Goal: Task Accomplishment & Management: Manage account settings

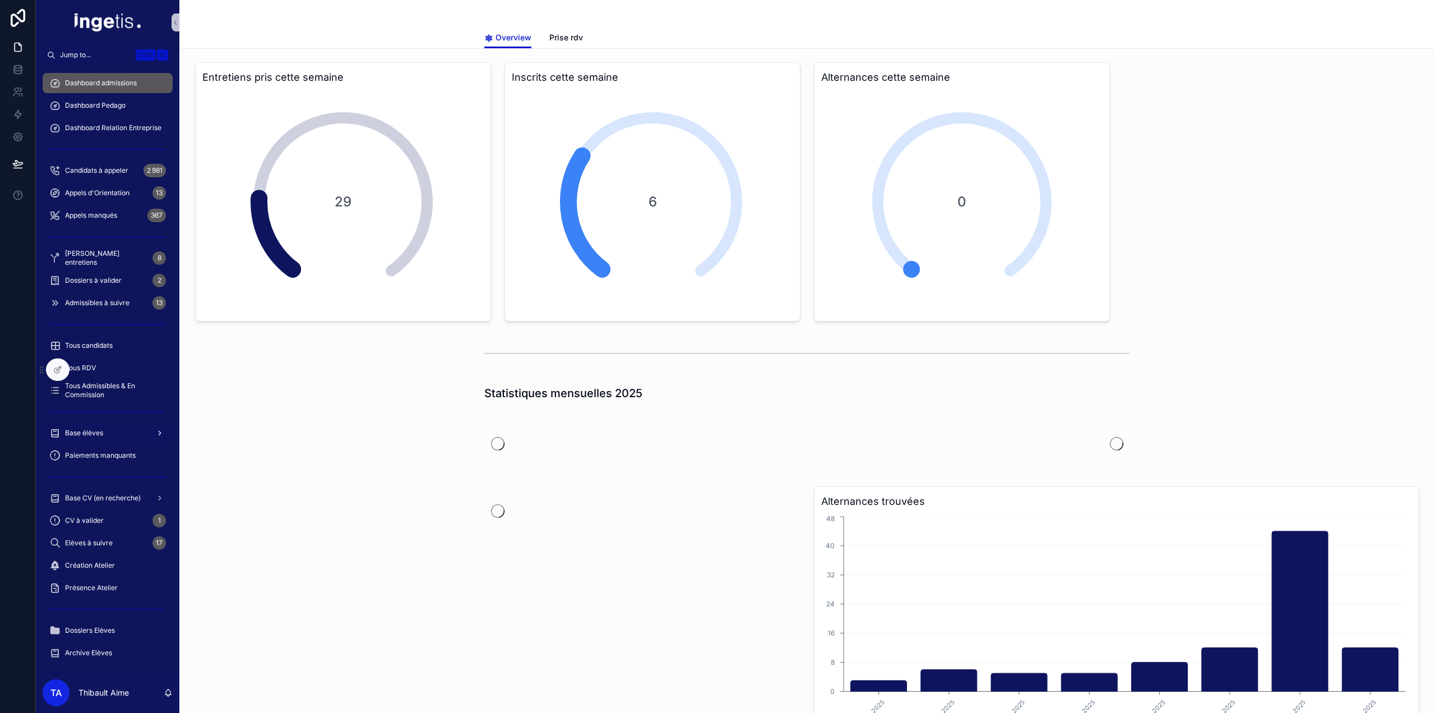
click at [98, 430] on span "Base élèves" at bounding box center [84, 432] width 38 height 9
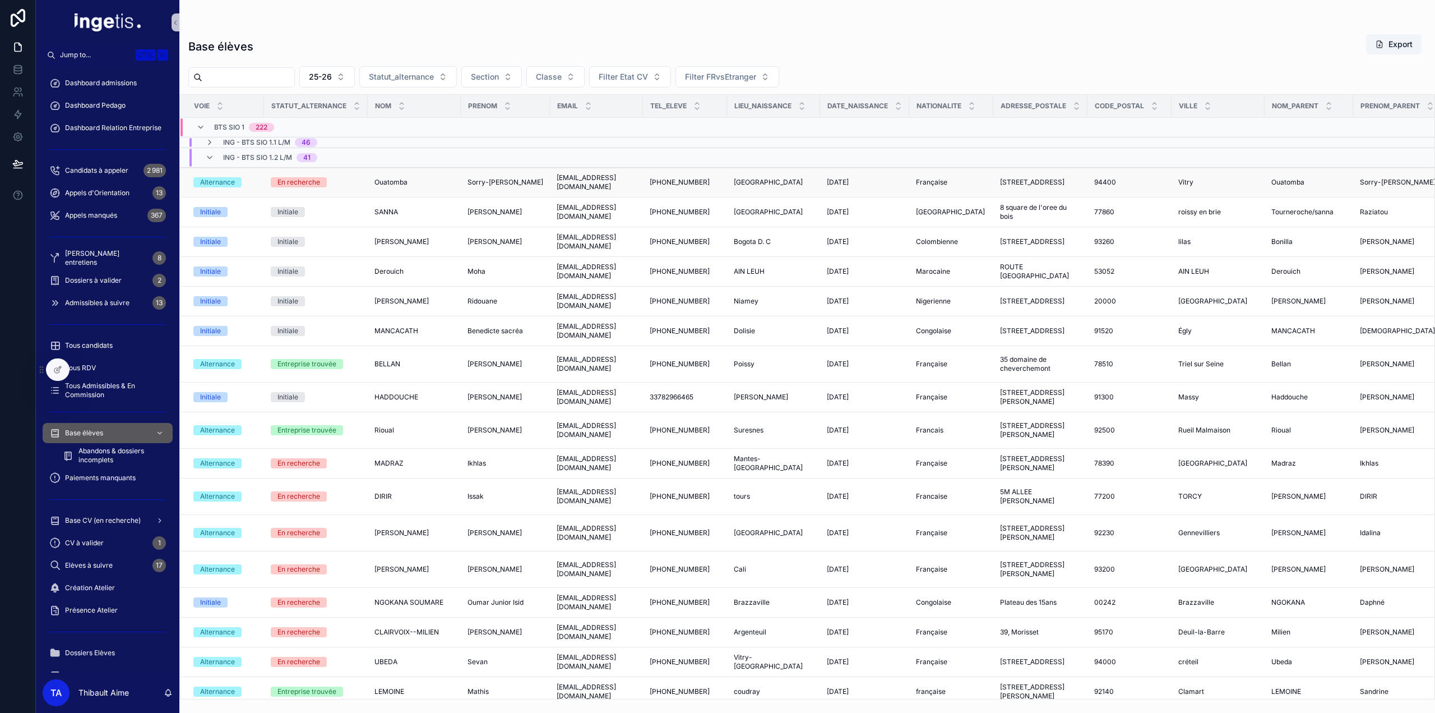
click at [413, 181] on div "[PERSON_NAME]" at bounding box center [415, 182] width 80 height 9
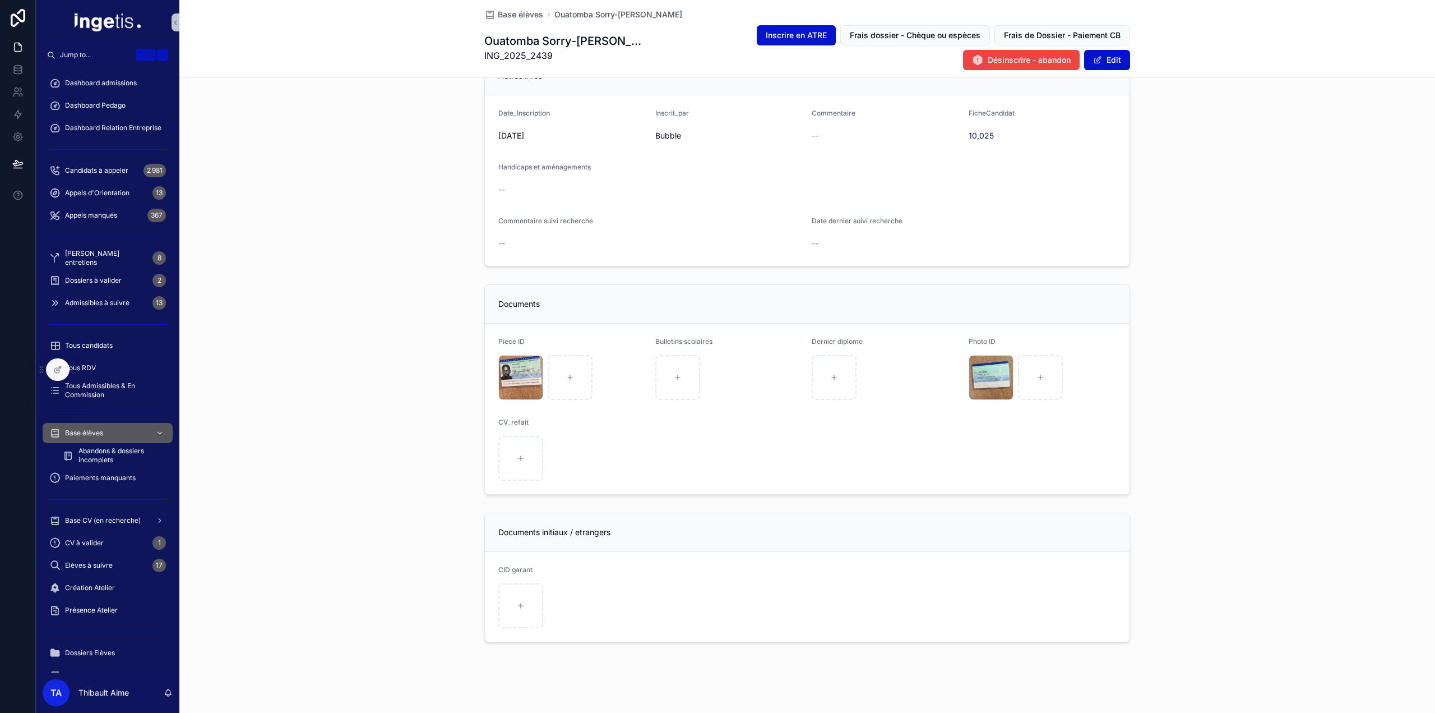
scroll to position [909, 0]
click at [62, 366] on div at bounding box center [58, 369] width 22 height 21
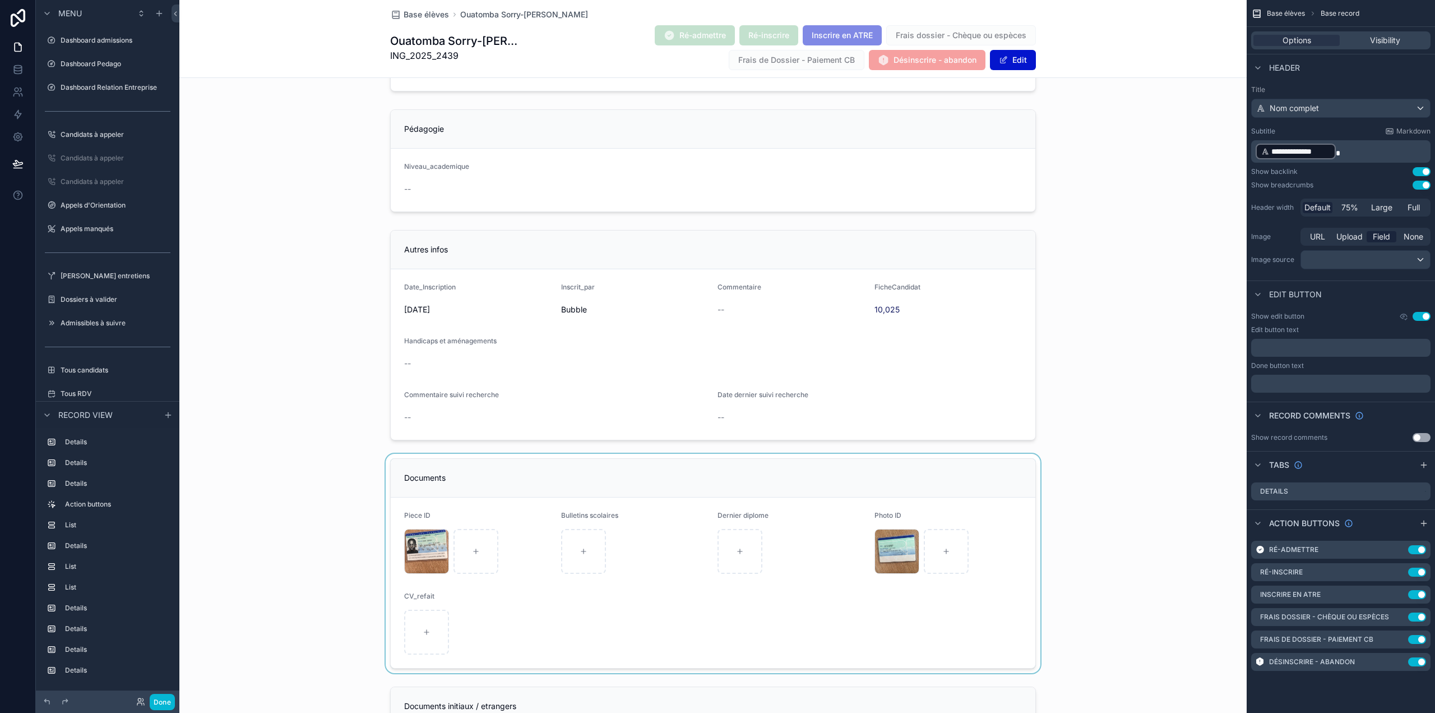
click at [619, 614] on div "scrollable content" at bounding box center [712, 563] width 1067 height 219
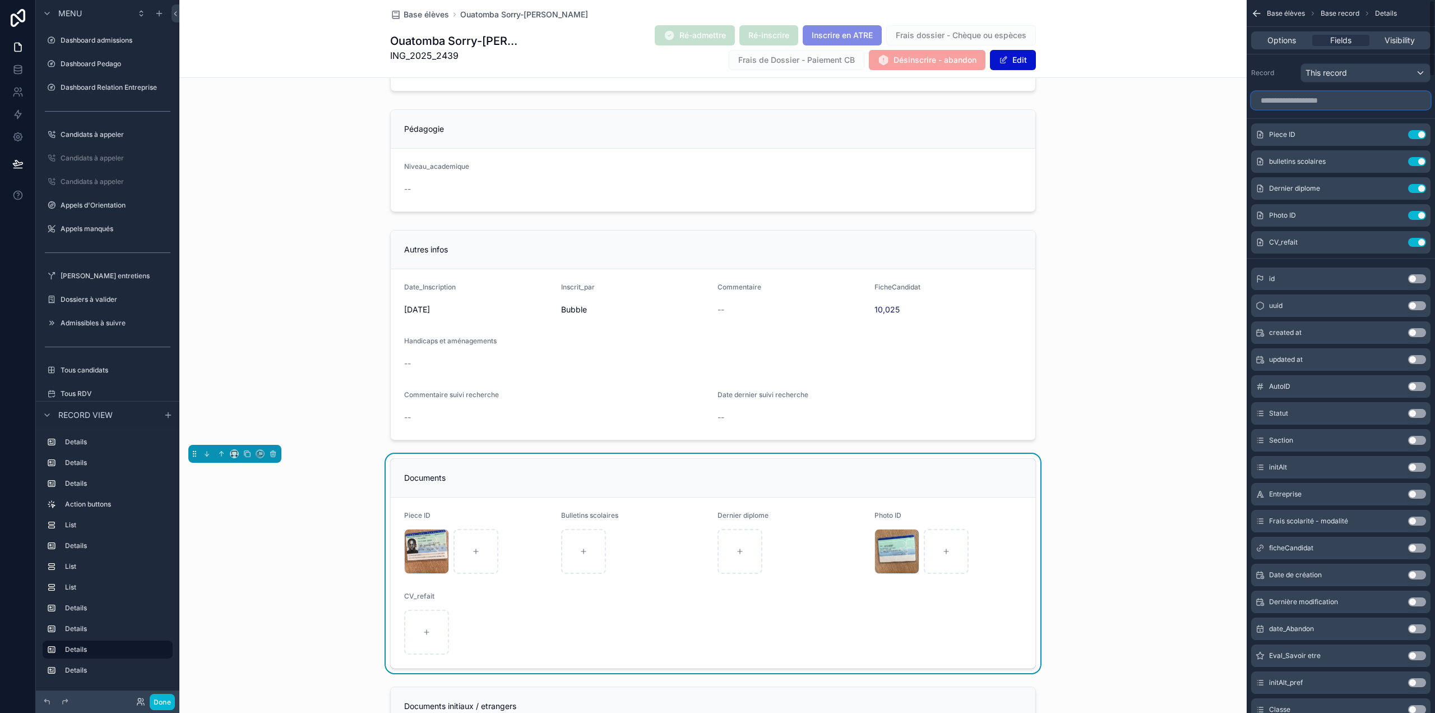
click at [1327, 97] on input "scrollable content" at bounding box center [1340, 100] width 179 height 18
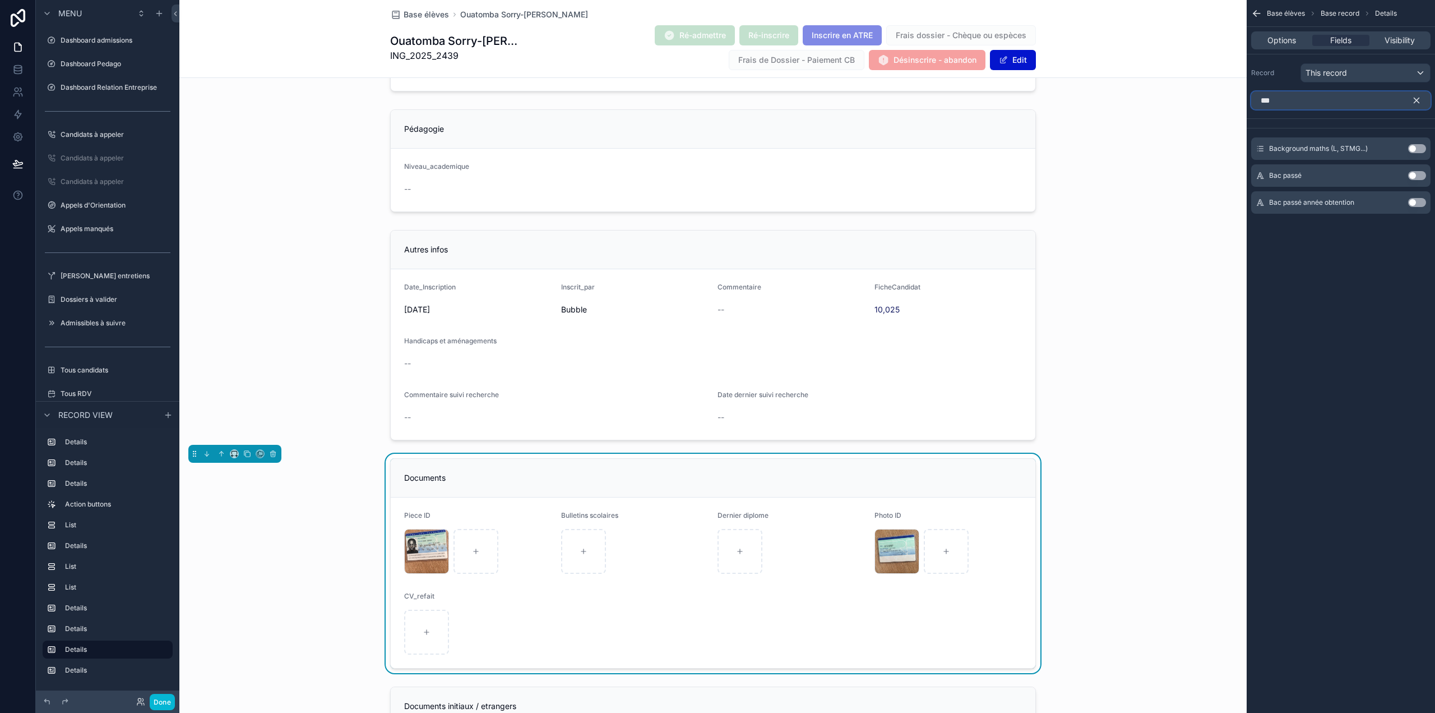
type input "***"
click at [1417, 100] on icon "scrollable content" at bounding box center [1417, 100] width 5 height 5
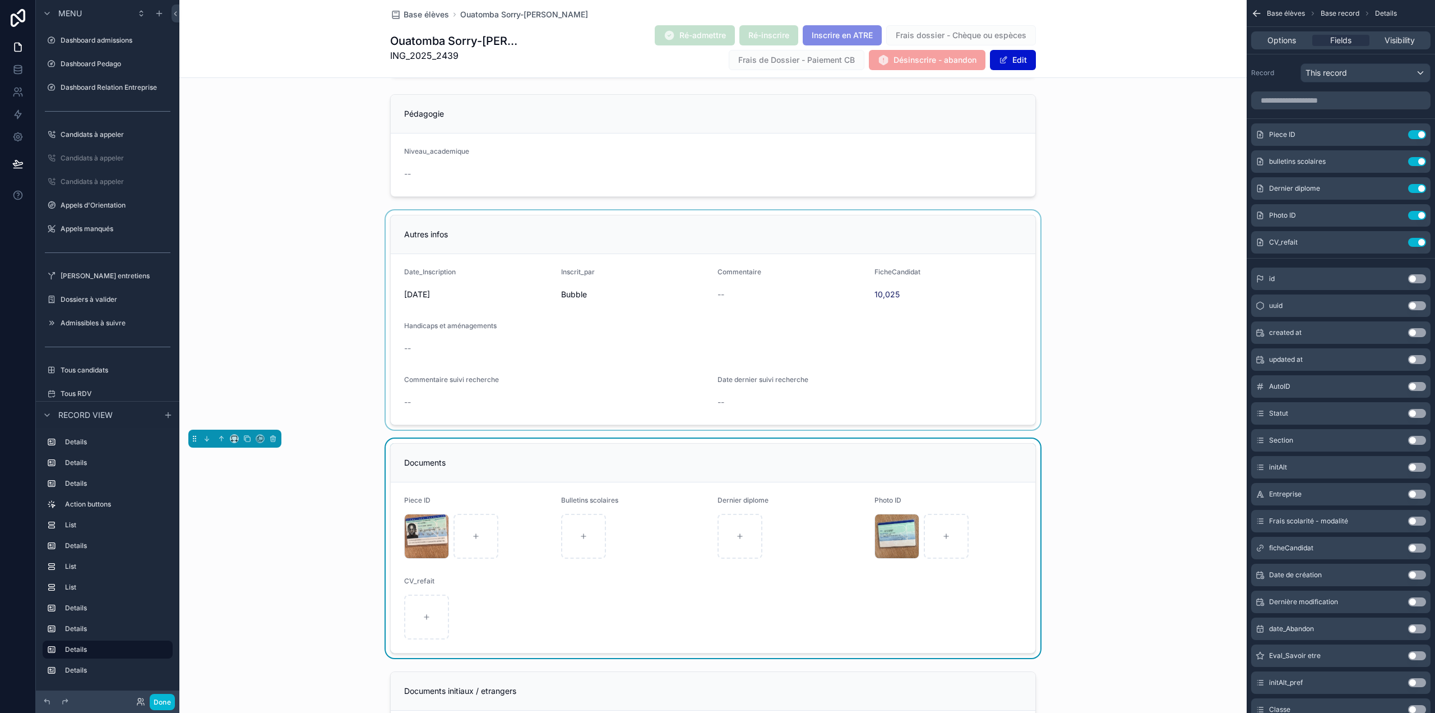
scroll to position [923, 0]
click at [219, 437] on icon "scrollable content" at bounding box center [222, 439] width 8 height 8
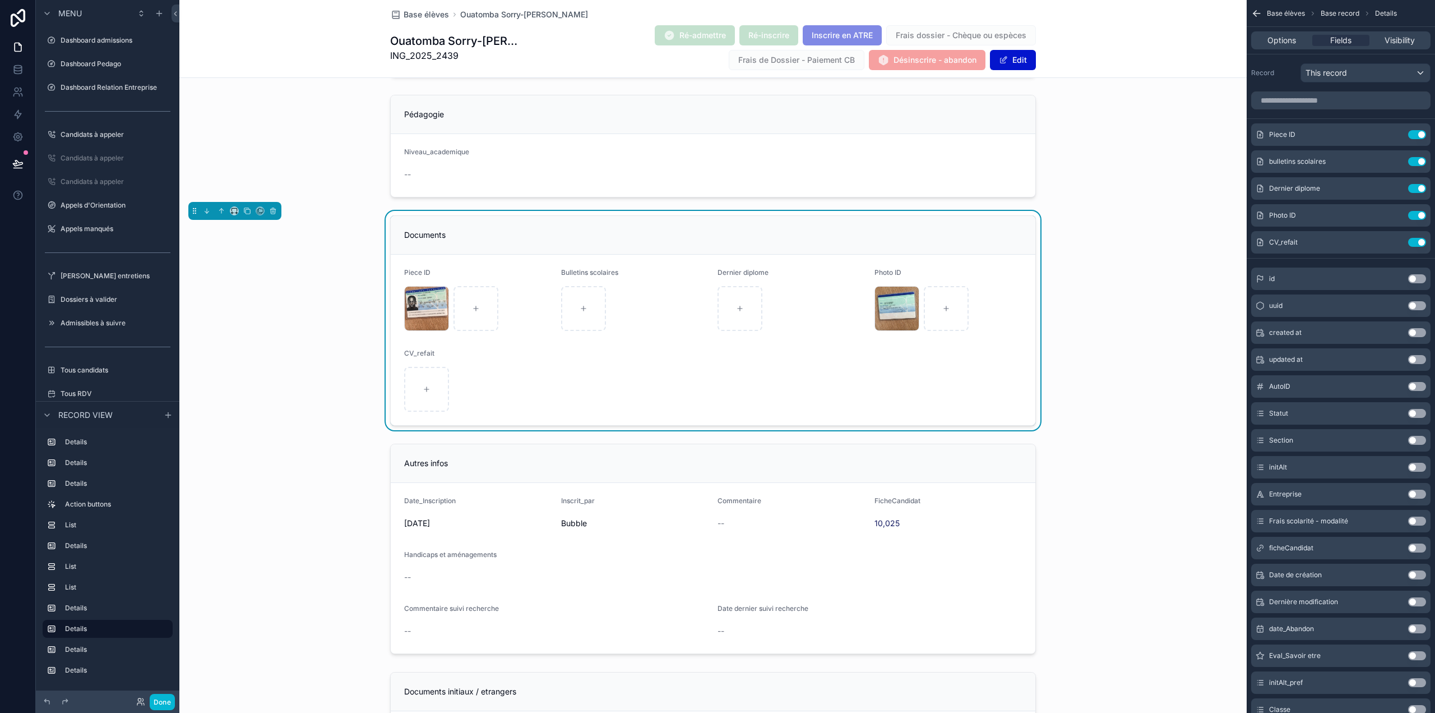
click at [294, 288] on div "Documents Piece ID Bulletins scolaires Dernier diplome Photo ID CV_refait" at bounding box center [712, 320] width 1067 height 219
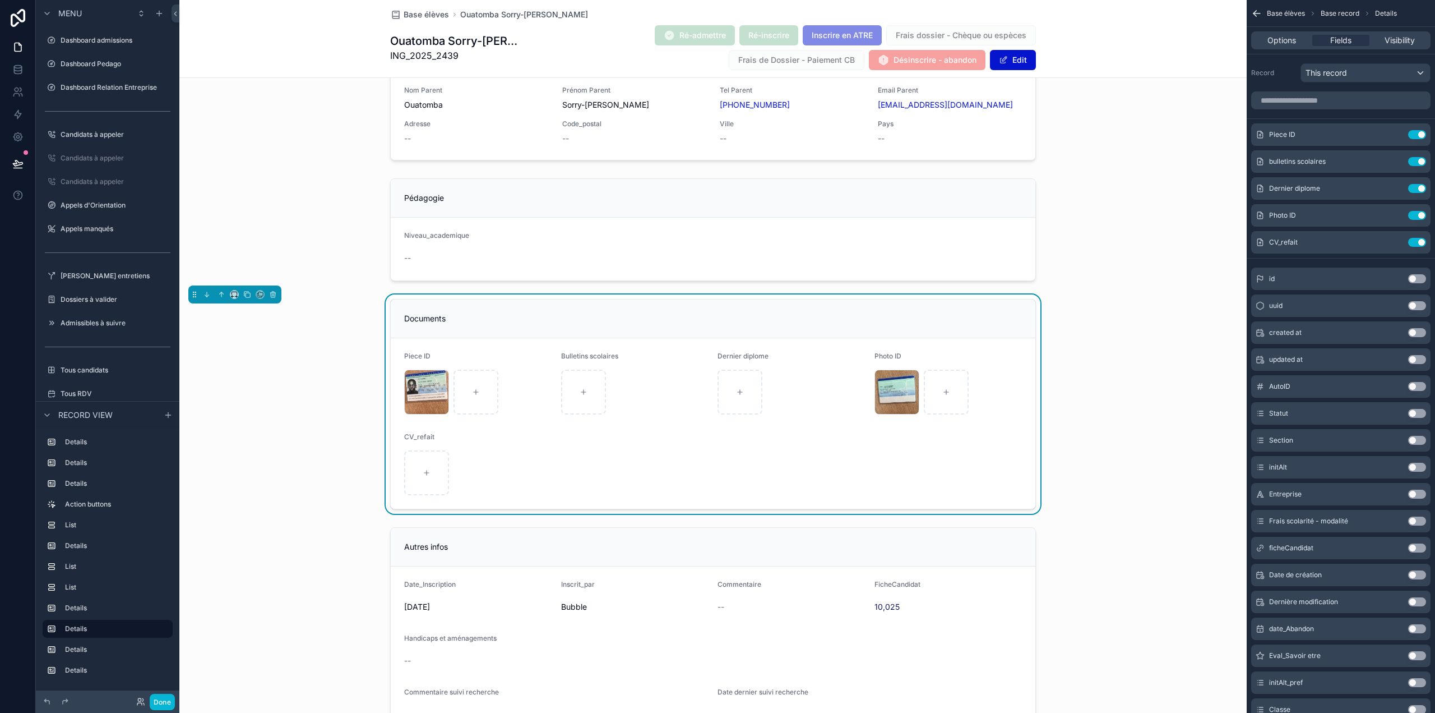
scroll to position [840, 0]
click at [366, 278] on div "scrollable content" at bounding box center [712, 229] width 1067 height 112
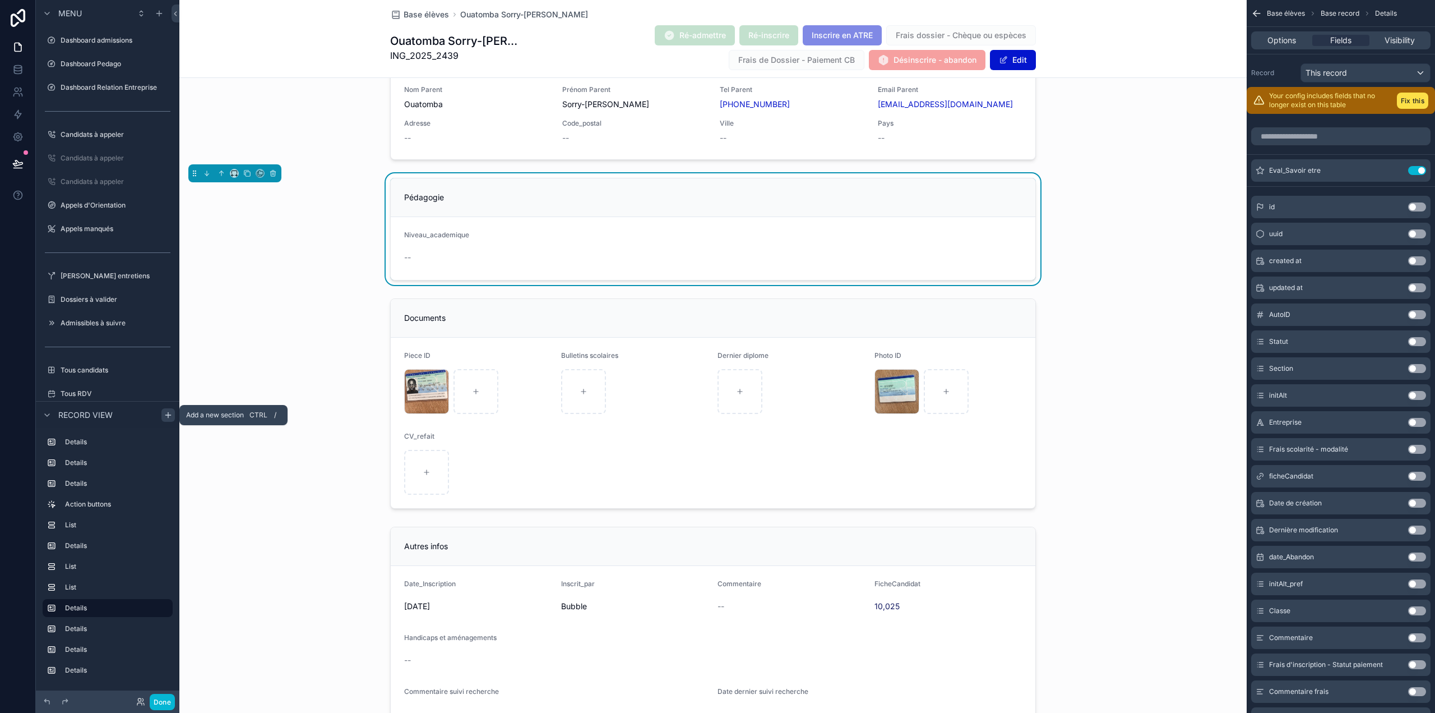
click at [172, 417] on icon "scrollable content" at bounding box center [168, 414] width 9 height 9
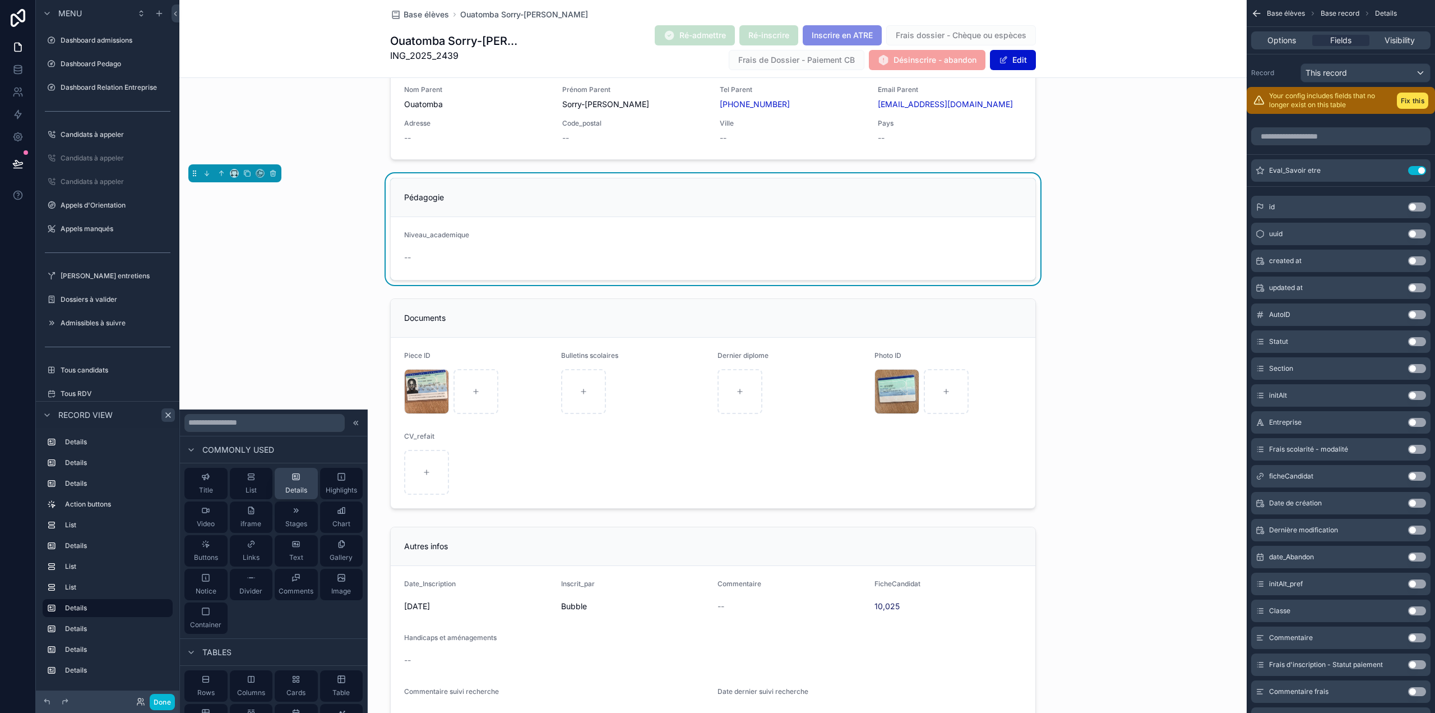
click at [286, 482] on div "Details" at bounding box center [296, 483] width 22 height 22
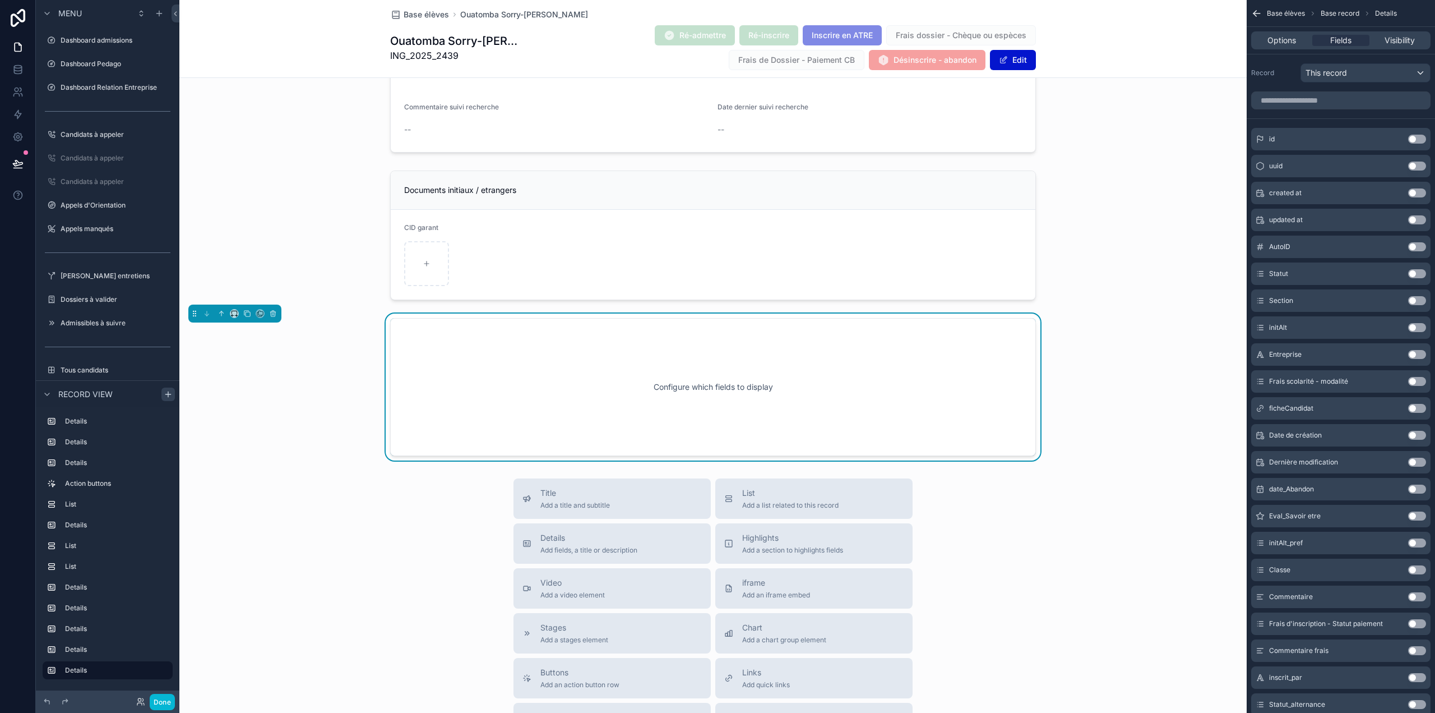
scroll to position [1449, 0]
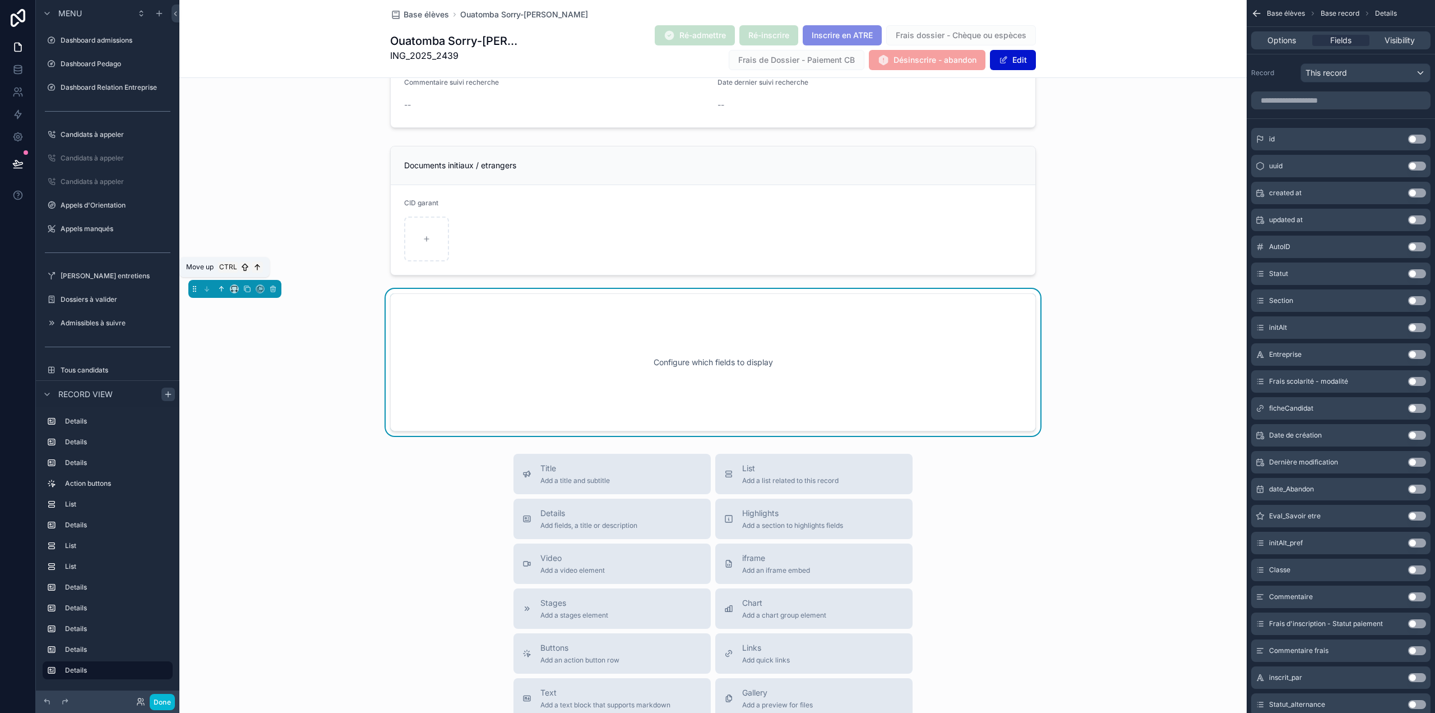
click at [219, 285] on icon "scrollable content" at bounding box center [222, 289] width 8 height 8
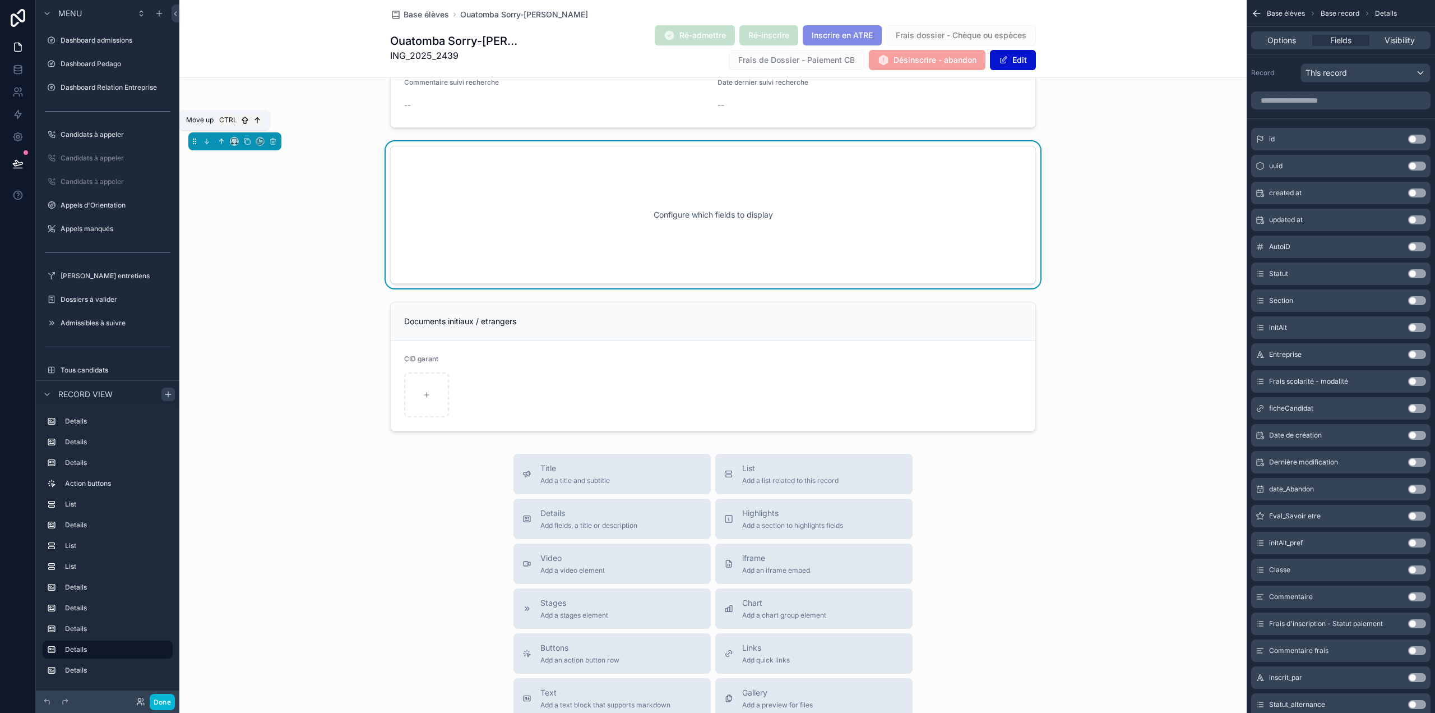
click at [219, 137] on icon "scrollable content" at bounding box center [222, 141] width 8 height 8
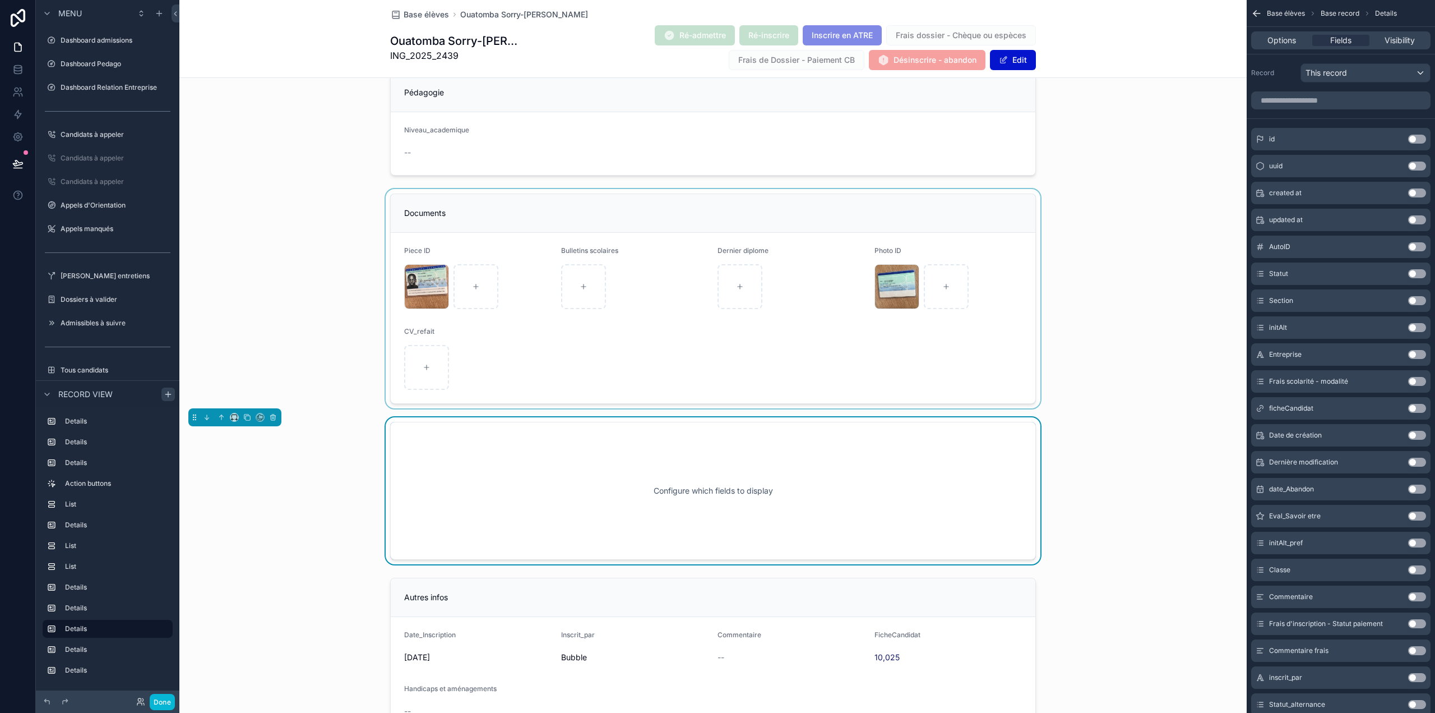
scroll to position [945, 0]
click at [1329, 104] on input "scrollable content" at bounding box center [1340, 100] width 179 height 18
click at [1338, 74] on span "This record" at bounding box center [1326, 72] width 41 height 11
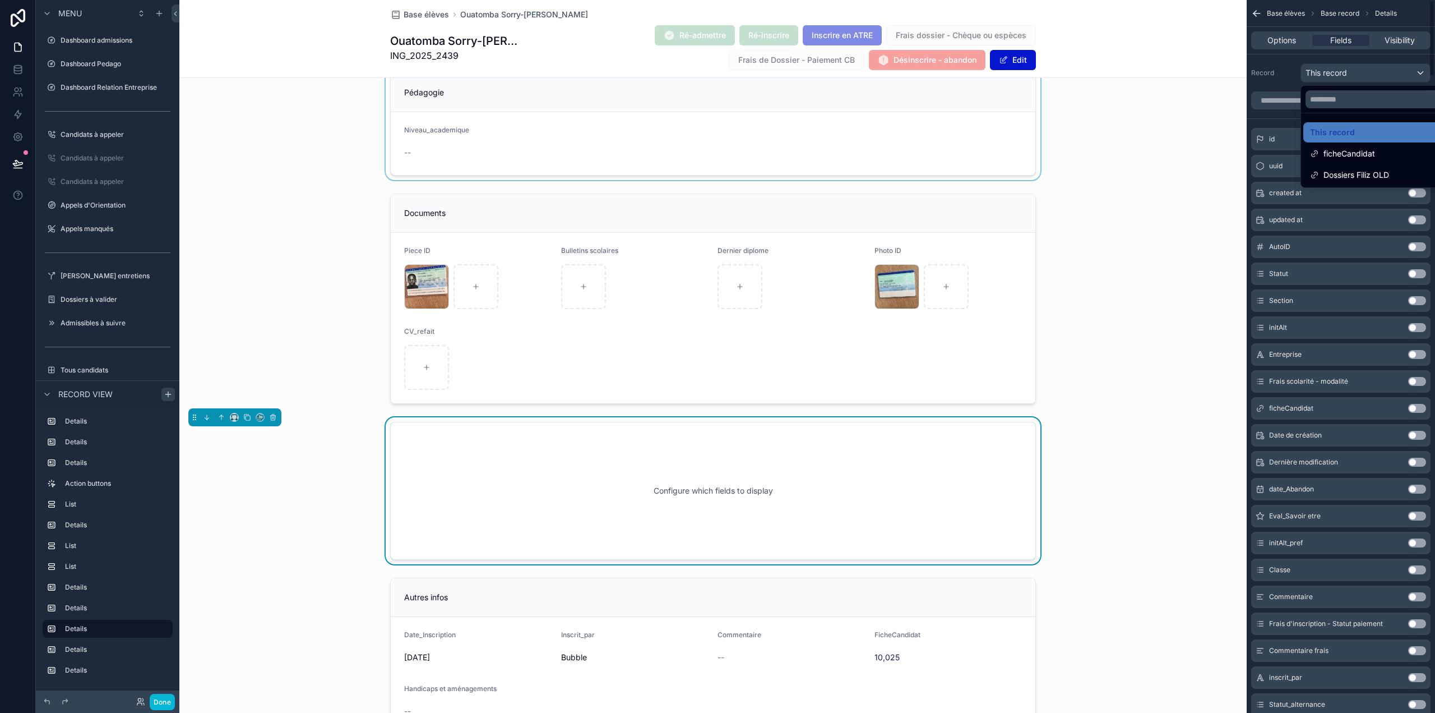
click at [1178, 148] on div "scrollable content" at bounding box center [712, 124] width 1067 height 112
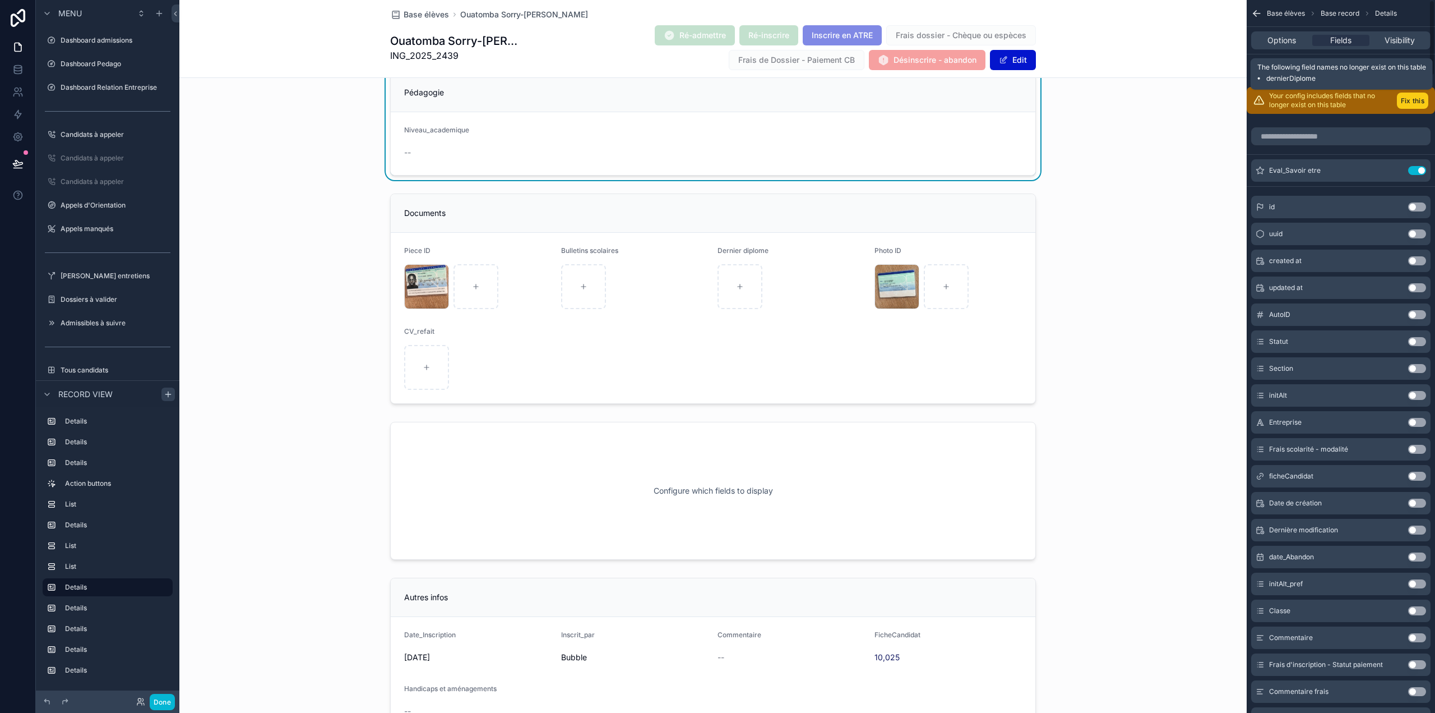
click at [1408, 100] on button "Fix this" at bounding box center [1412, 101] width 31 height 16
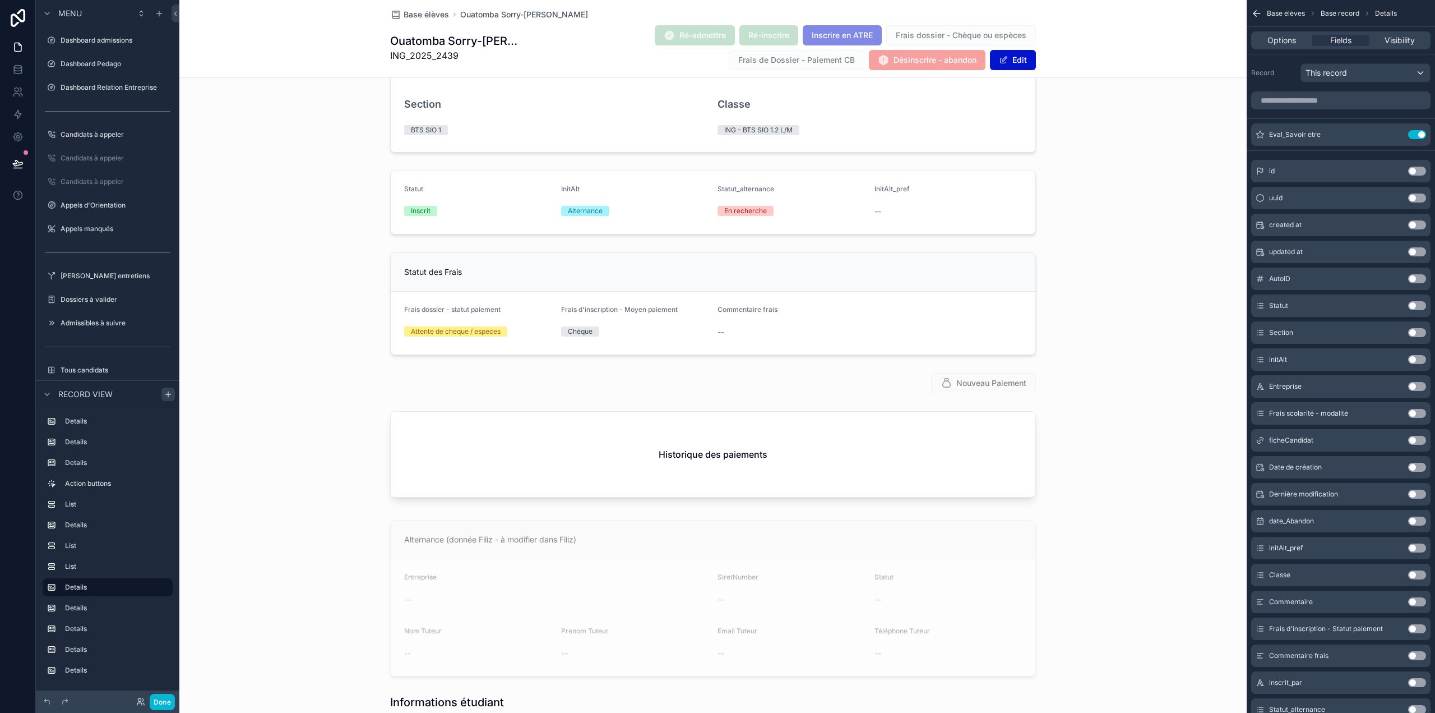
scroll to position [0, 0]
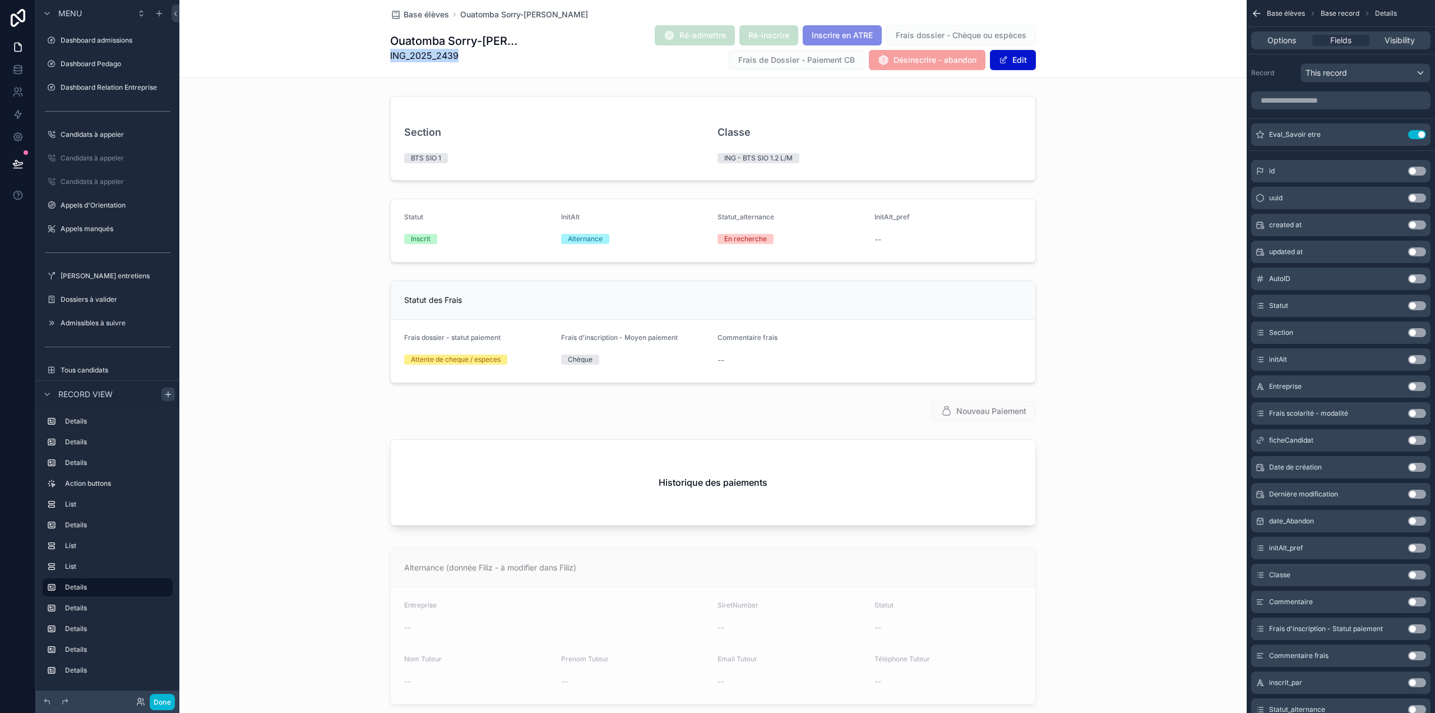
drag, startPoint x: 457, startPoint y: 58, endPoint x: 376, endPoint y: 59, distance: 80.8
click at [376, 59] on div "Base élèves Ouatomba Sorry-[PERSON_NAME] Sorry-[PERSON_NAME] ING_2025_2439 Ré-a…" at bounding box center [712, 39] width 1067 height 78
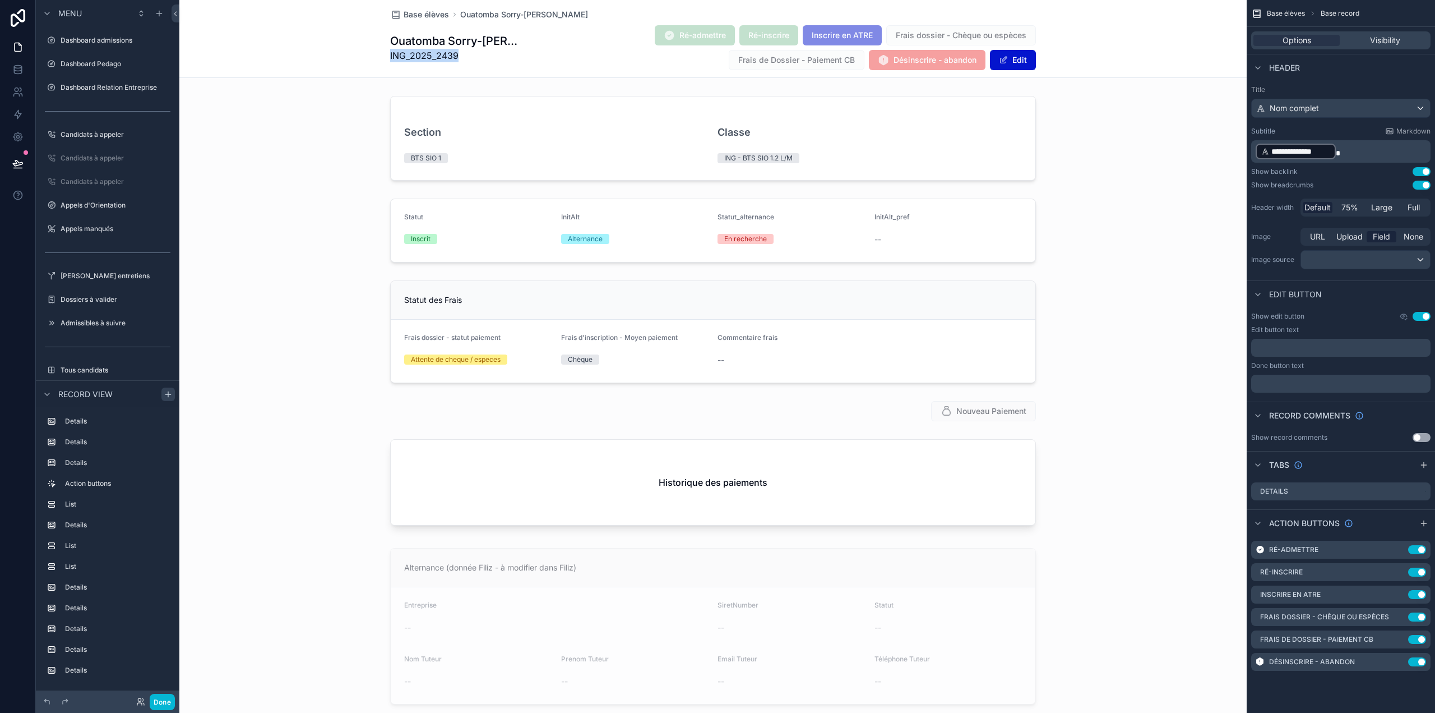
copy span "ING_2025_2439"
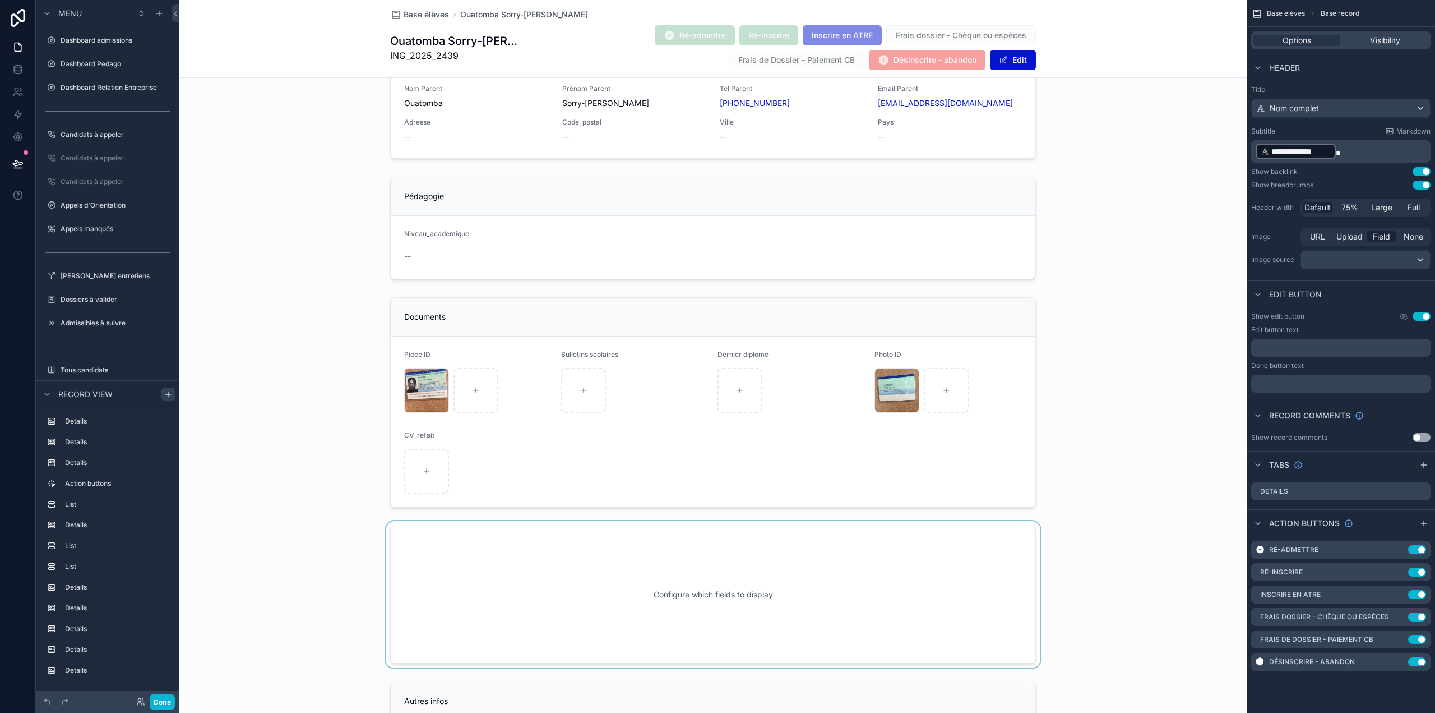
click at [639, 543] on div "scrollable content" at bounding box center [712, 594] width 1067 height 147
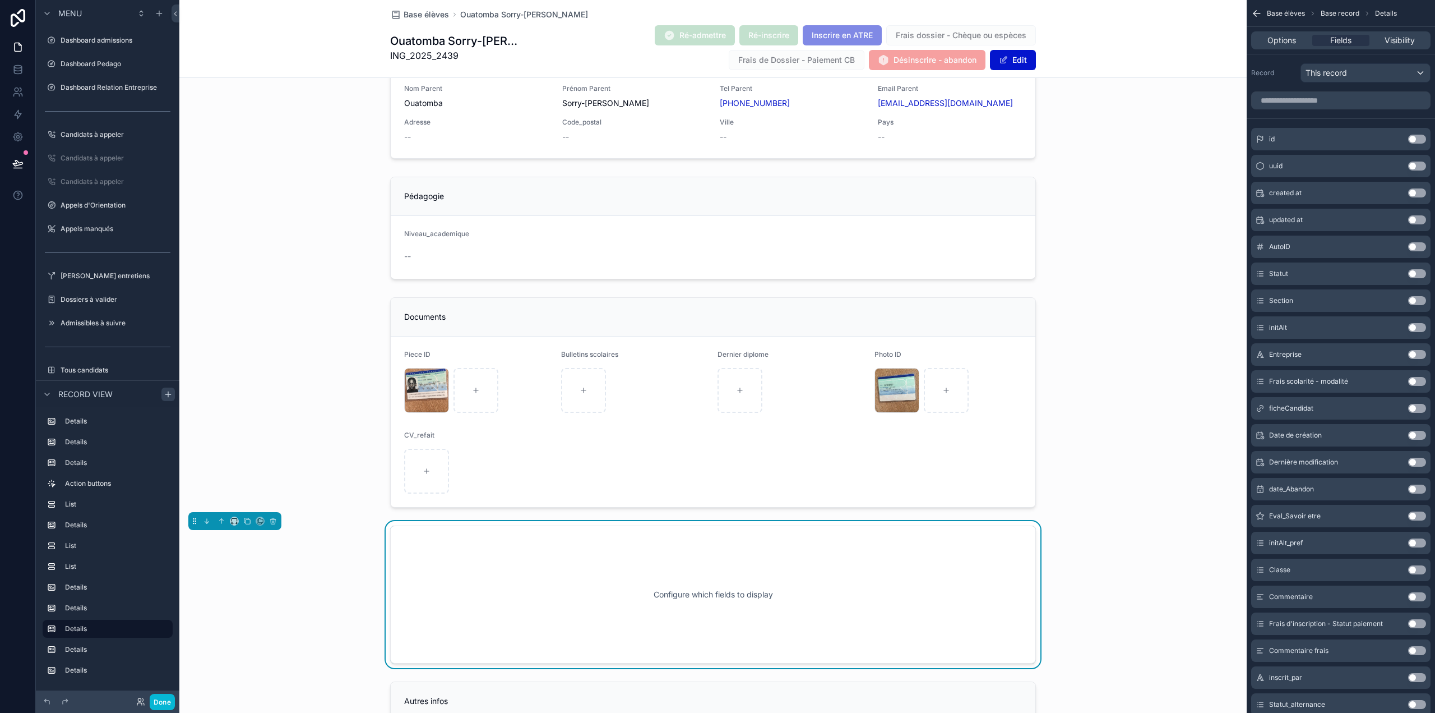
scroll to position [841, 0]
click at [1343, 73] on span "This record" at bounding box center [1326, 72] width 41 height 11
click at [1352, 151] on span "ficheCandidat" at bounding box center [1350, 153] width 52 height 13
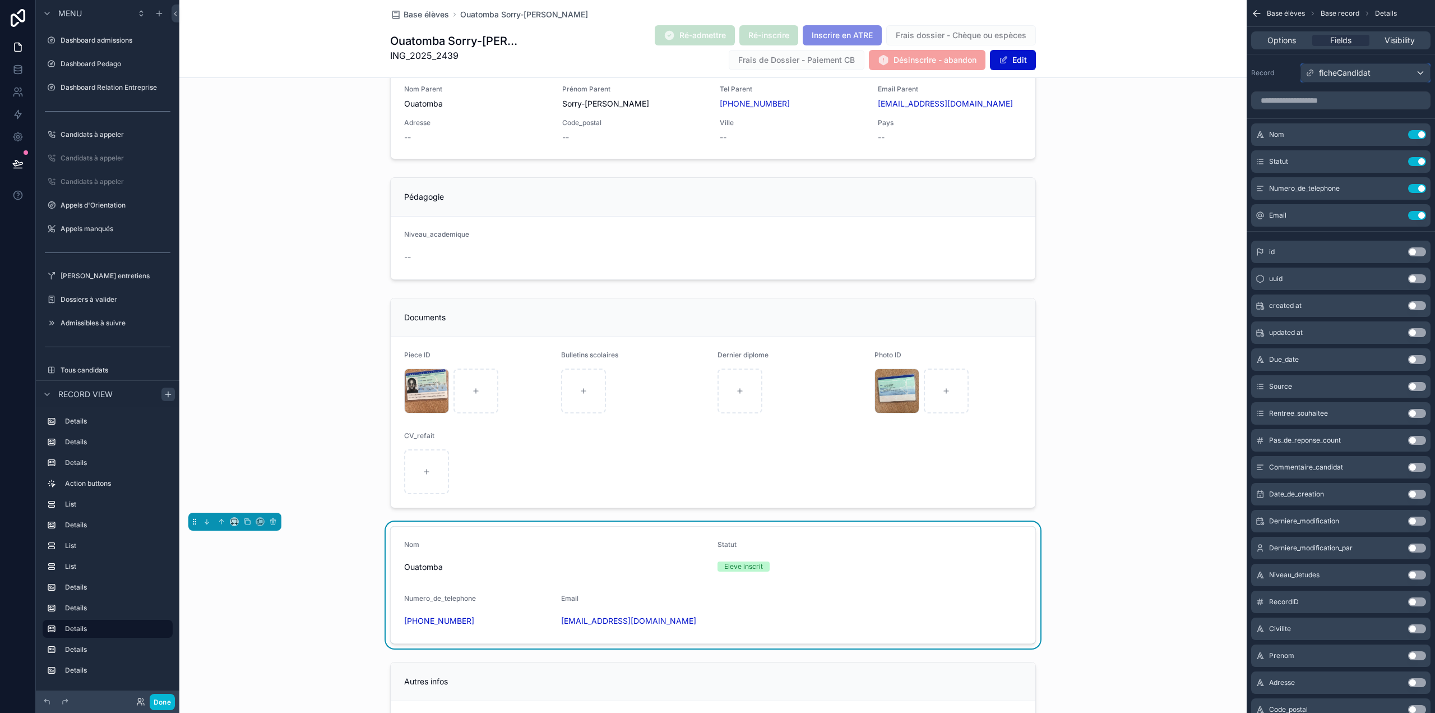
click at [1361, 72] on span "ficheCandidat" at bounding box center [1345, 72] width 52 height 11
click at [1346, 132] on span "This record" at bounding box center [1330, 132] width 41 height 13
click at [272, 520] on icon "scrollable content" at bounding box center [273, 522] width 4 height 4
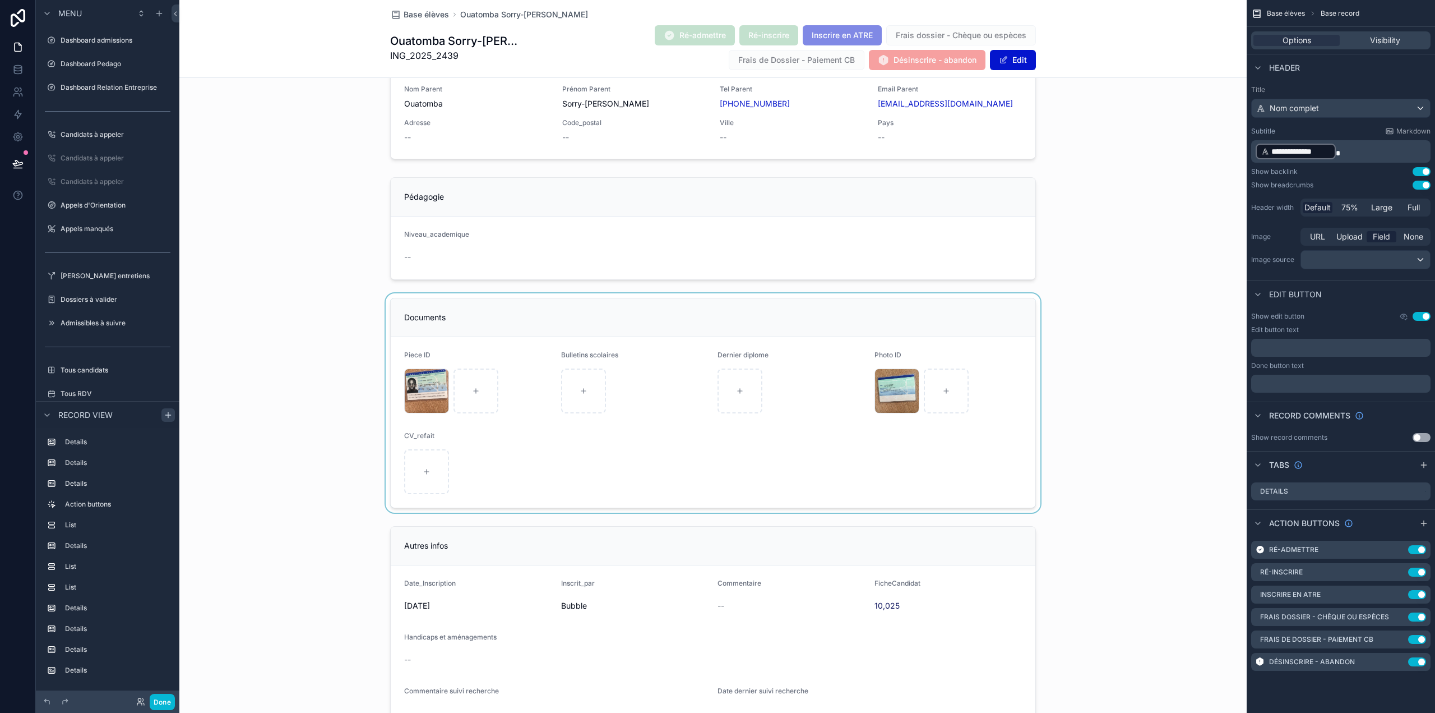
click at [612, 478] on div "scrollable content" at bounding box center [712, 402] width 1067 height 219
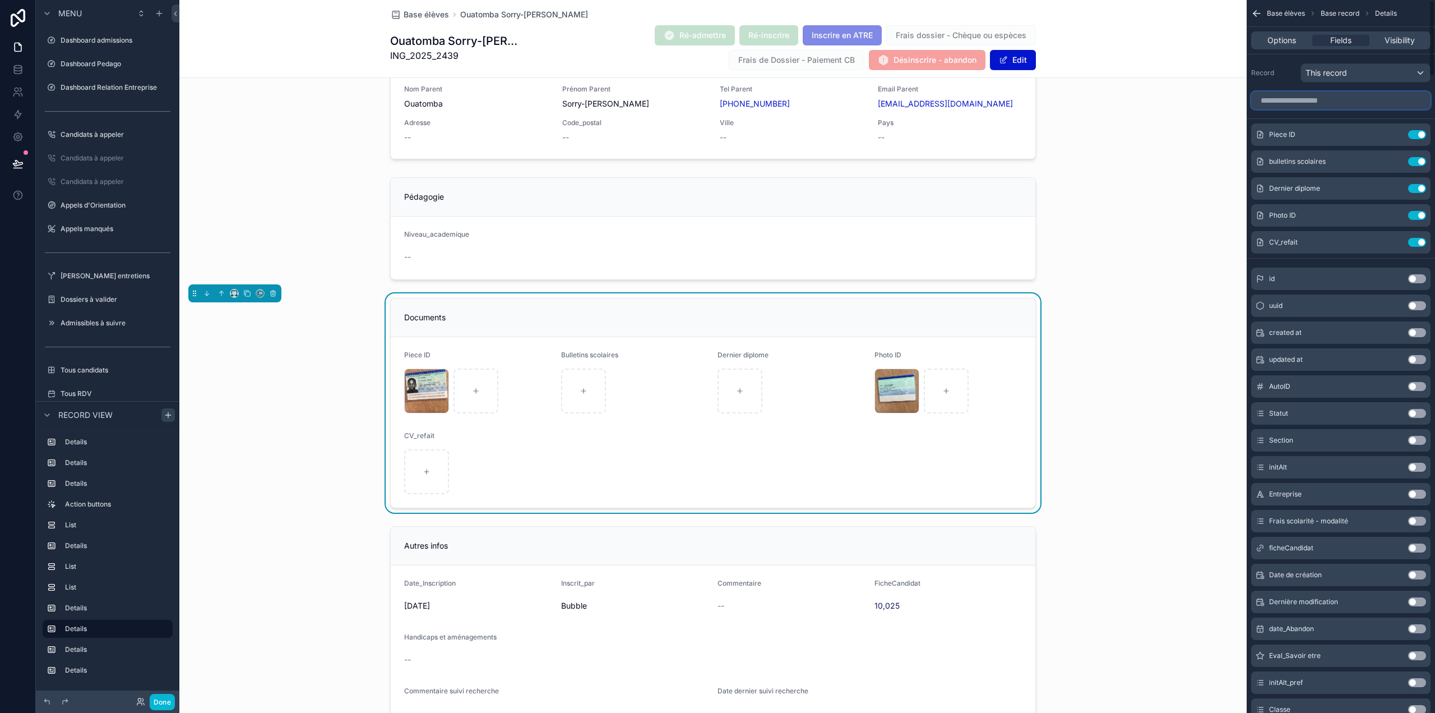
click at [1327, 103] on input "scrollable content" at bounding box center [1340, 100] width 179 height 18
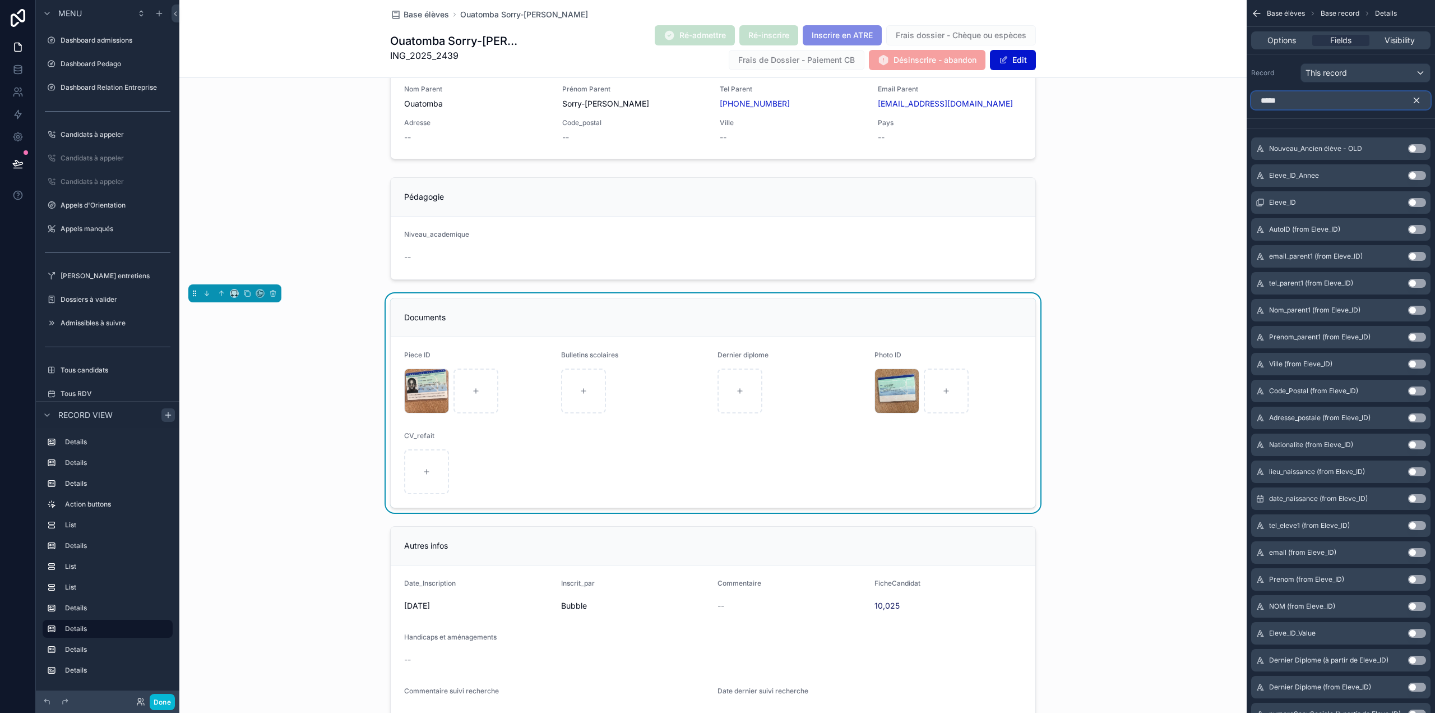
type input "*****"
click at [1406, 75] on div "This record" at bounding box center [1365, 73] width 129 height 18
click at [1272, 113] on div "scrollable content" at bounding box center [717, 356] width 1435 height 713
click at [1420, 98] on icon "scrollable content" at bounding box center [1417, 100] width 10 height 10
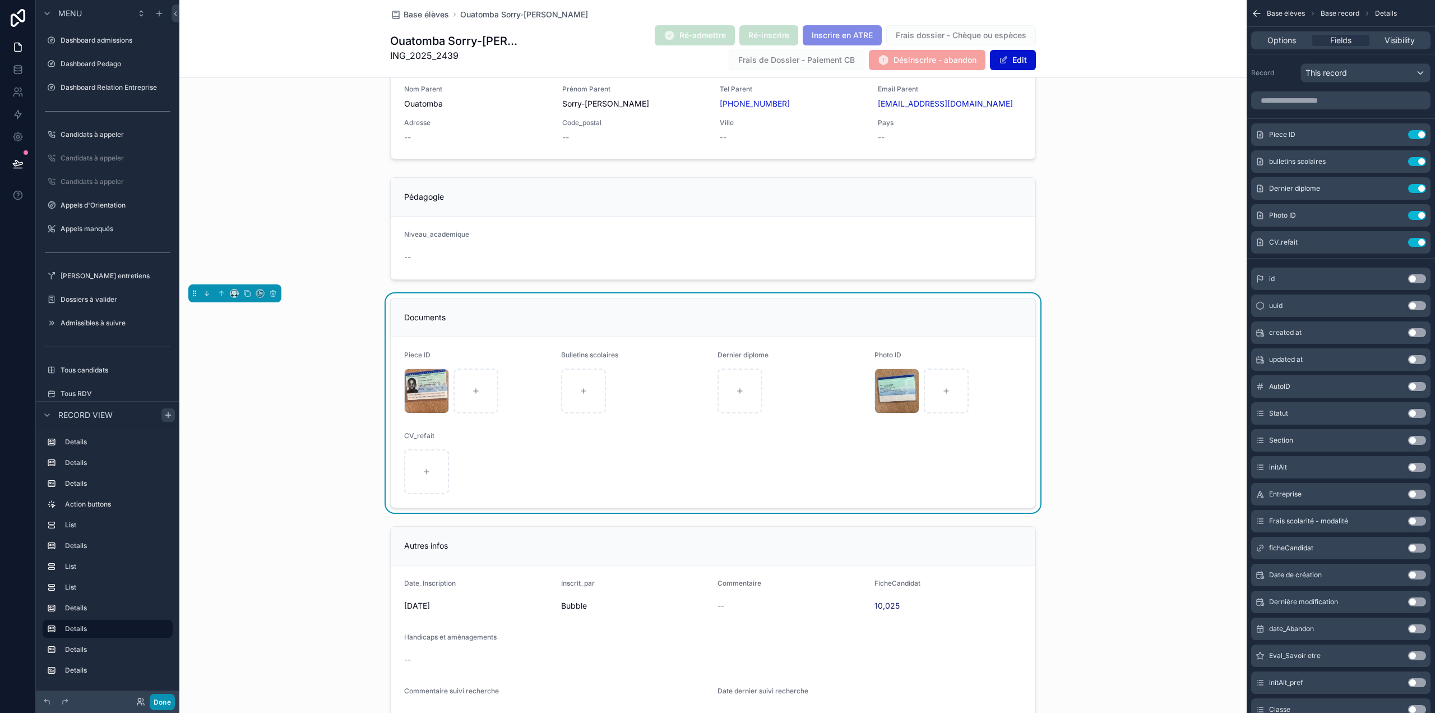
click at [154, 704] on button "Done" at bounding box center [162, 702] width 25 height 16
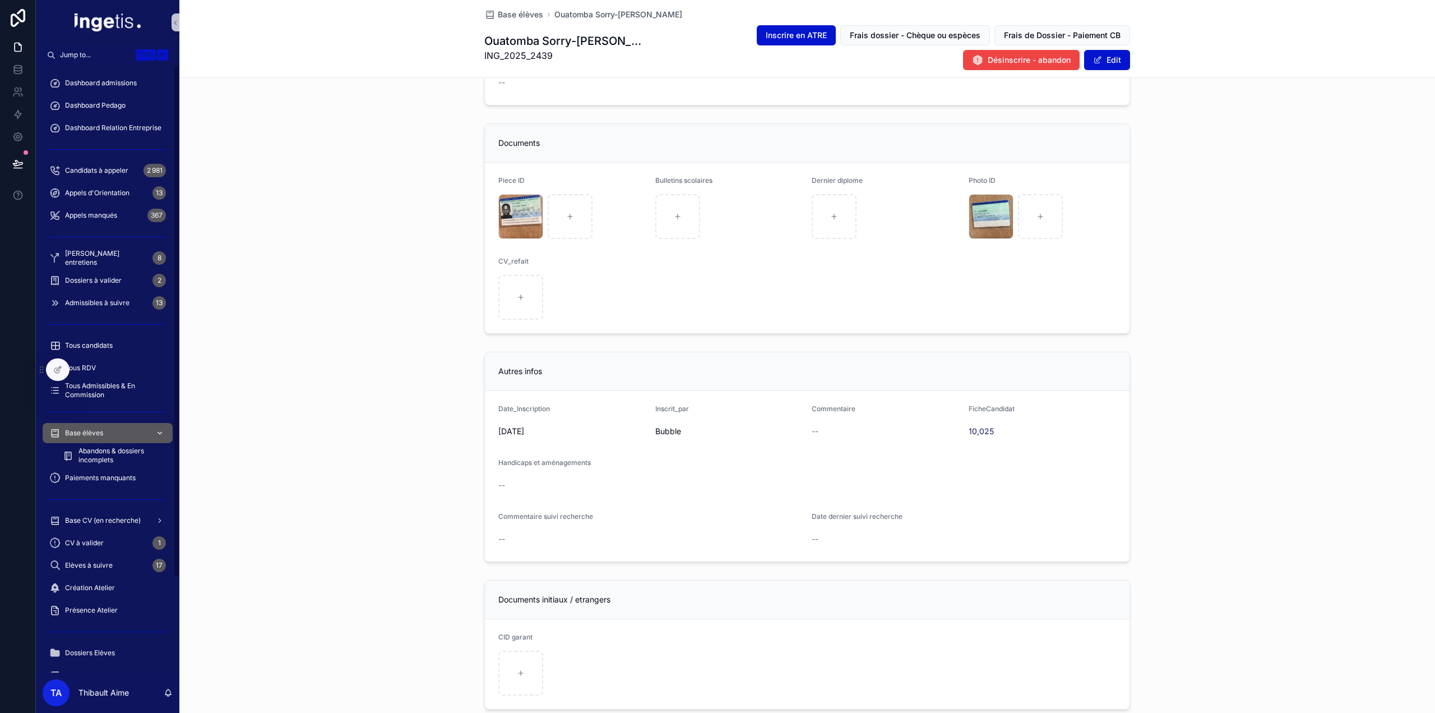
click at [112, 436] on div "Base élèves" at bounding box center [107, 433] width 117 height 18
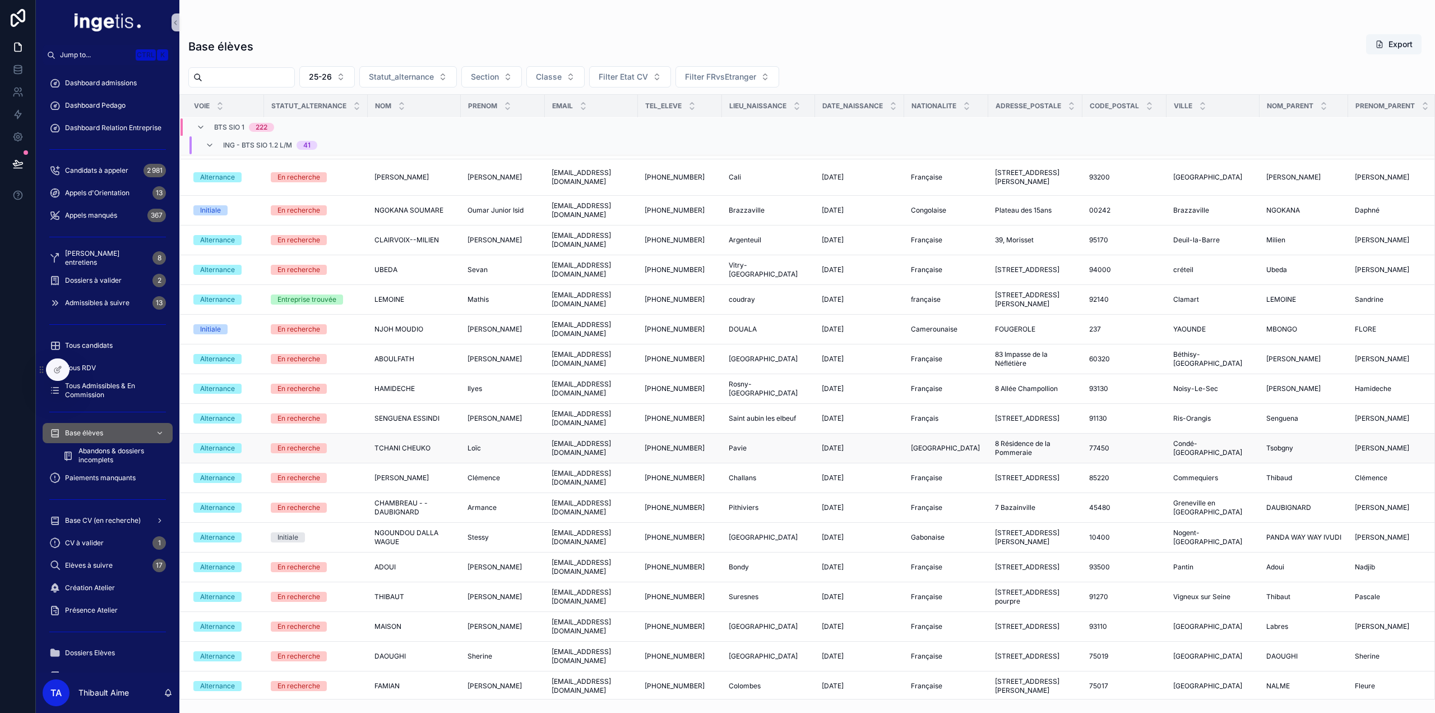
scroll to position [429, 0]
click at [450, 473] on div "[PERSON_NAME]" at bounding box center [415, 477] width 80 height 9
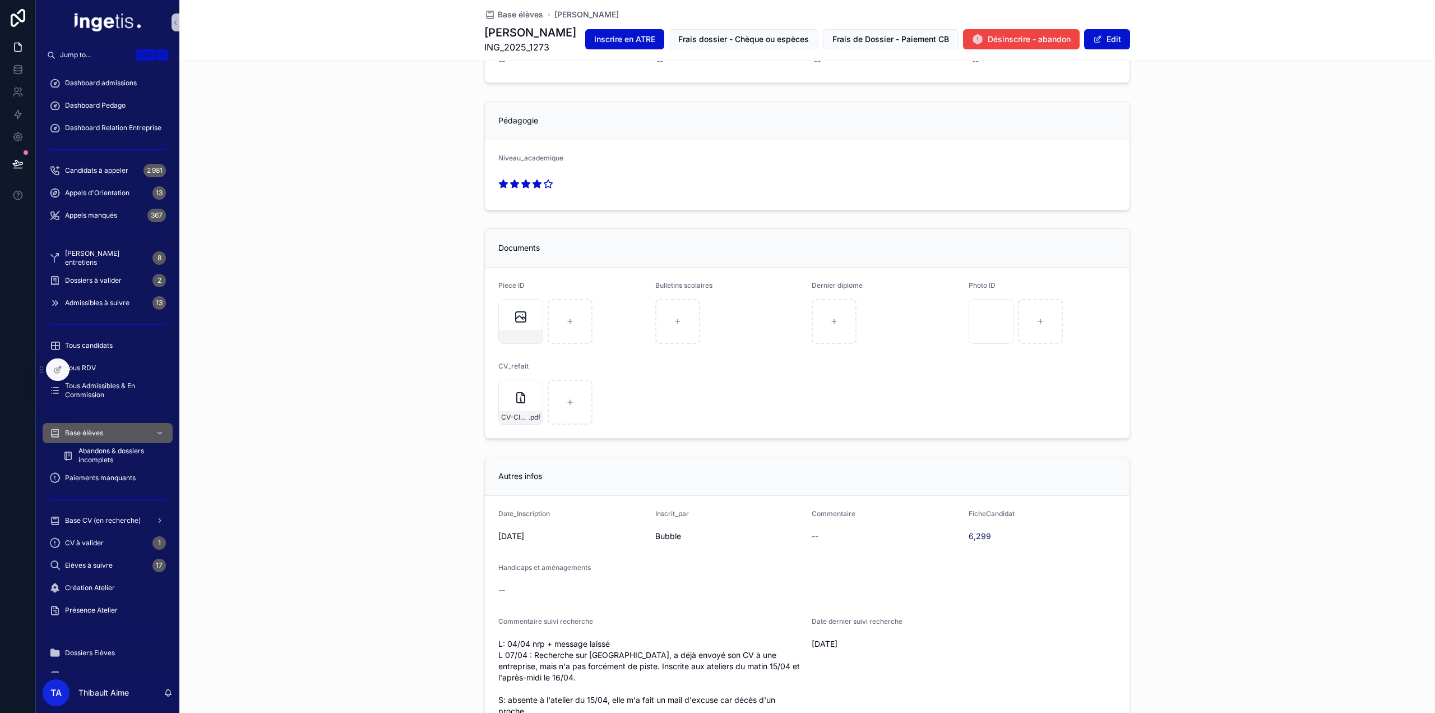
scroll to position [720, 0]
click at [63, 371] on div at bounding box center [58, 369] width 22 height 21
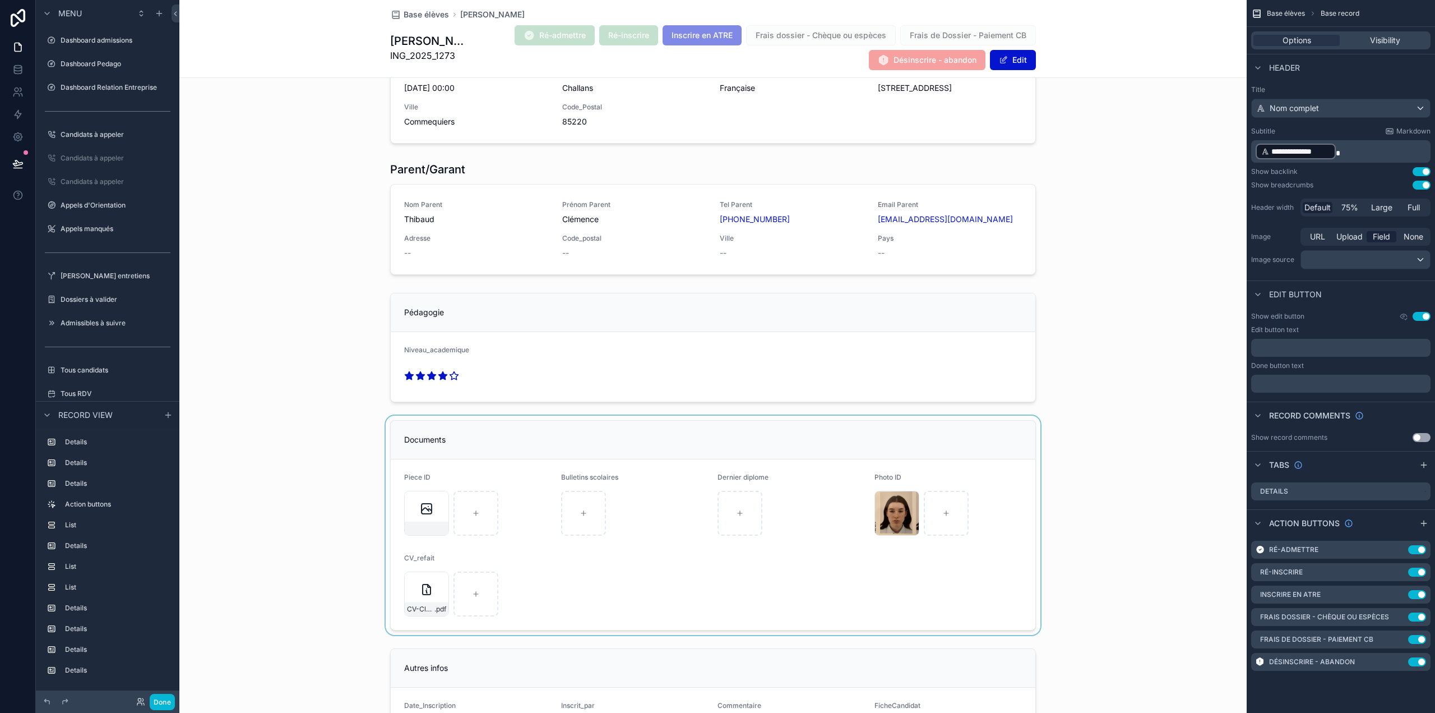
click at [590, 552] on div "scrollable content" at bounding box center [712, 524] width 1067 height 219
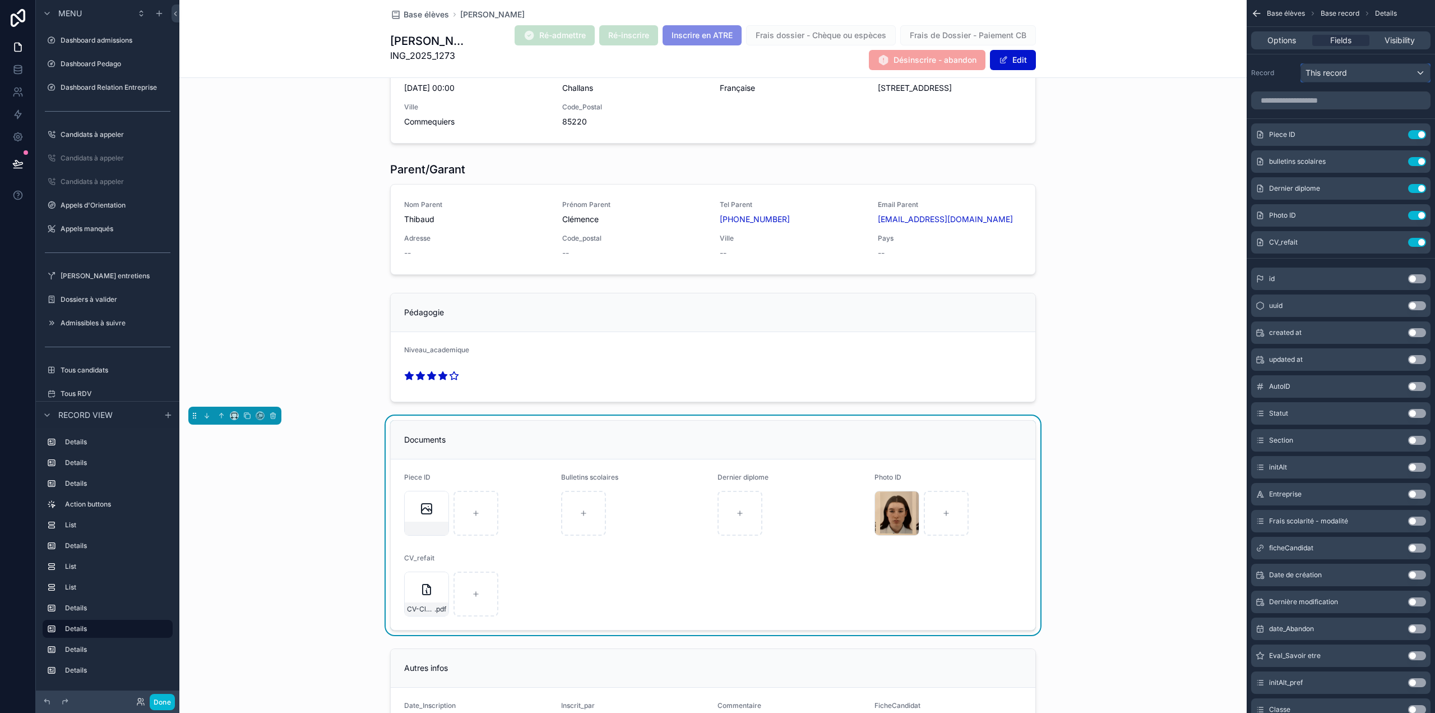
click at [1341, 76] on span "This record" at bounding box center [1326, 72] width 41 height 11
click at [1291, 72] on div "scrollable content" at bounding box center [717, 356] width 1435 height 713
click at [1303, 101] on input "scrollable content" at bounding box center [1340, 100] width 179 height 18
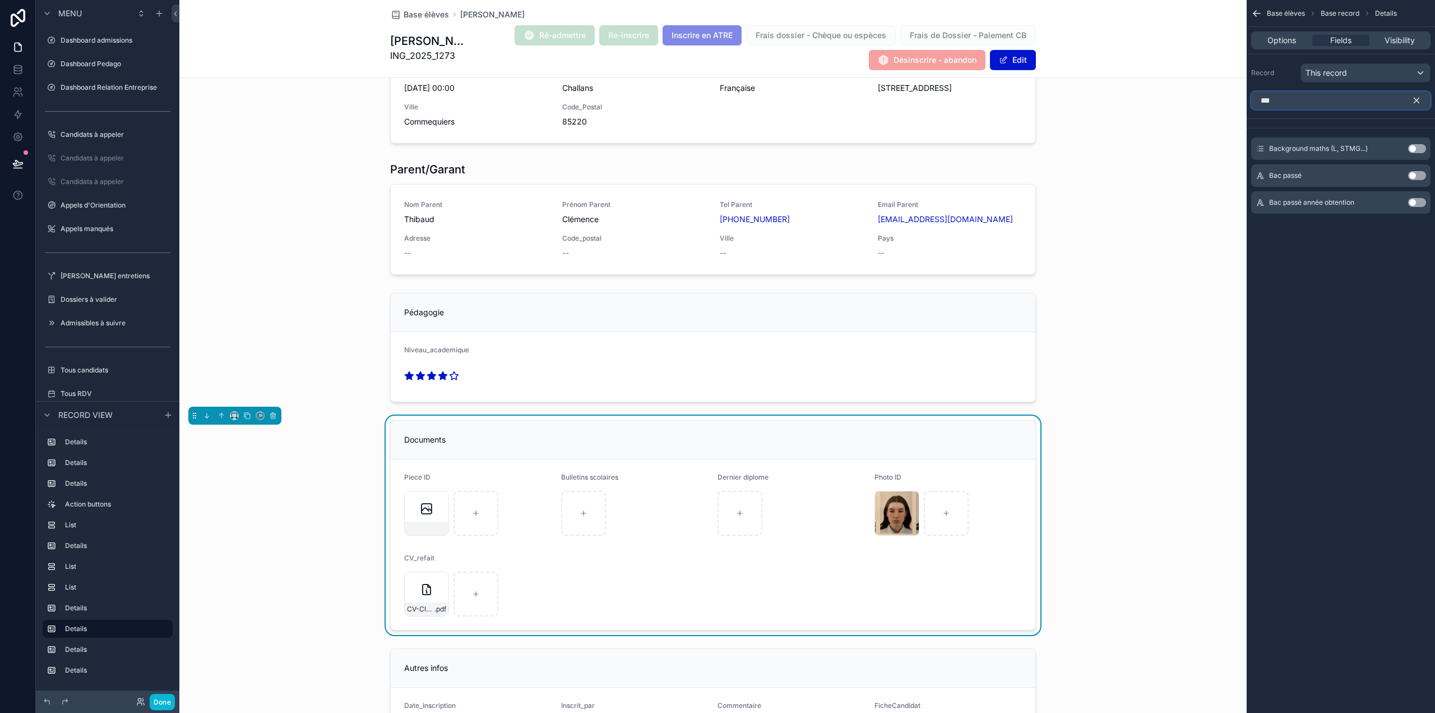
type input "***"
click at [1420, 99] on icon "scrollable content" at bounding box center [1417, 100] width 10 height 10
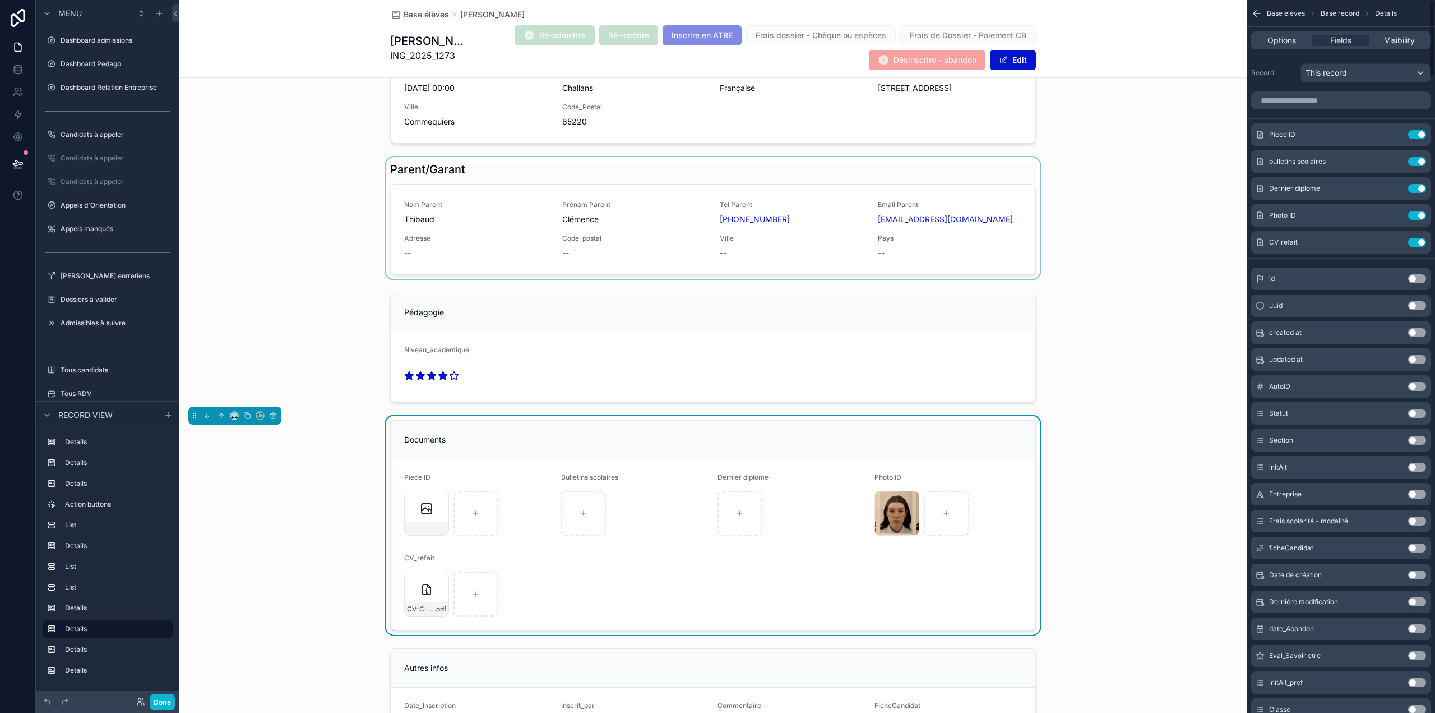
click at [1201, 226] on div "scrollable content" at bounding box center [712, 218] width 1067 height 122
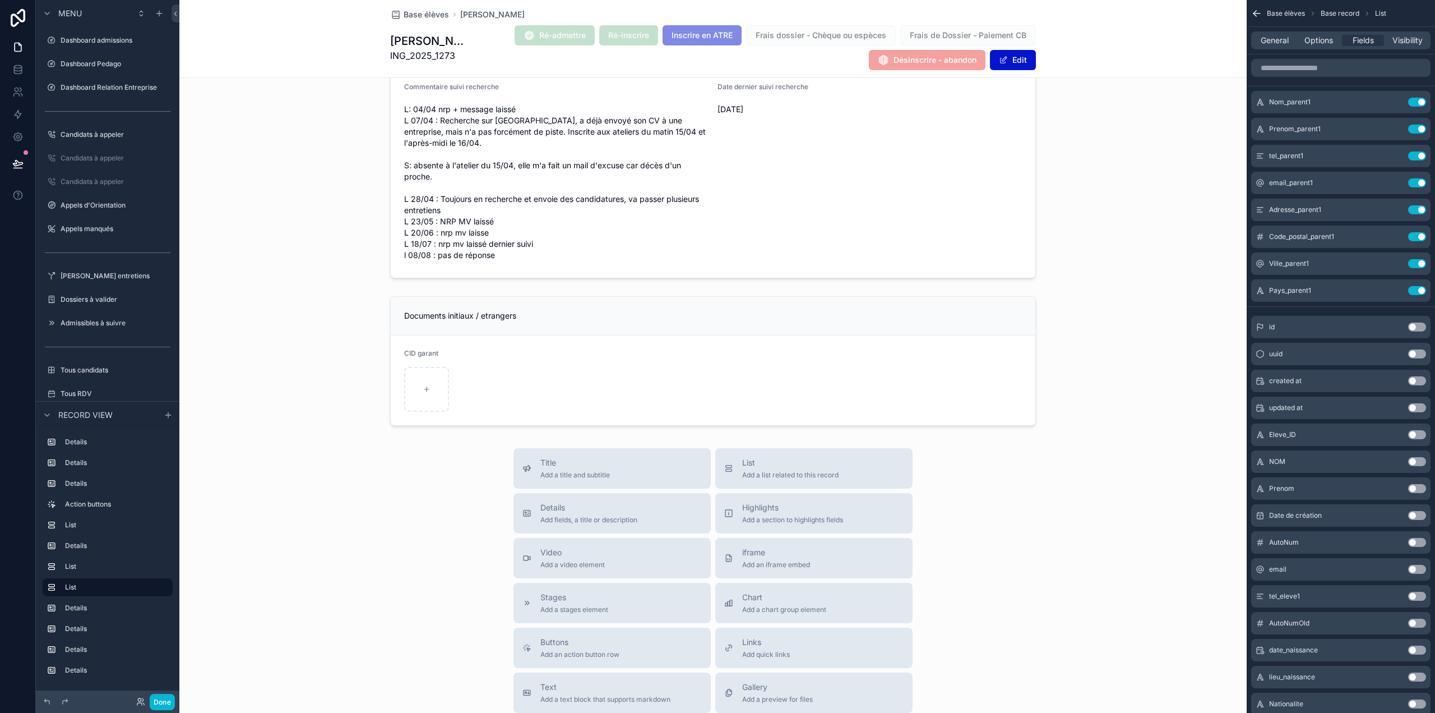
scroll to position [1448, 0]
click at [479, 357] on div "scrollable content" at bounding box center [712, 359] width 1067 height 138
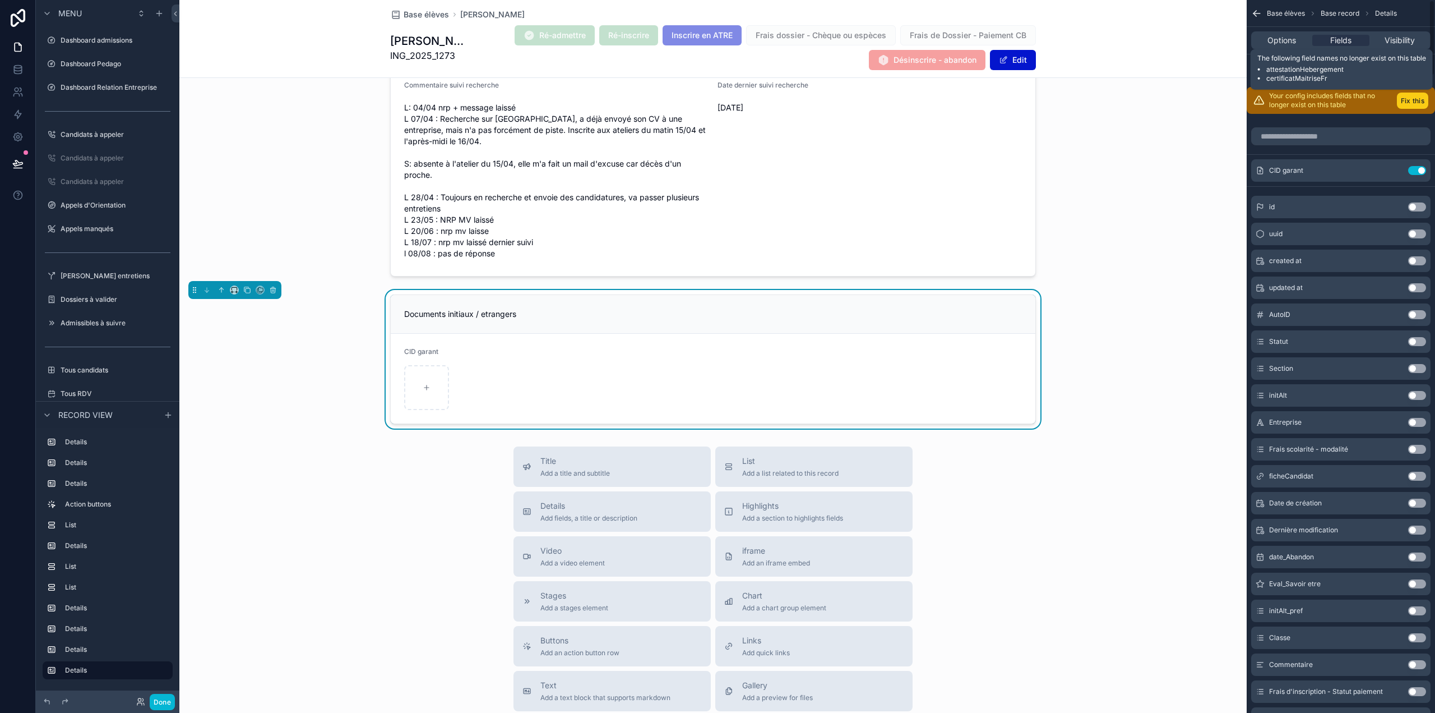
click at [1420, 100] on button "Fix this" at bounding box center [1412, 101] width 31 height 16
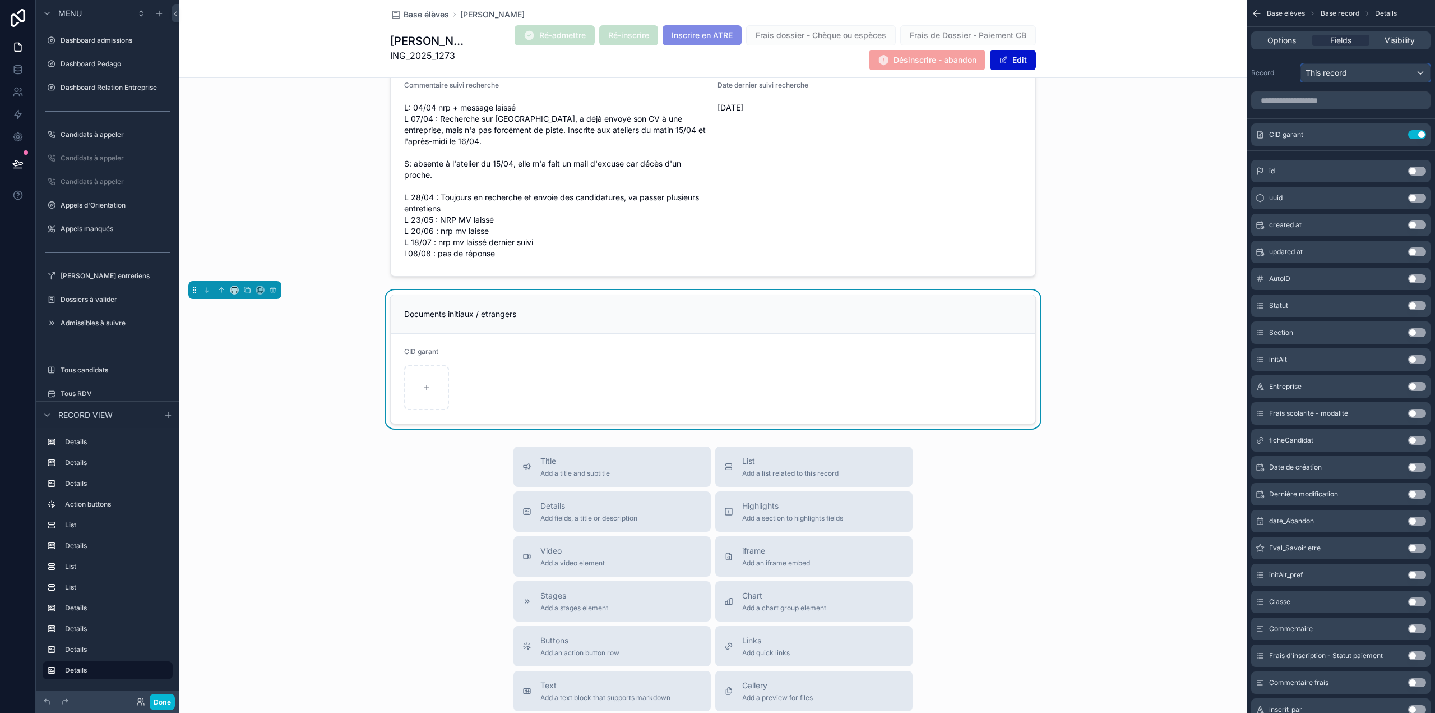
click at [1363, 76] on div "This record" at bounding box center [1365, 73] width 129 height 18
click at [1290, 70] on div "scrollable content" at bounding box center [717, 356] width 1435 height 713
click at [17, 71] on icon at bounding box center [17, 69] width 11 height 11
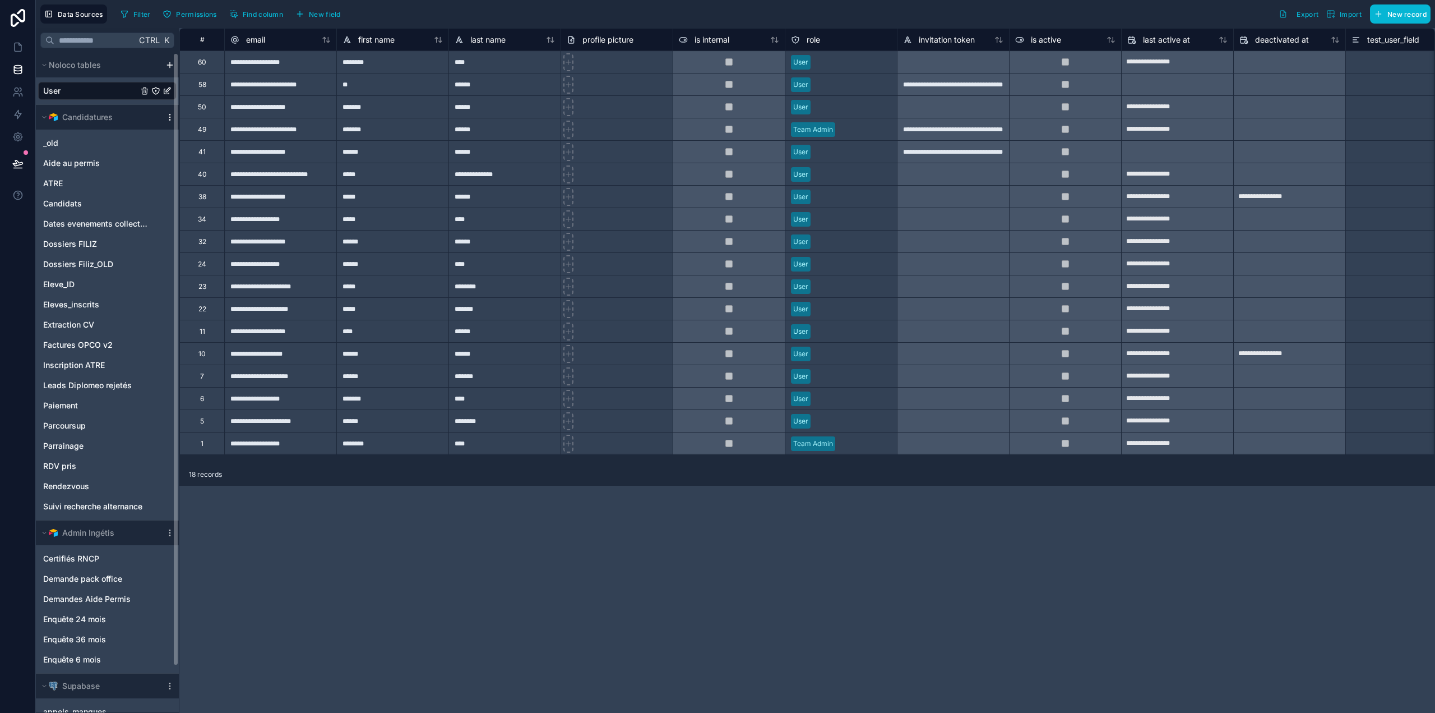
click at [168, 115] on icon "scrollable content" at bounding box center [169, 117] width 9 height 9
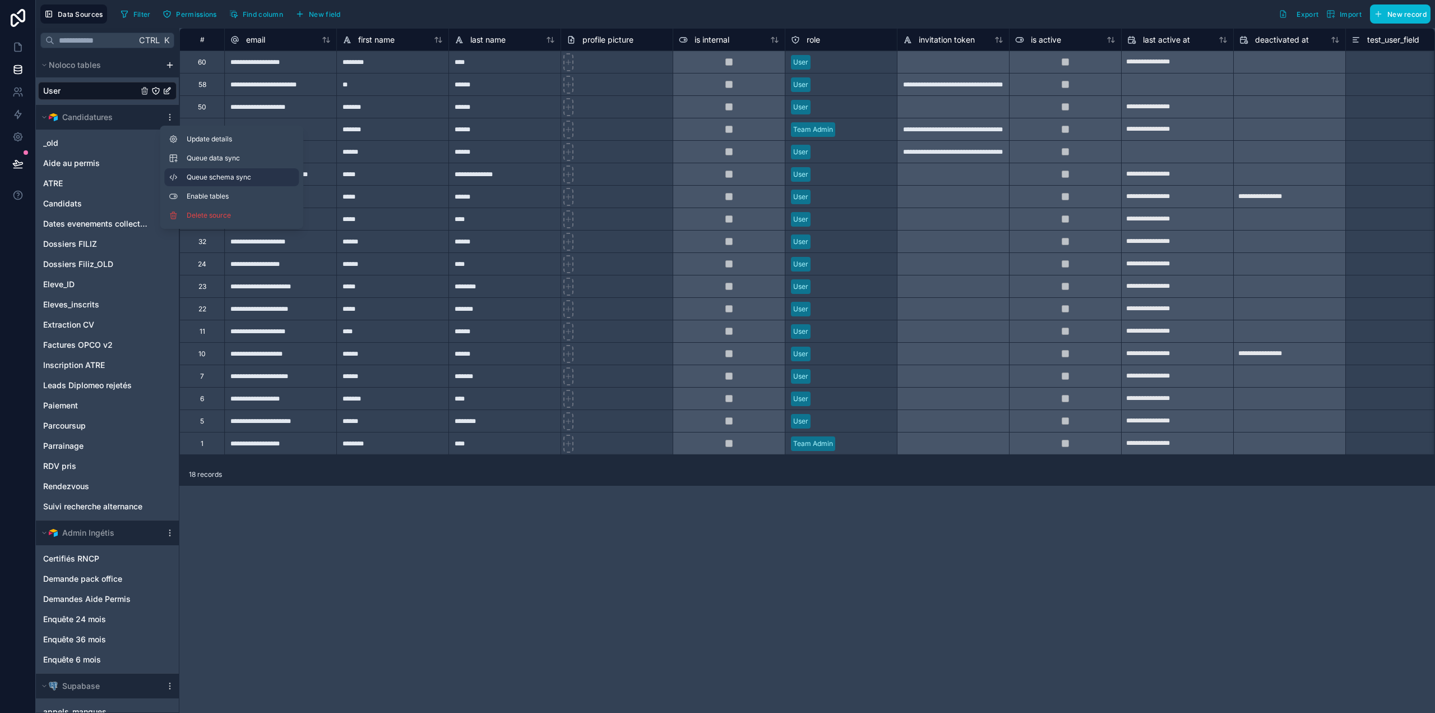
click at [192, 176] on span "Queue schema sync" at bounding box center [227, 177] width 81 height 9
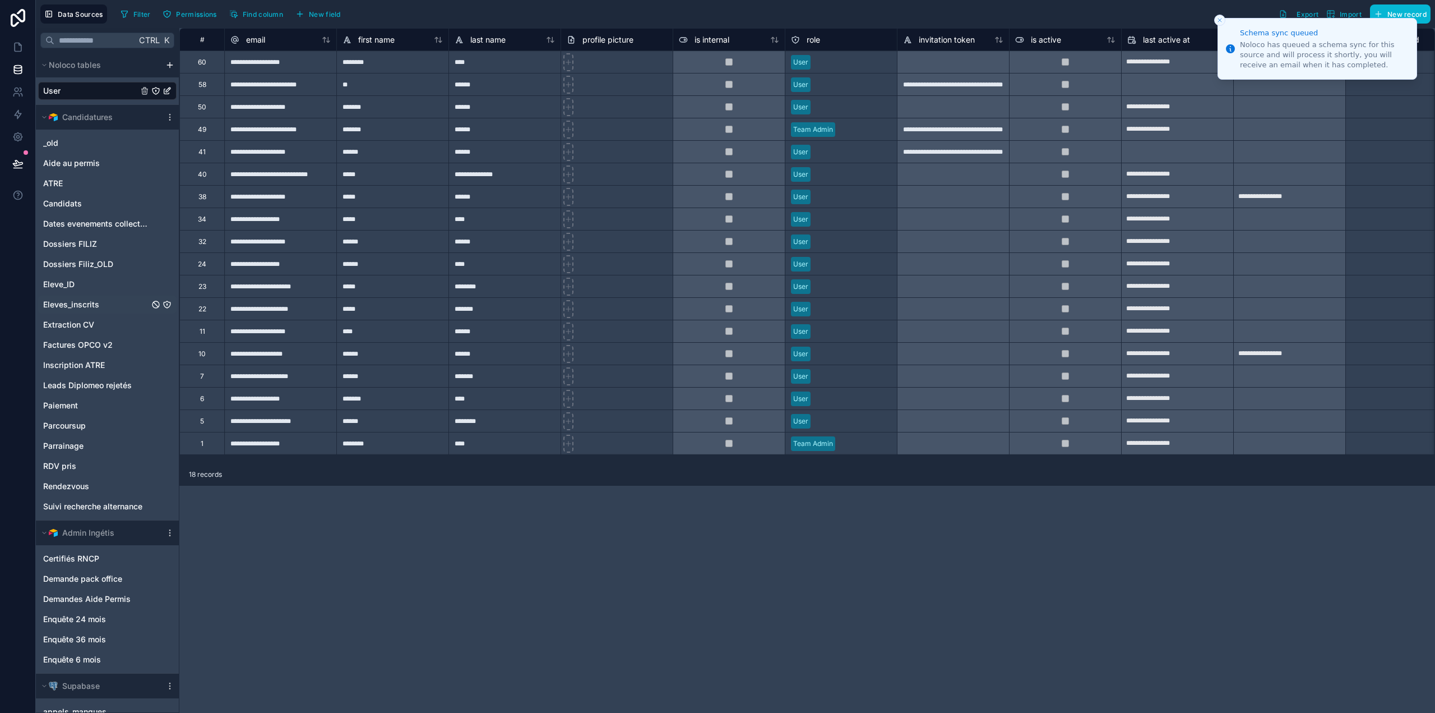
click at [78, 302] on span "Eleves_inscrits" at bounding box center [71, 304] width 56 height 11
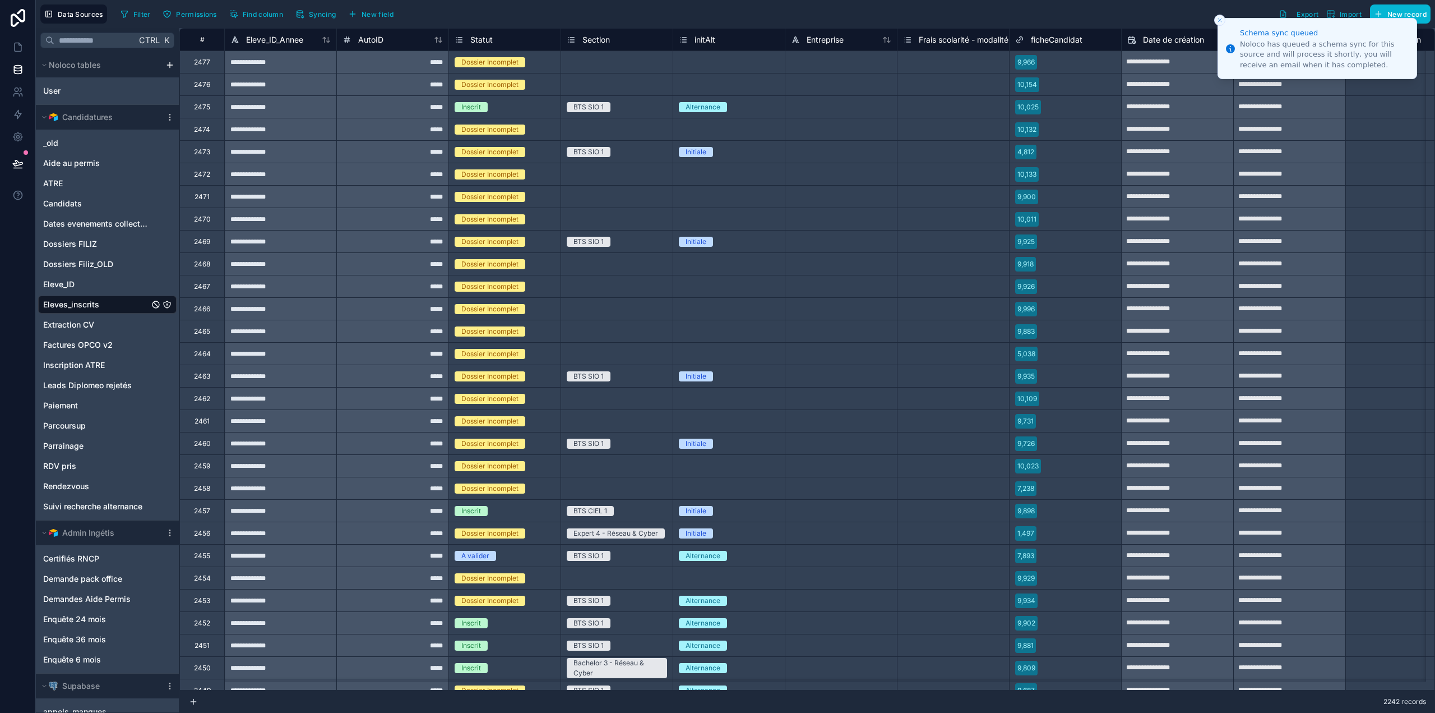
click at [1219, 20] on icon "Close toast" at bounding box center [1220, 20] width 7 height 7
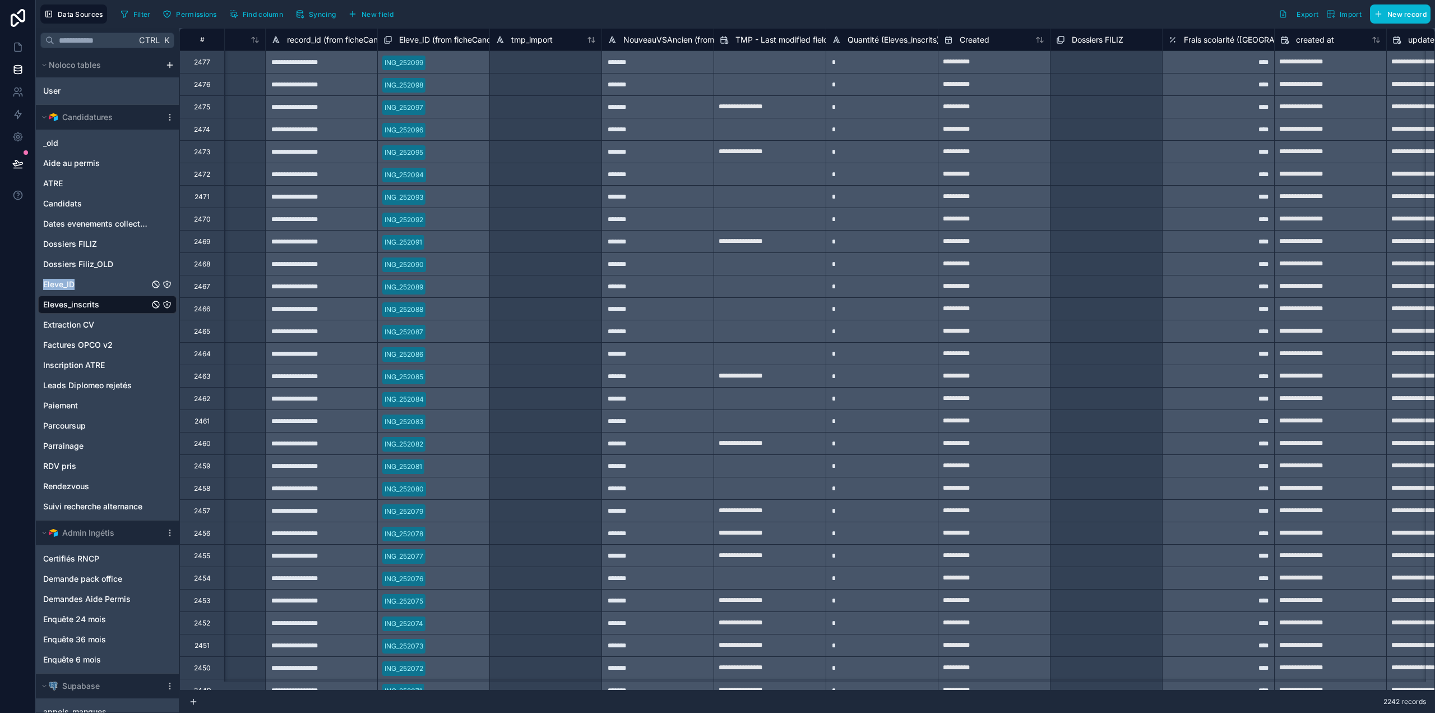
scroll to position [0, 24641]
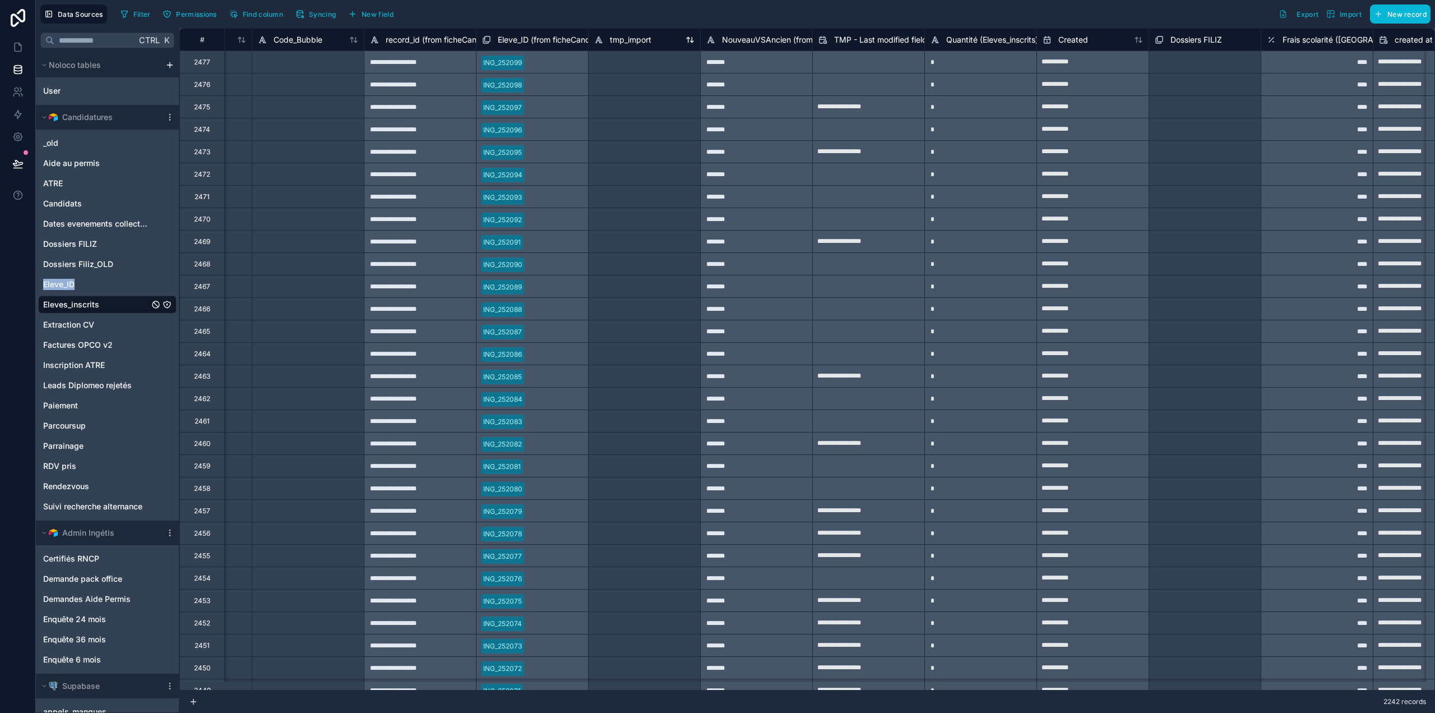
click at [648, 43] on span "tmp_import" at bounding box center [630, 39] width 41 height 11
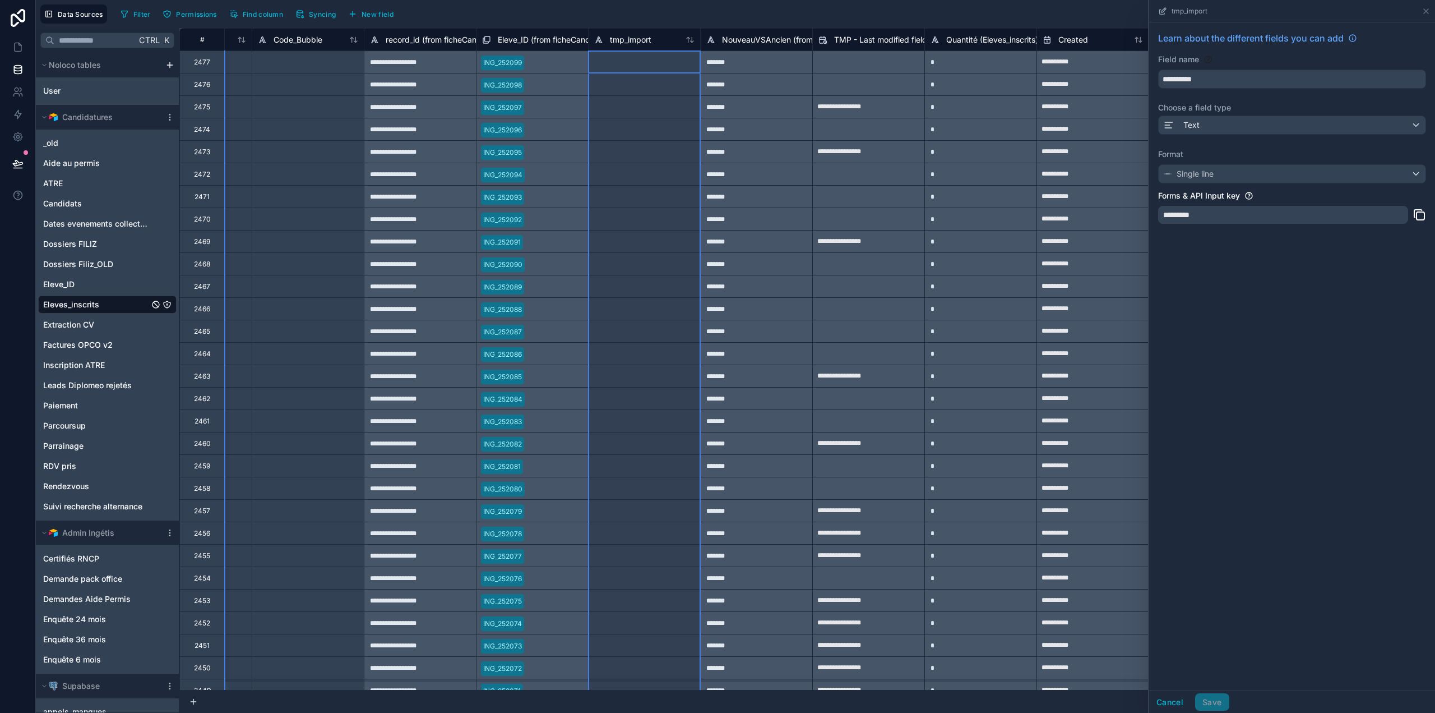
click at [637, 22] on div "Filter Permissions Find column Syncing New field Export Import New record" at bounding box center [773, 13] width 1315 height 19
click at [1183, 702] on button "Cancel" at bounding box center [1169, 702] width 41 height 18
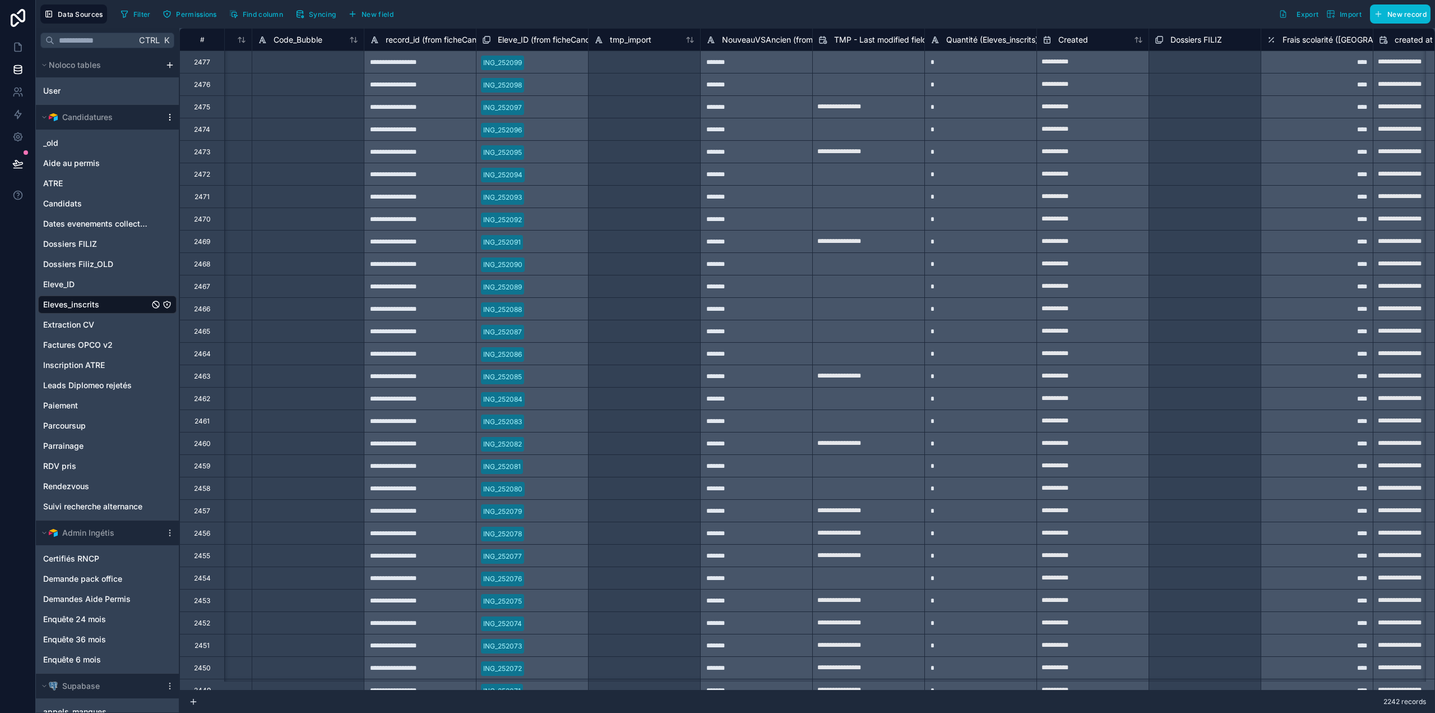
click at [170, 114] on icon "scrollable content" at bounding box center [169, 114] width 1 height 1
click at [200, 174] on span "Queue schema sync" at bounding box center [227, 177] width 81 height 9
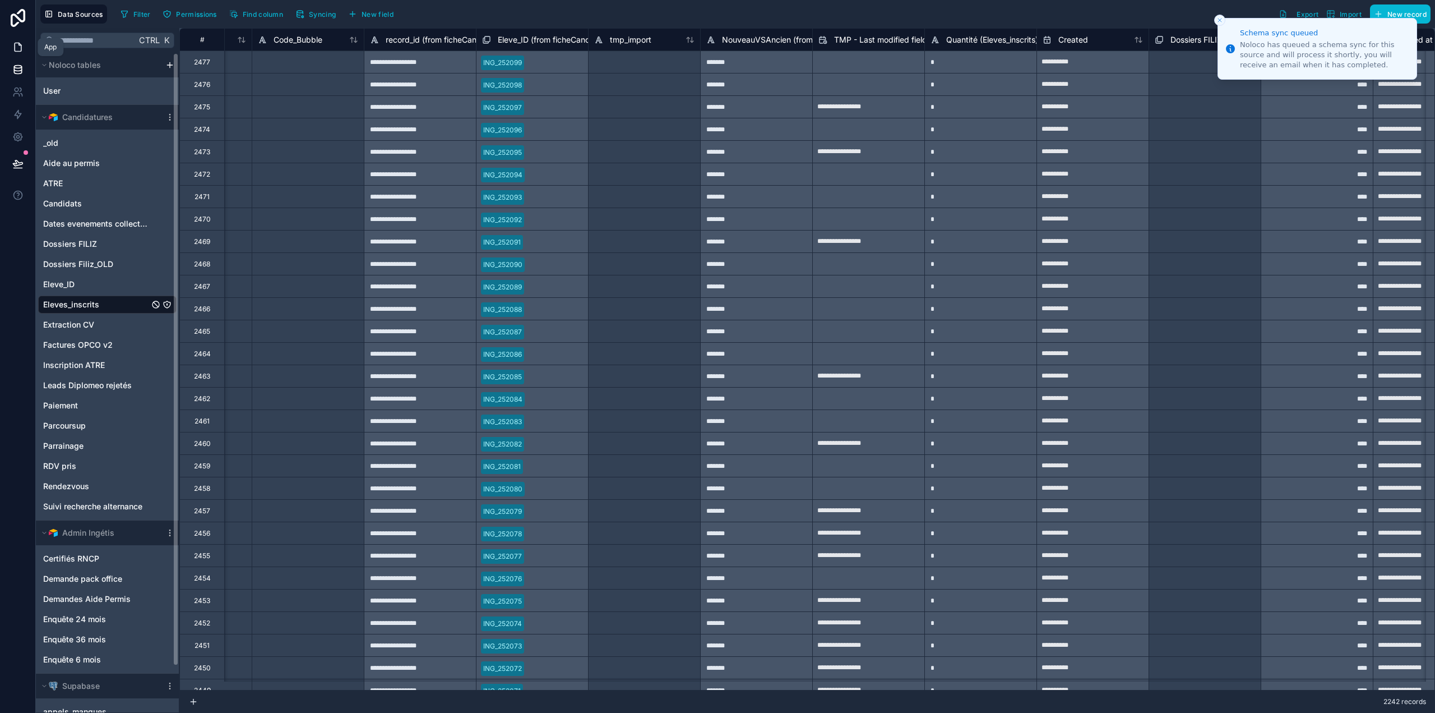
click at [17, 45] on icon at bounding box center [17, 46] width 11 height 11
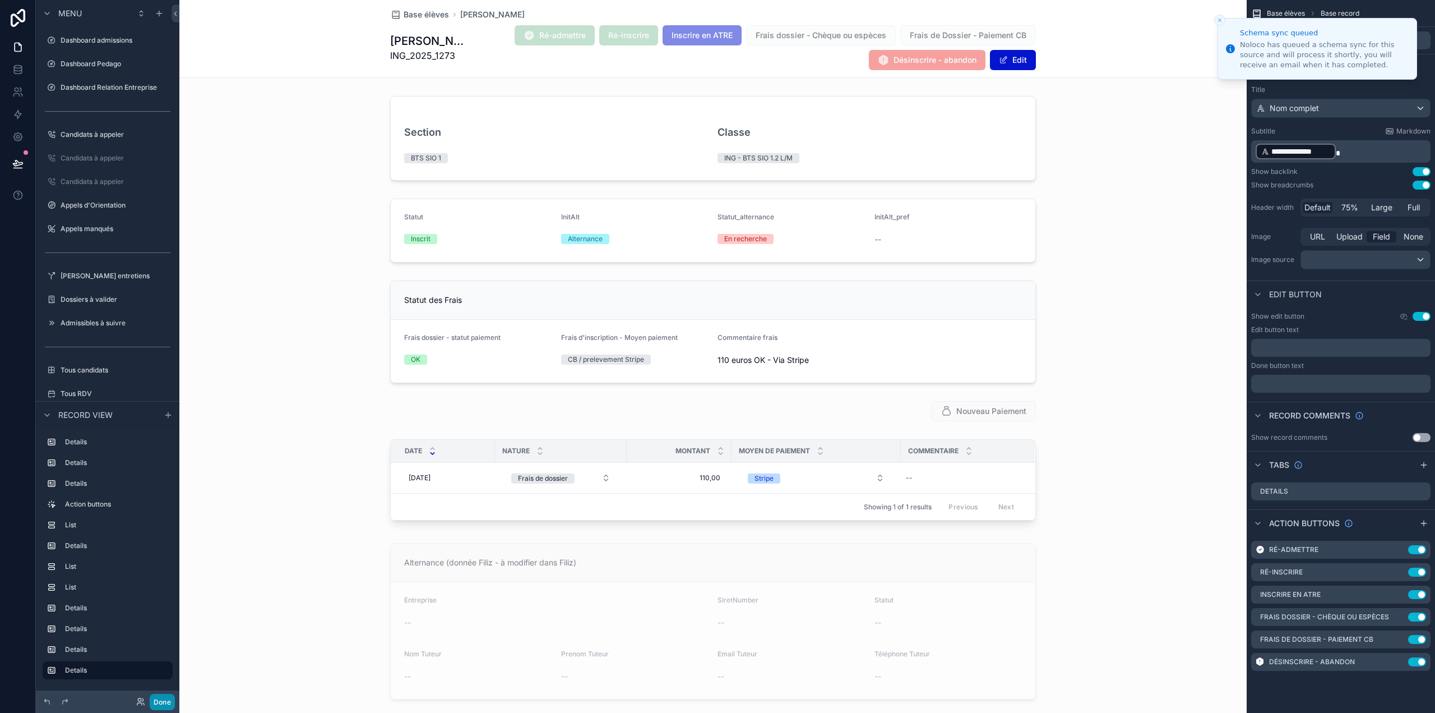
click at [168, 707] on button "Done" at bounding box center [162, 702] width 25 height 16
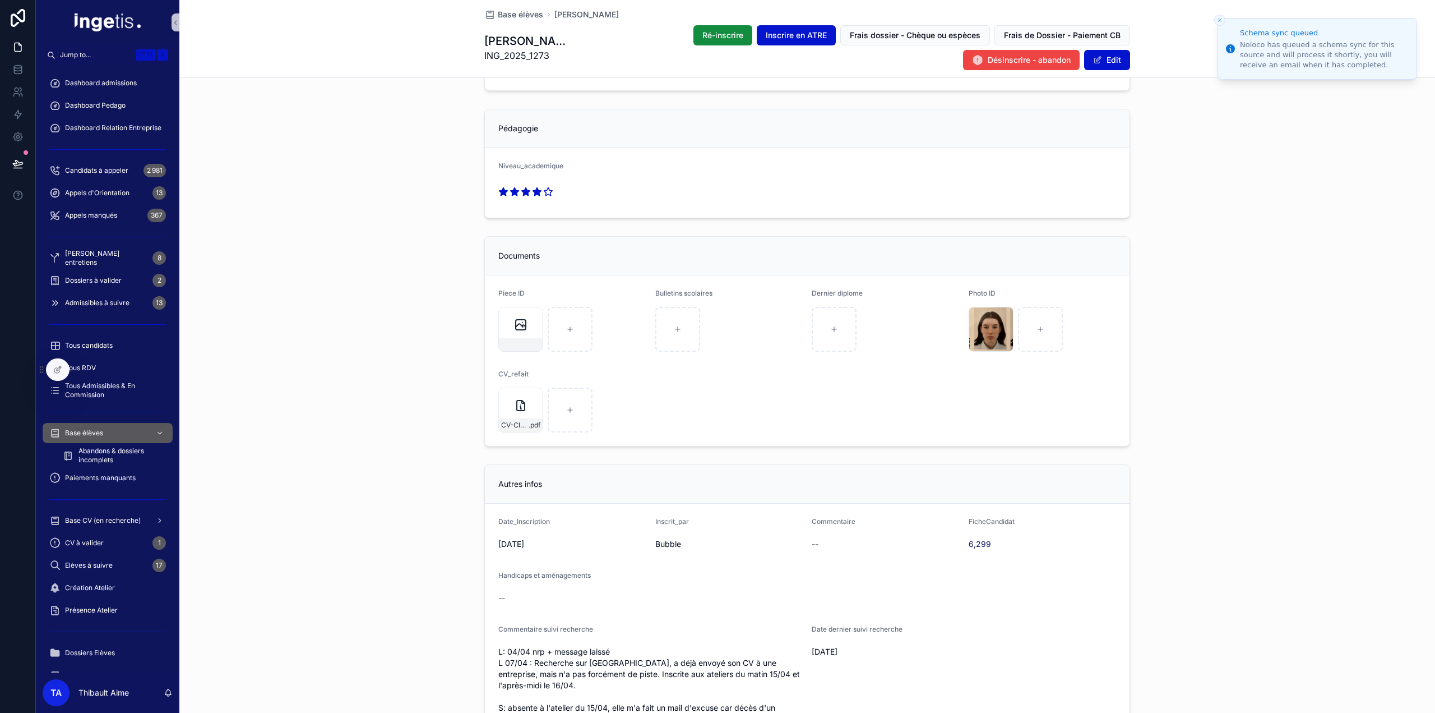
scroll to position [730, 0]
click at [57, 375] on div at bounding box center [58, 369] width 22 height 21
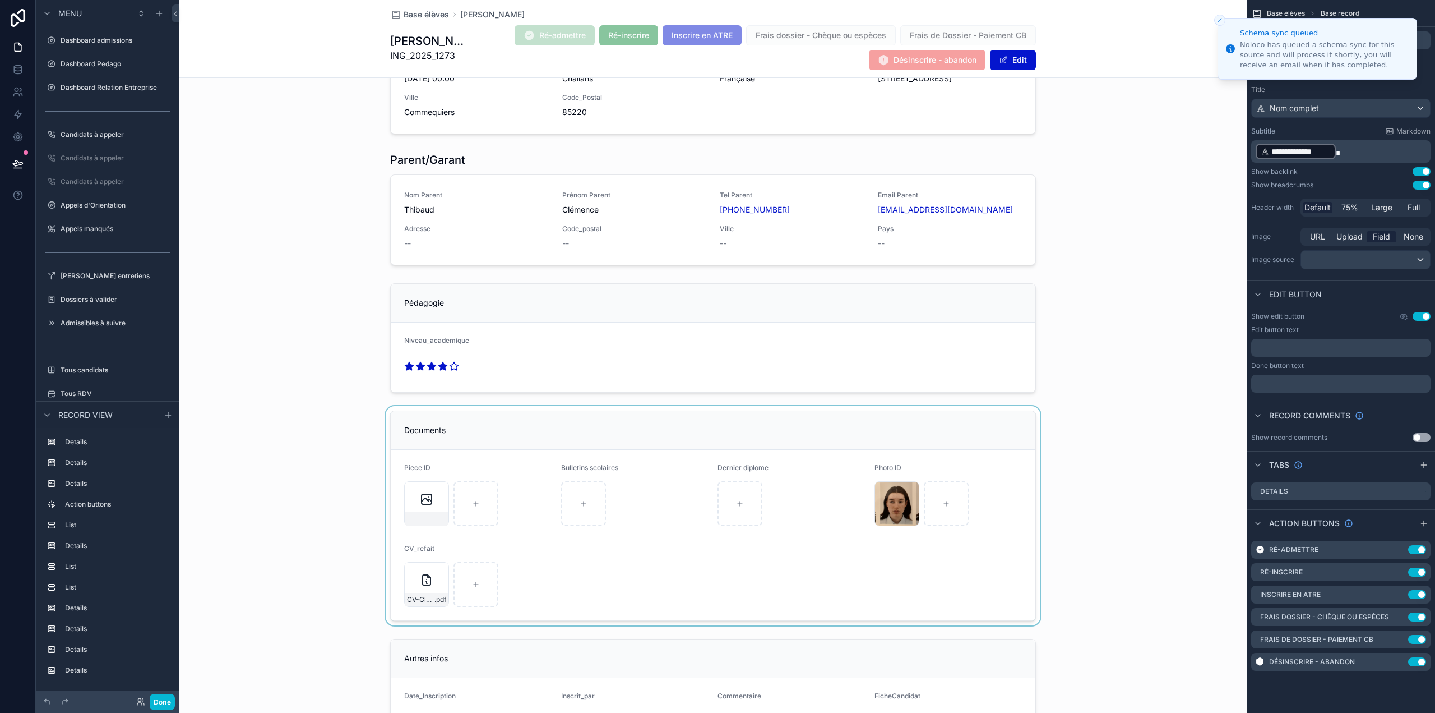
click at [412, 422] on div "scrollable content" at bounding box center [712, 515] width 1067 height 219
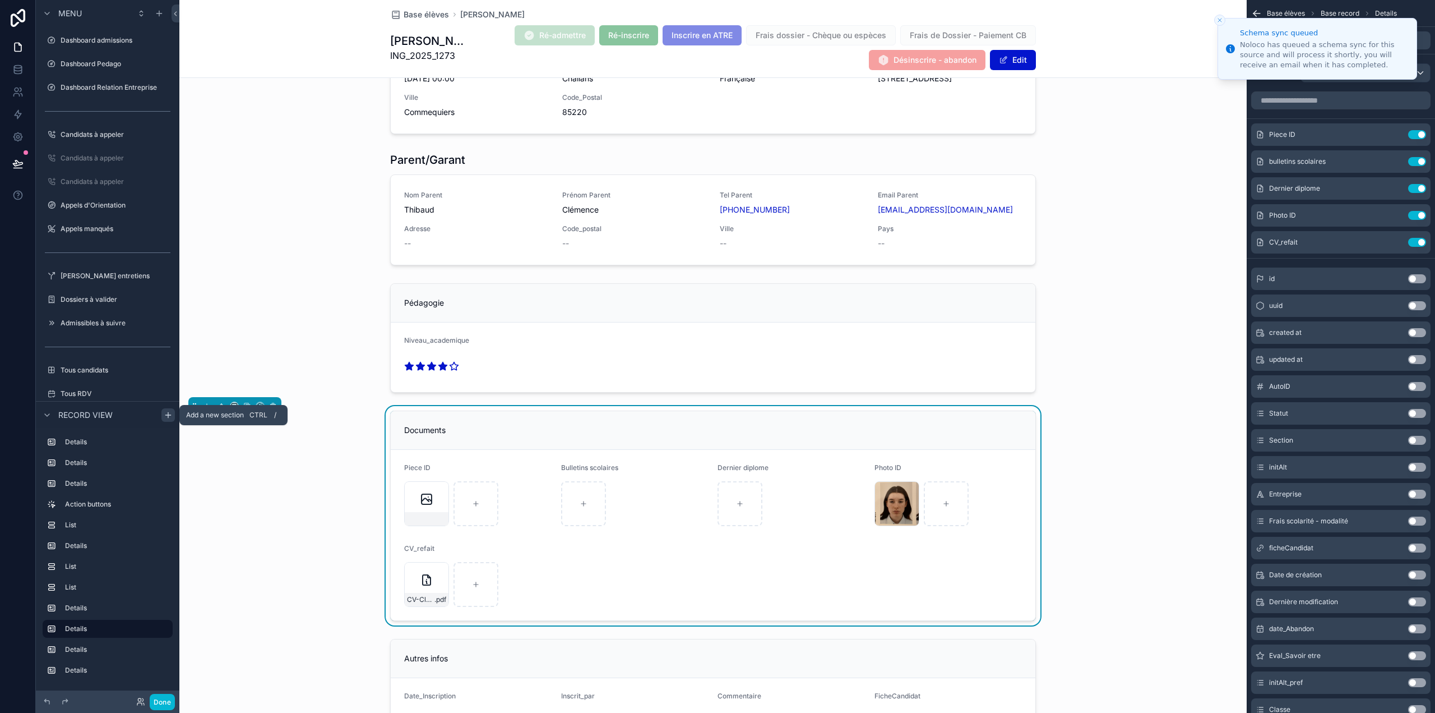
click at [167, 418] on icon "scrollable content" at bounding box center [168, 414] width 9 height 9
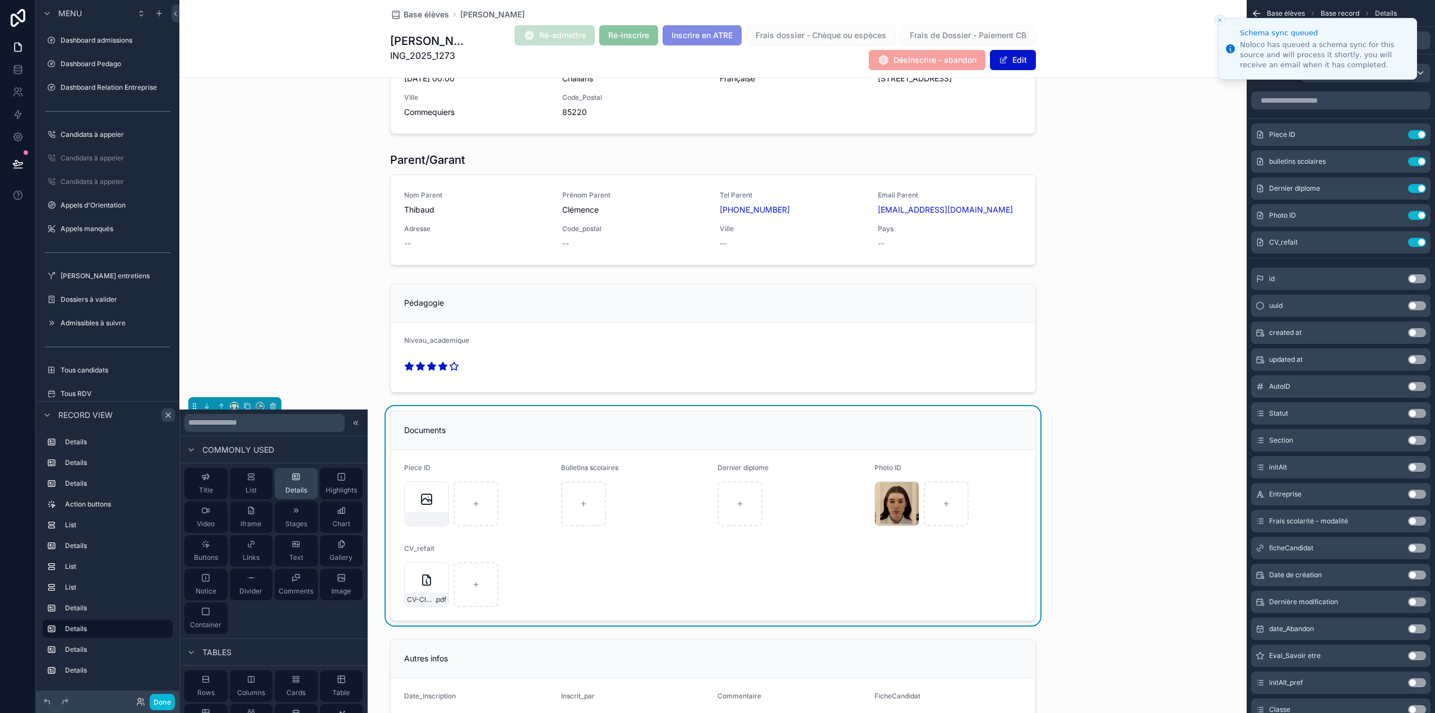
click at [288, 484] on div "Details" at bounding box center [296, 483] width 22 height 22
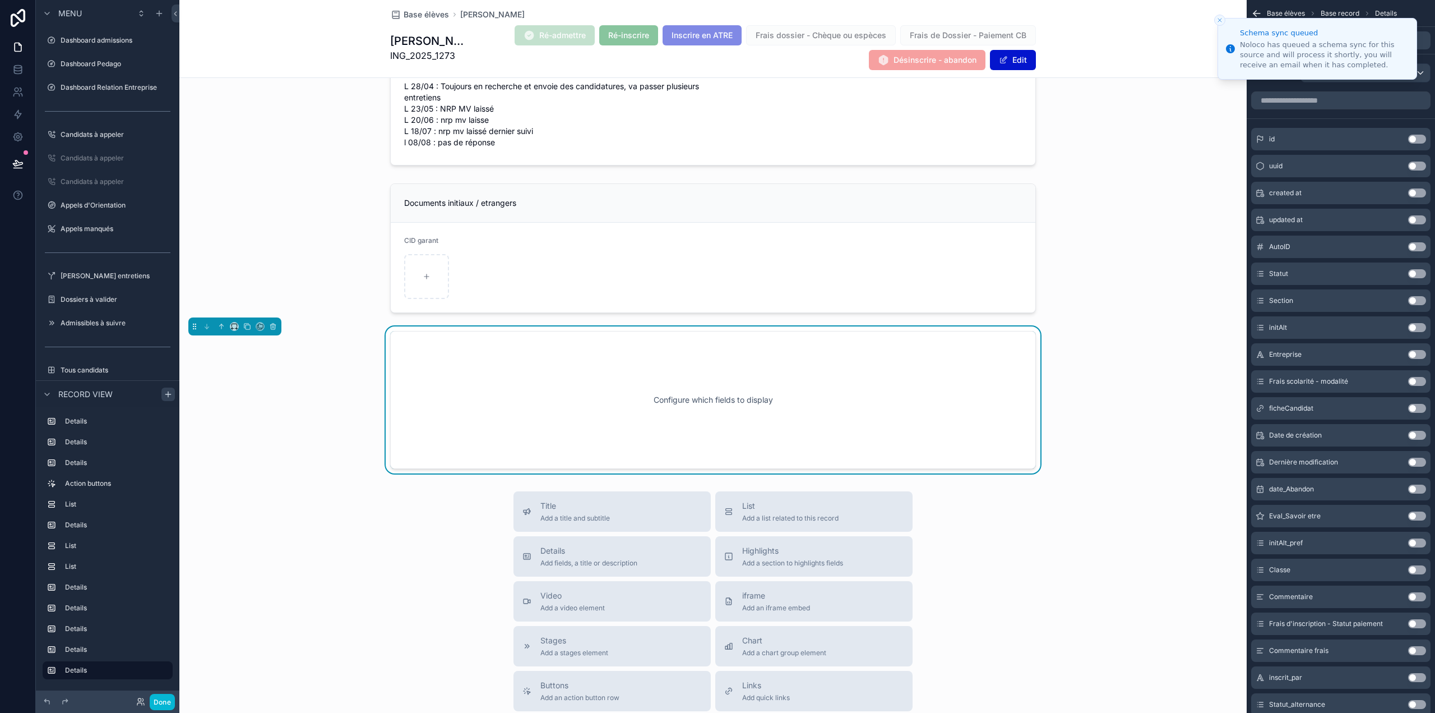
scroll to position [1597, 0]
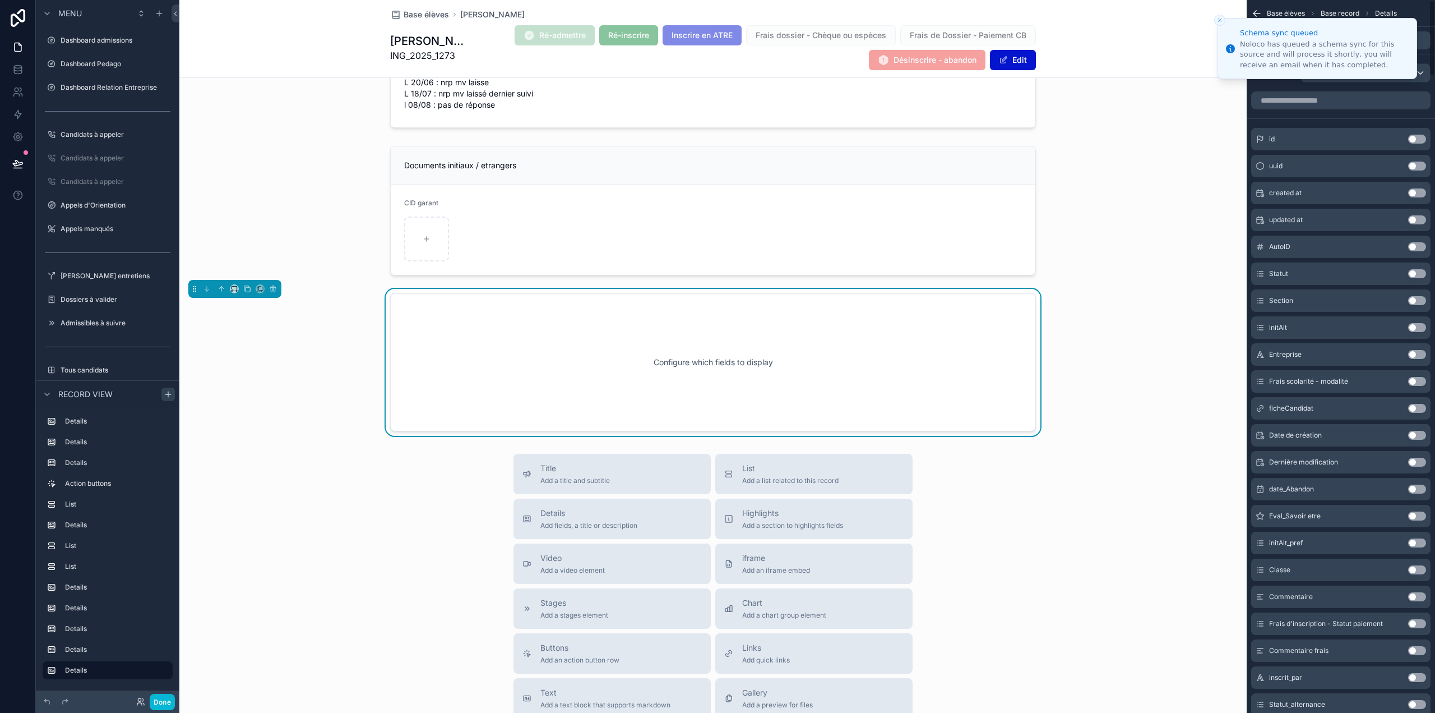
click at [1221, 21] on icon "Close toast" at bounding box center [1220, 20] width 7 height 7
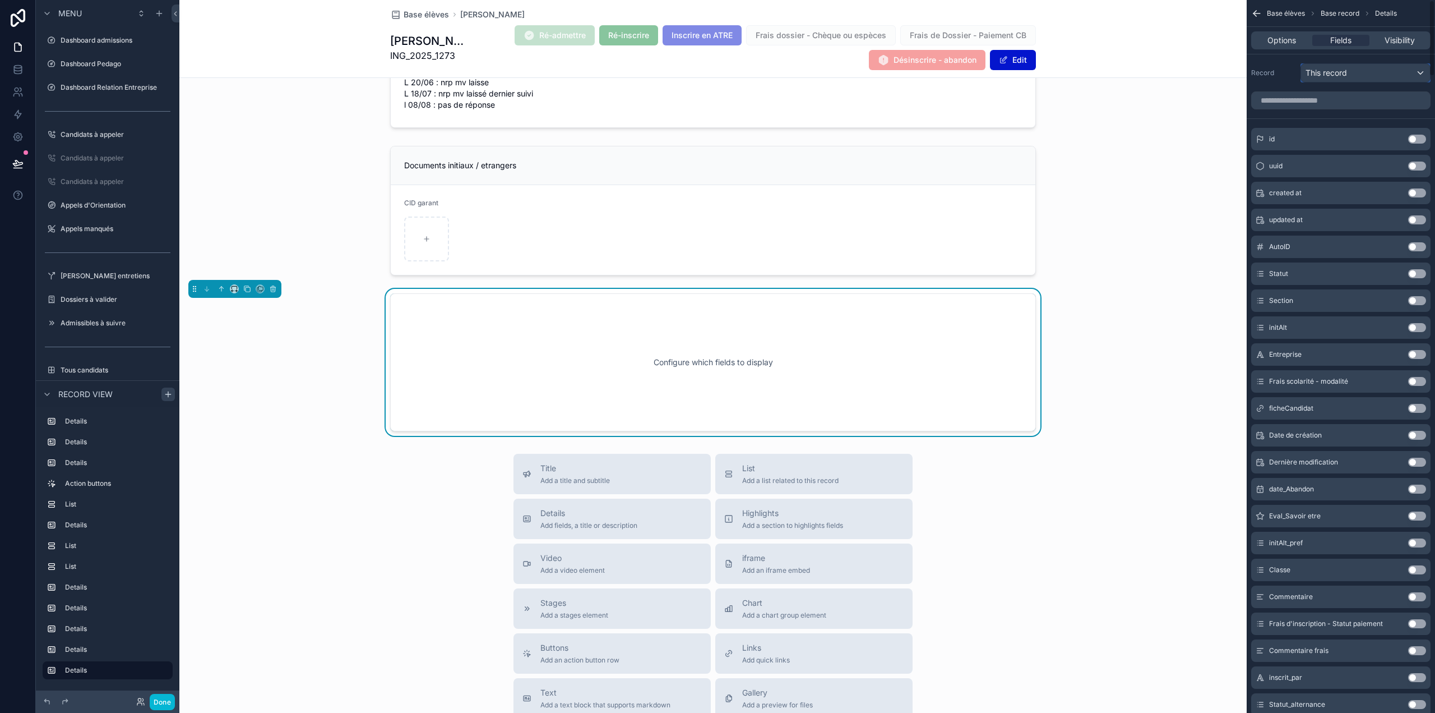
click at [1327, 71] on span "This record" at bounding box center [1326, 72] width 41 height 11
click at [1352, 190] on span "Eleve_ID" at bounding box center [1339, 196] width 31 height 13
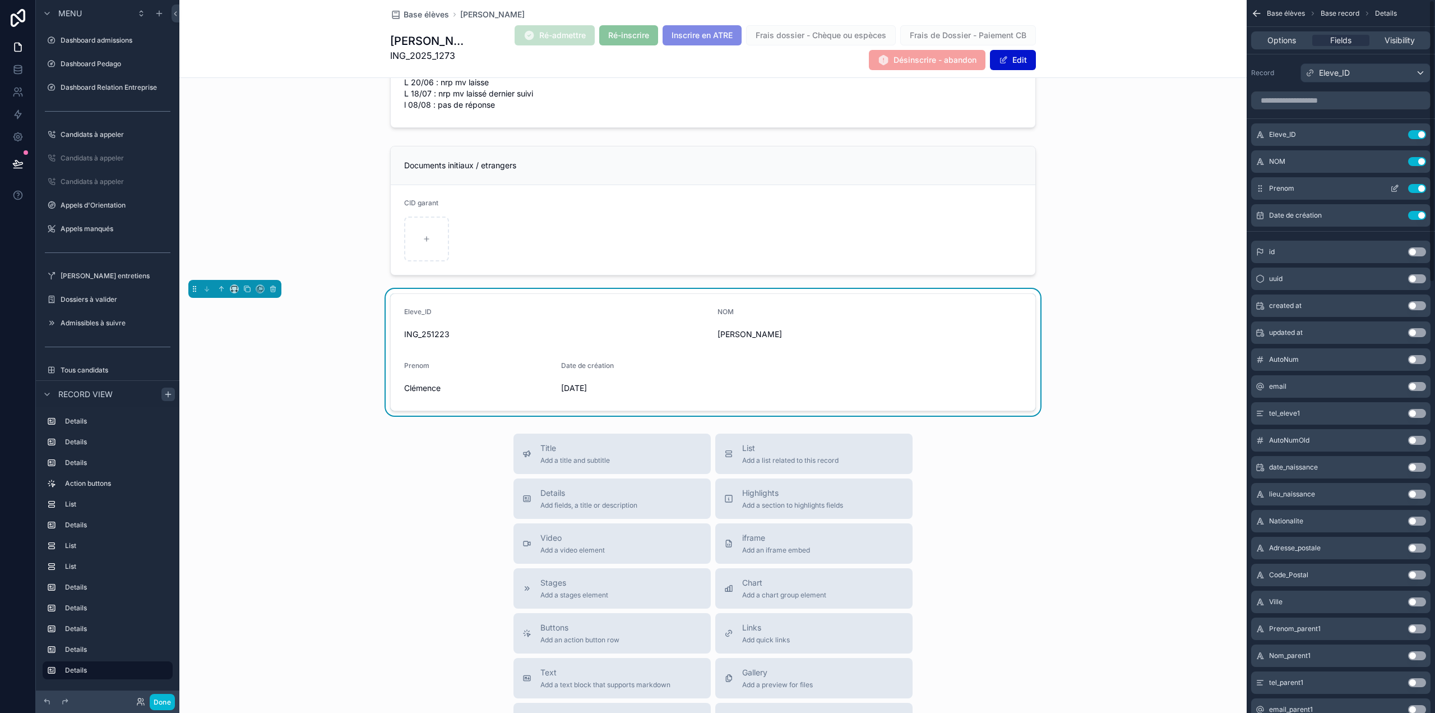
drag, startPoint x: 1416, startPoint y: 216, endPoint x: 1419, endPoint y: 191, distance: 25.4
click at [1416, 215] on button "Use setting" at bounding box center [1417, 215] width 18 height 9
click at [1419, 189] on button "Use setting" at bounding box center [1417, 188] width 18 height 9
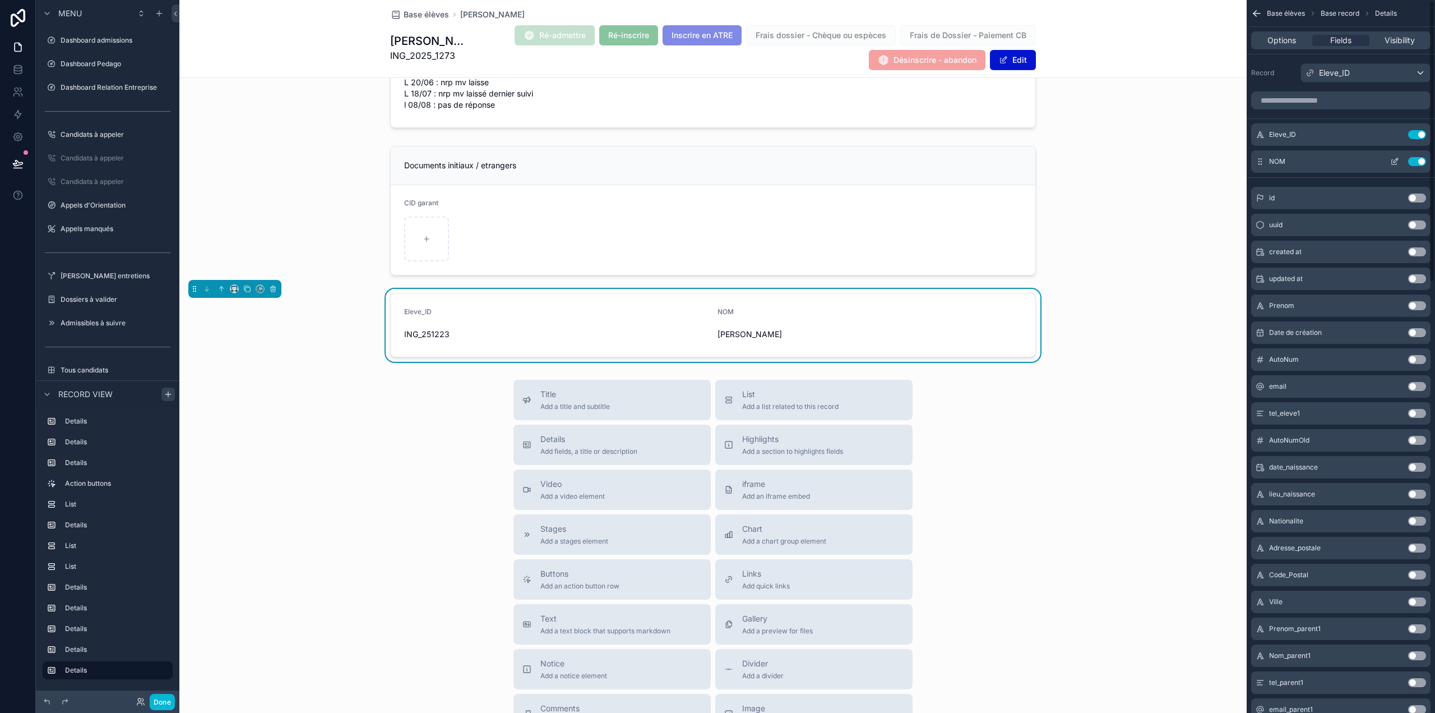
click at [1418, 159] on button "Use setting" at bounding box center [1417, 161] width 18 height 9
click at [1418, 131] on button "Use setting" at bounding box center [1417, 134] width 18 height 9
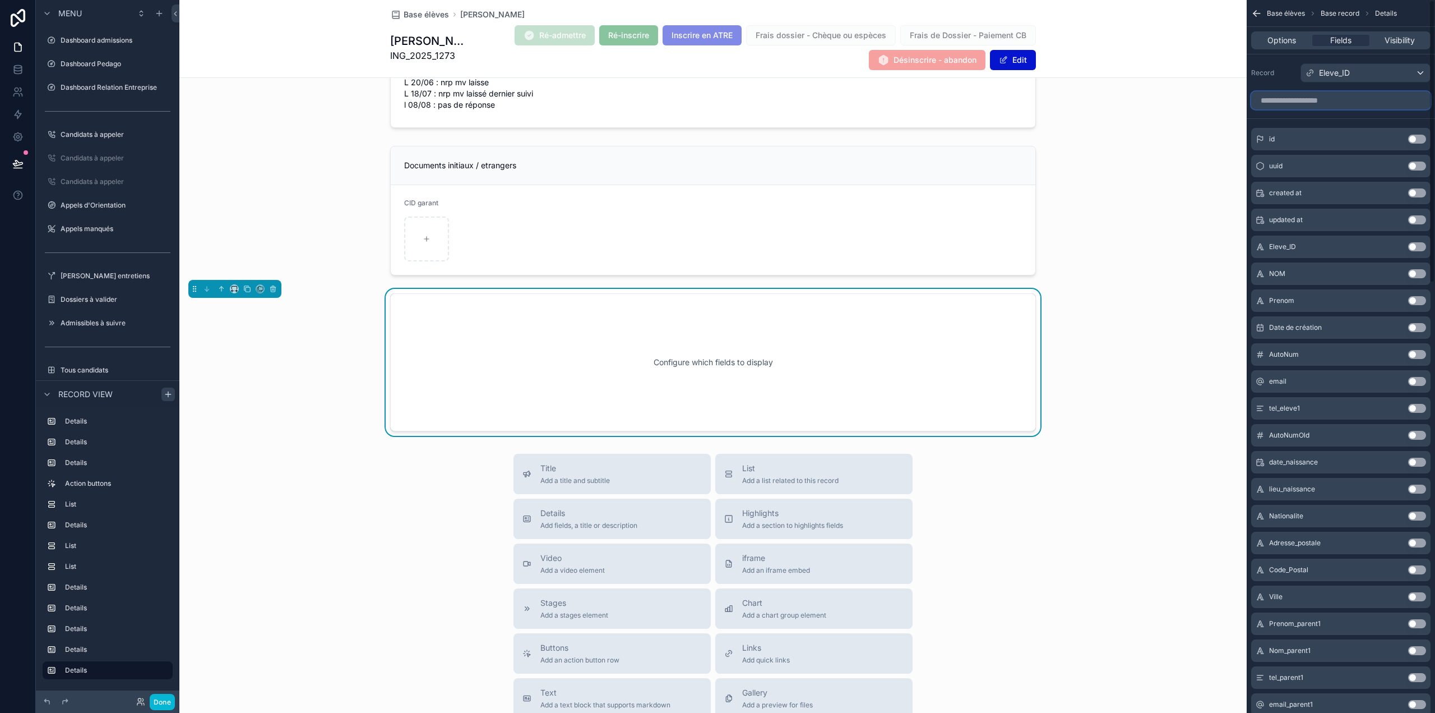
click at [1380, 99] on input "scrollable content" at bounding box center [1340, 100] width 179 height 18
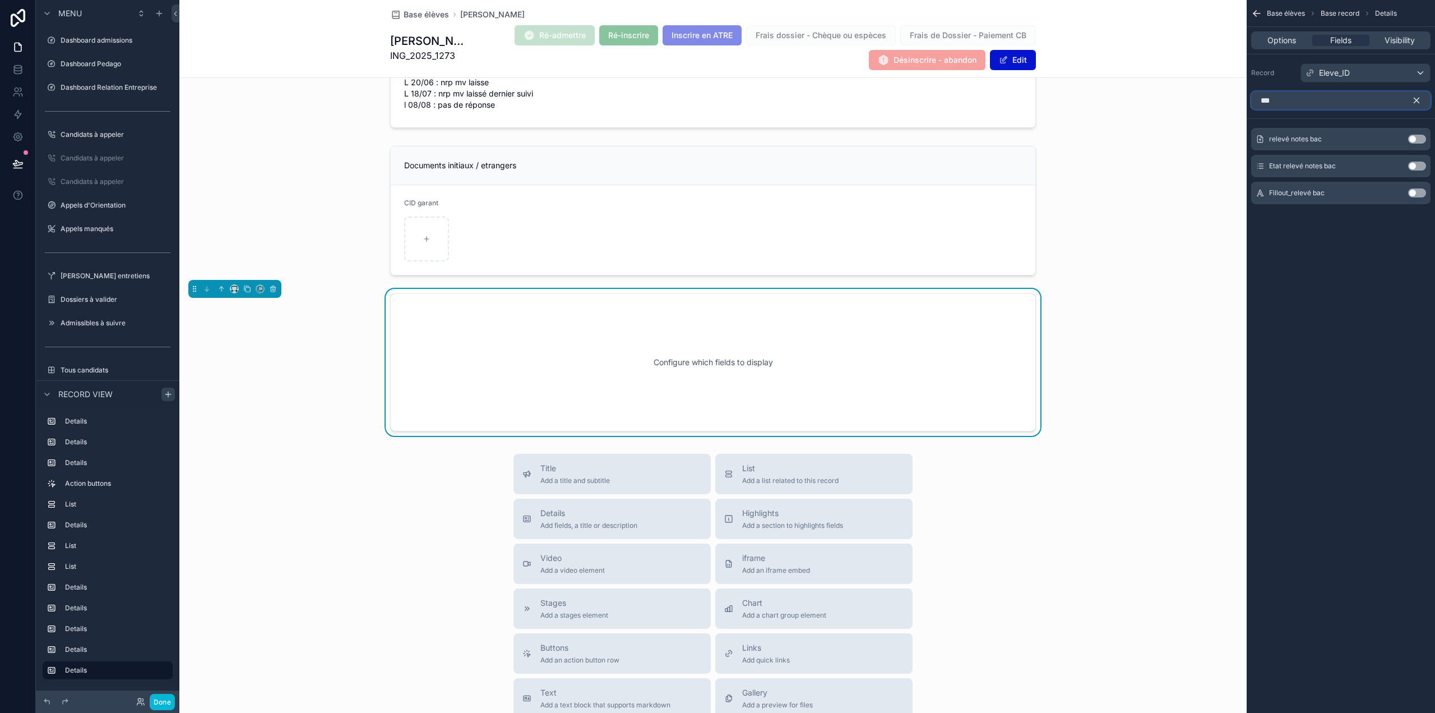
type input "***"
click at [1416, 136] on button "Use setting" at bounding box center [1417, 139] width 18 height 9
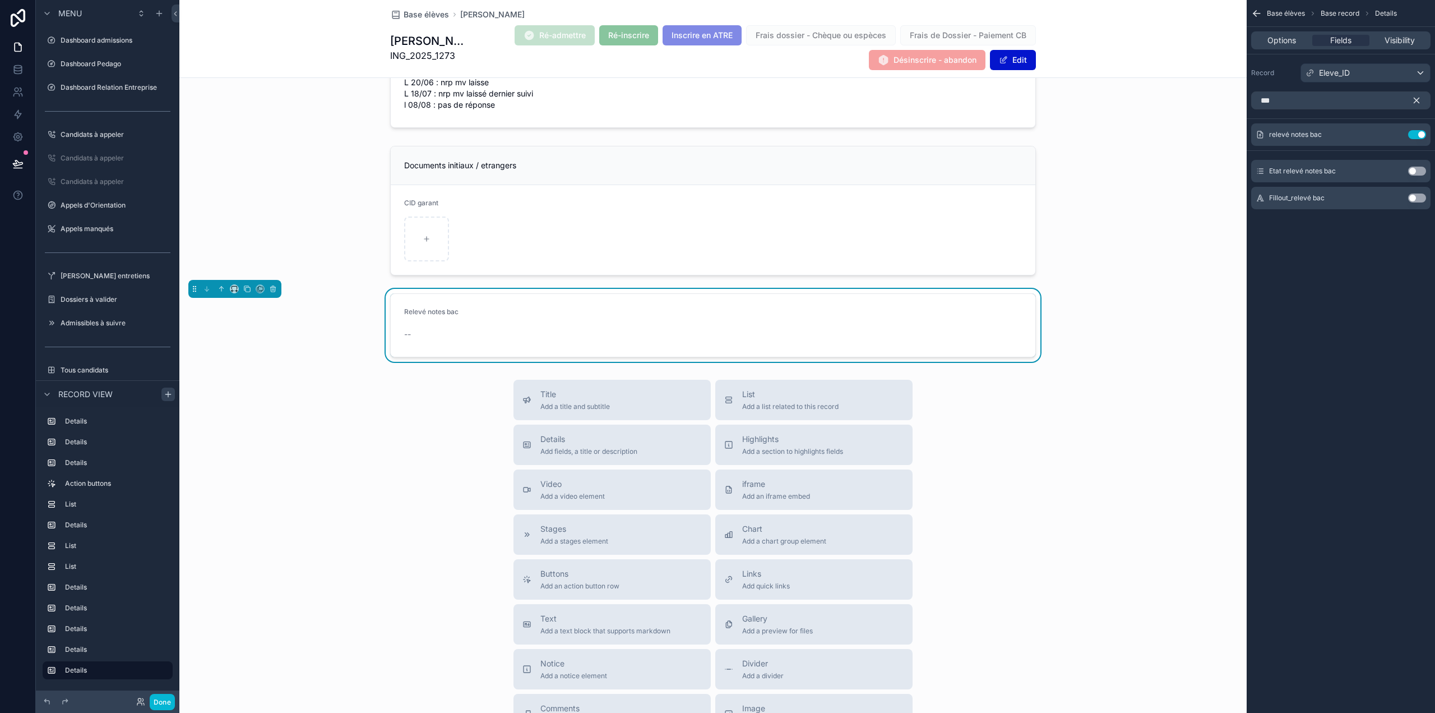
click at [1418, 167] on button "Use setting" at bounding box center [1417, 171] width 18 height 9
click at [1275, 45] on span "Options" at bounding box center [1282, 40] width 29 height 11
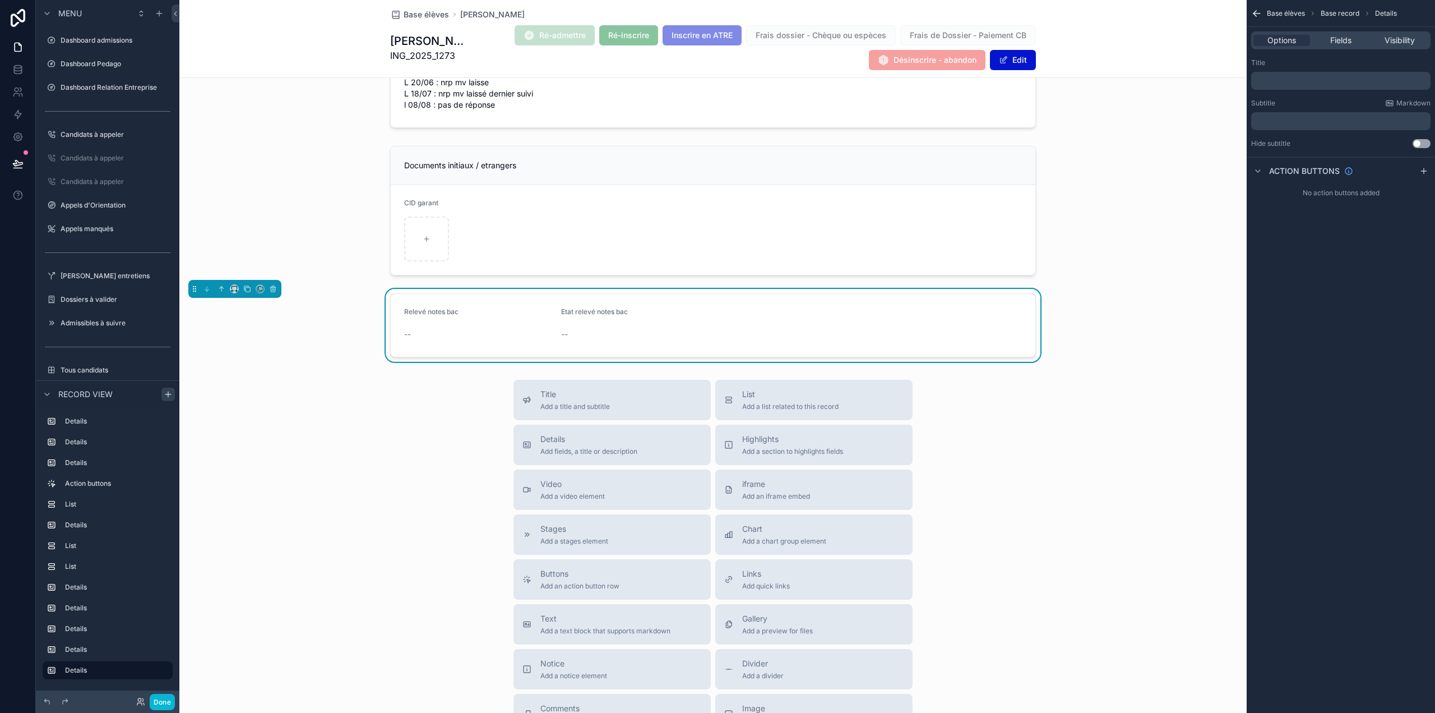
click at [1283, 117] on p "﻿" at bounding box center [1342, 121] width 173 height 9
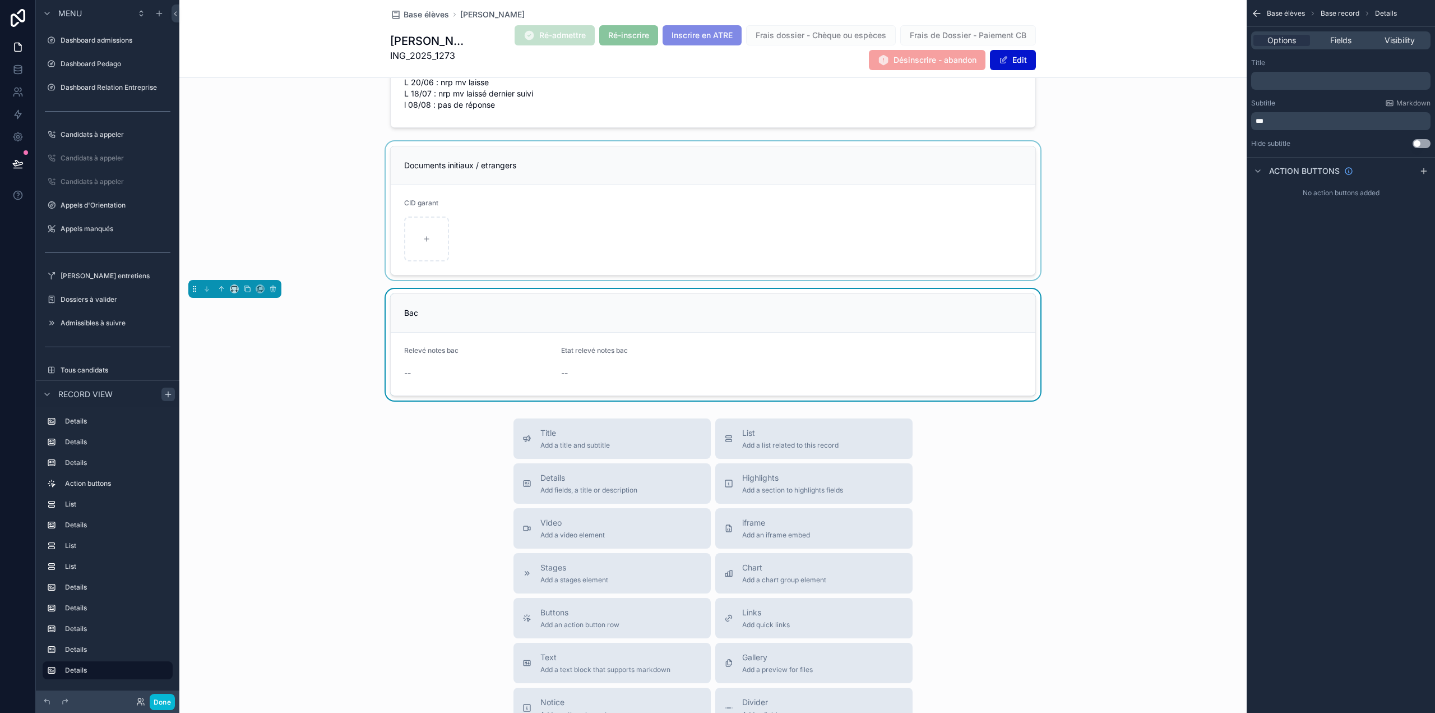
click at [1097, 232] on div "scrollable content" at bounding box center [712, 210] width 1067 height 138
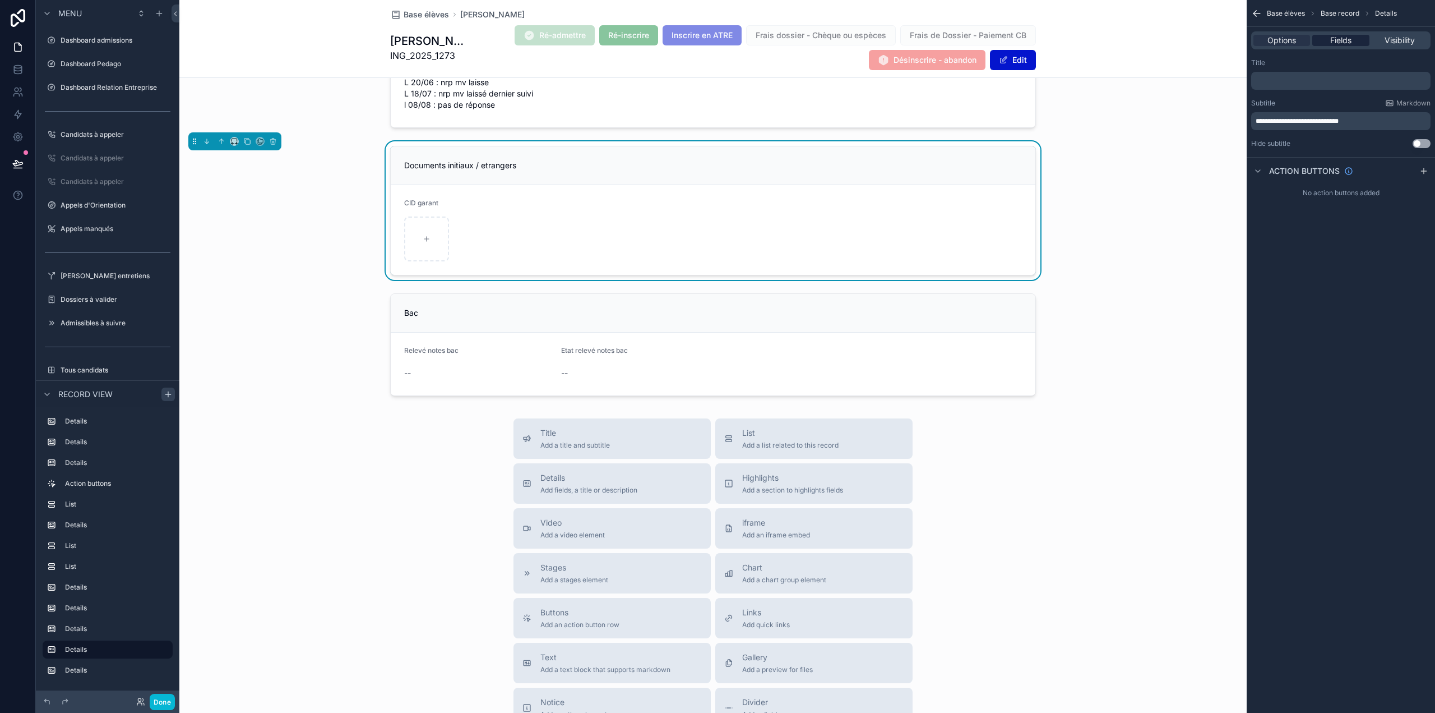
click at [1338, 39] on span "Fields" at bounding box center [1340, 40] width 21 height 11
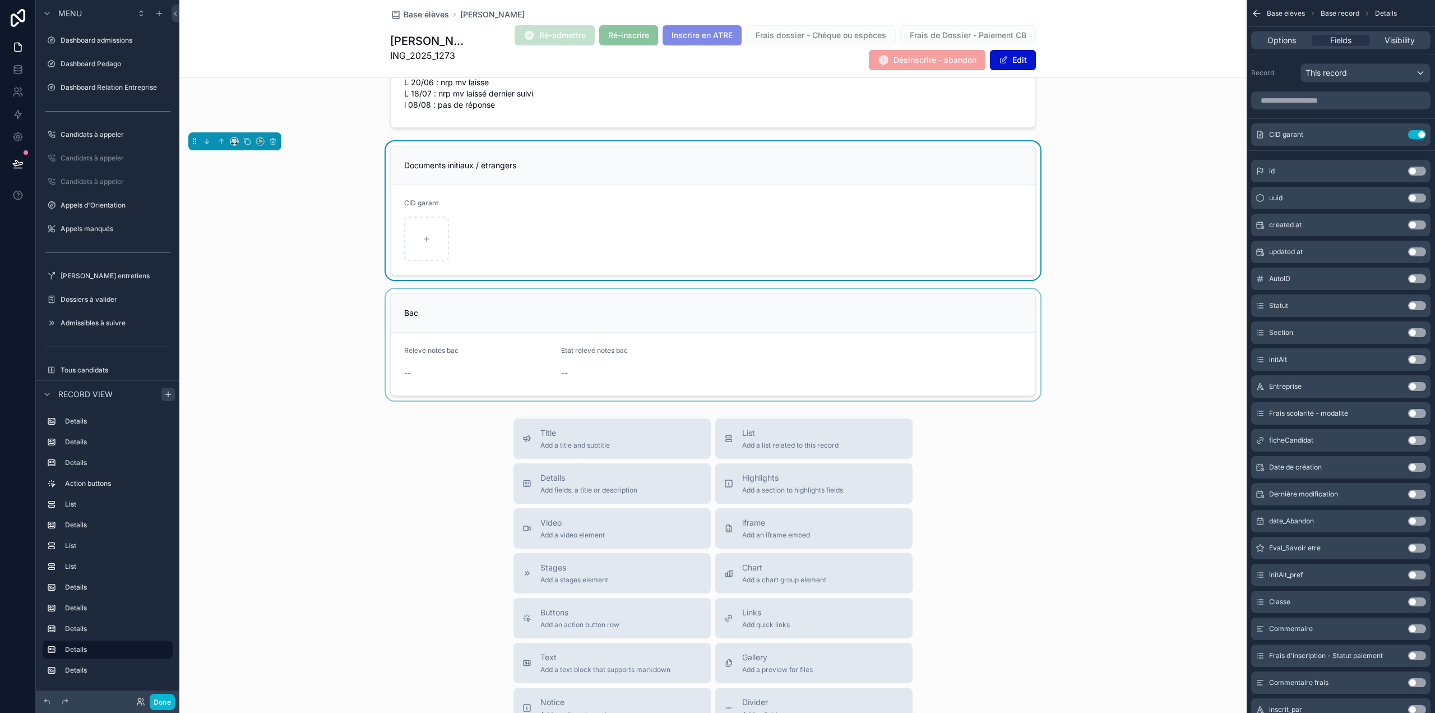
click at [784, 332] on div "scrollable content" at bounding box center [712, 345] width 1067 height 112
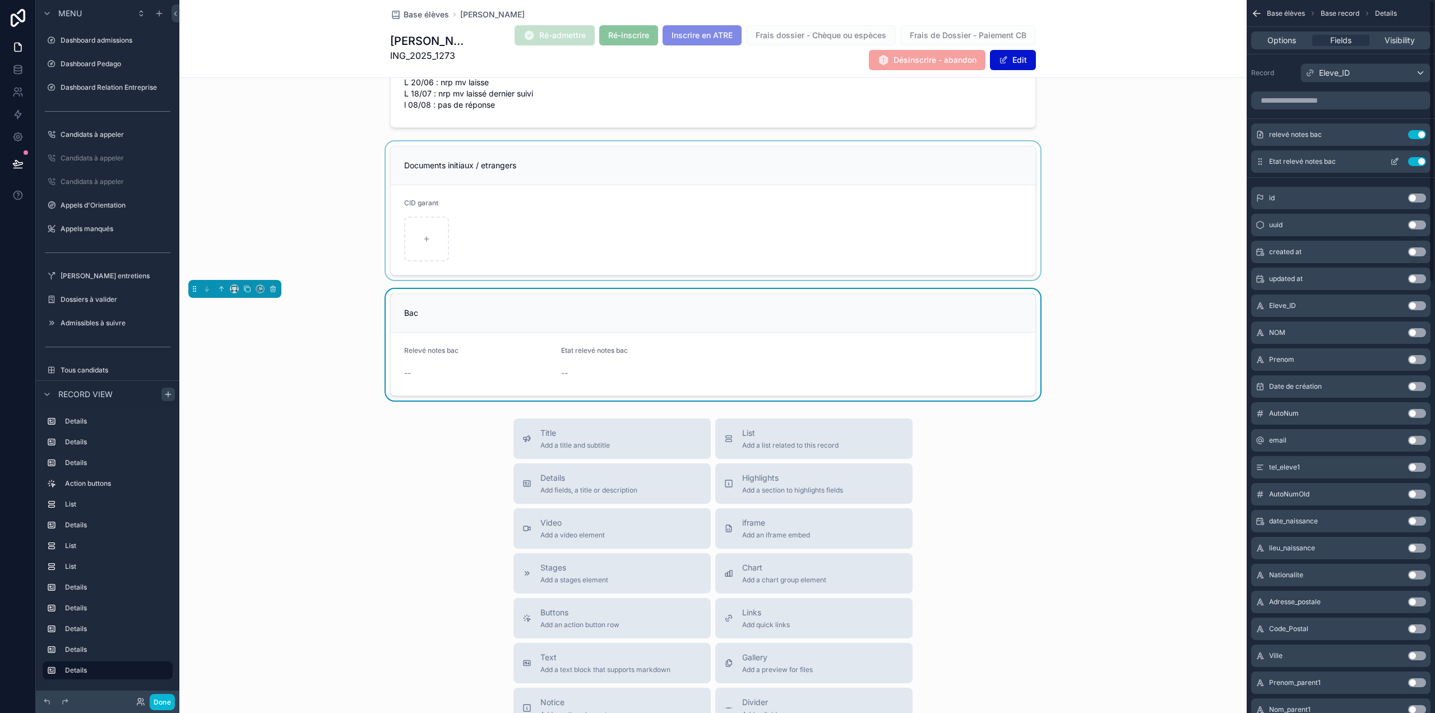
click at [1397, 158] on icon "scrollable content" at bounding box center [1394, 161] width 9 height 9
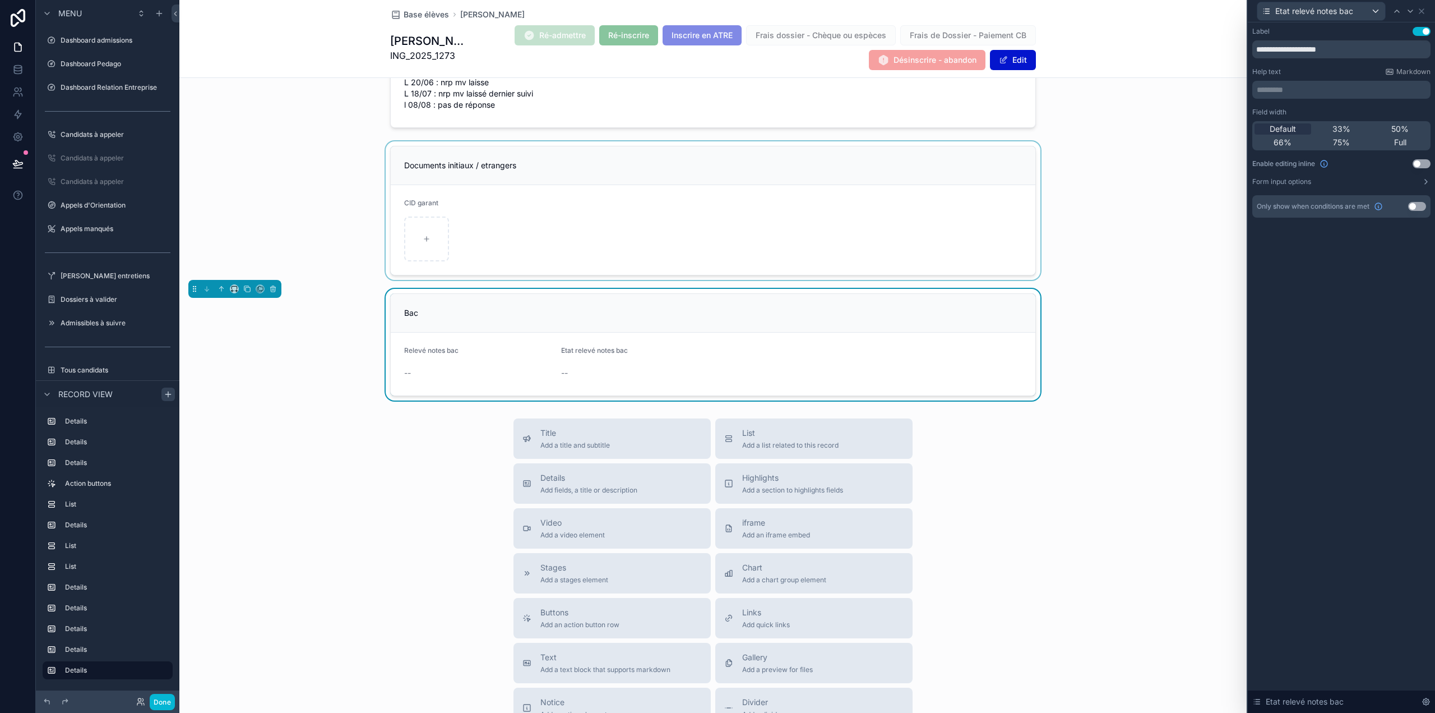
click at [1418, 164] on button "Use setting" at bounding box center [1422, 163] width 18 height 9
click at [165, 696] on button "Done" at bounding box center [162, 702] width 25 height 16
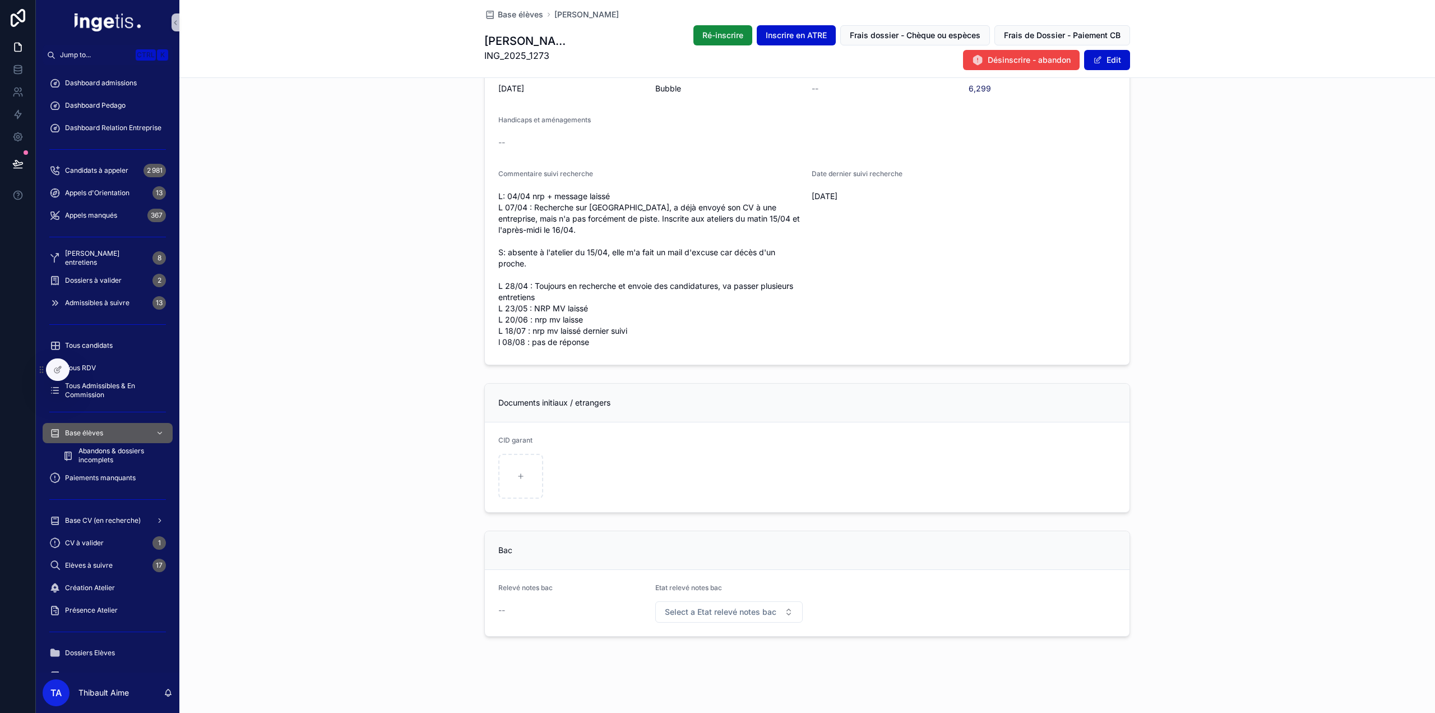
scroll to position [1178, 0]
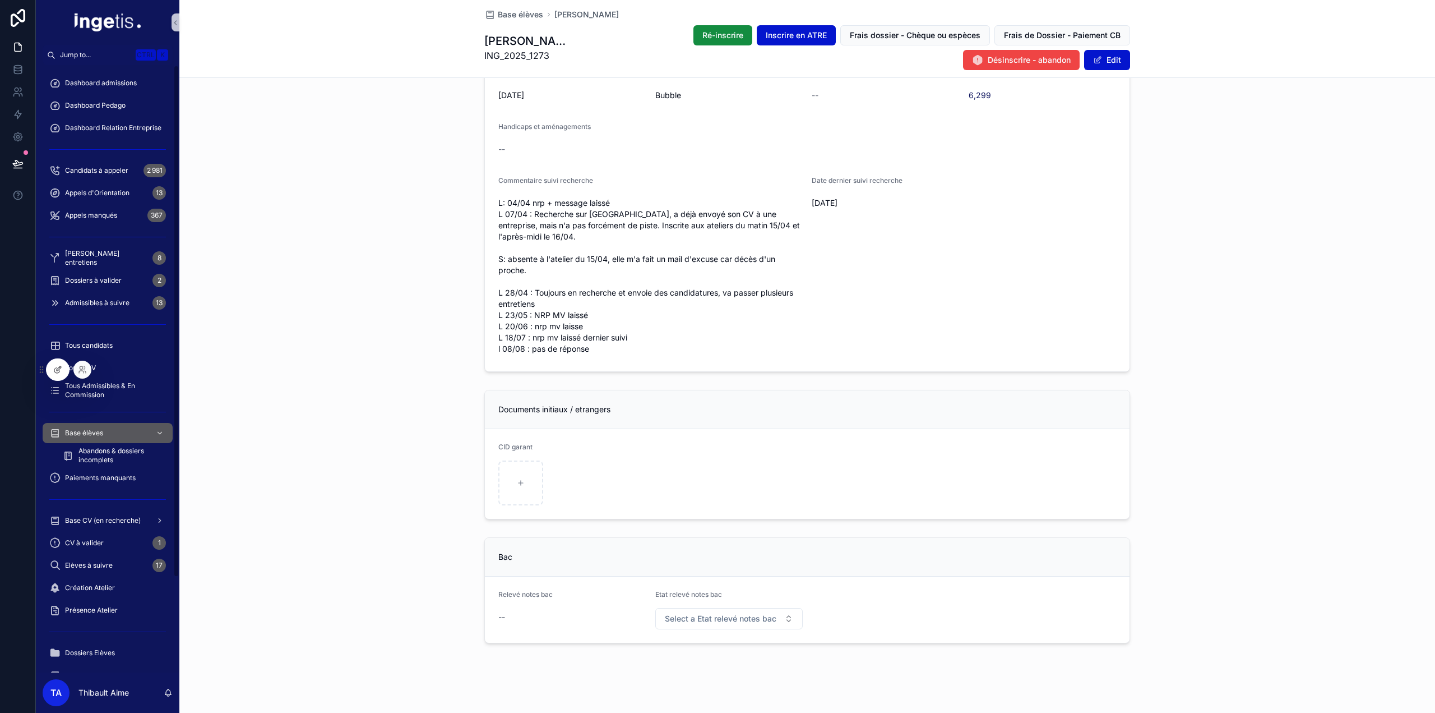
click at [59, 366] on icon at bounding box center [59, 368] width 4 height 4
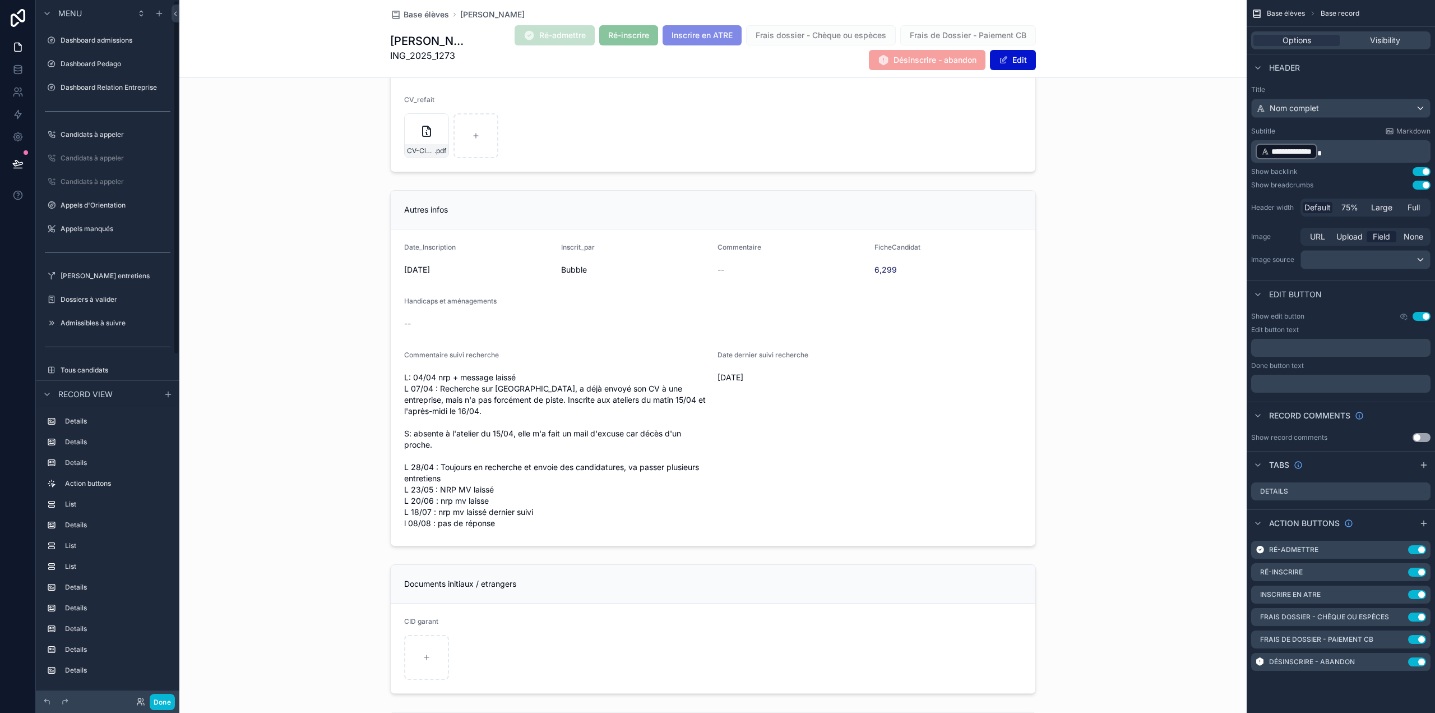
scroll to position [1597, 0]
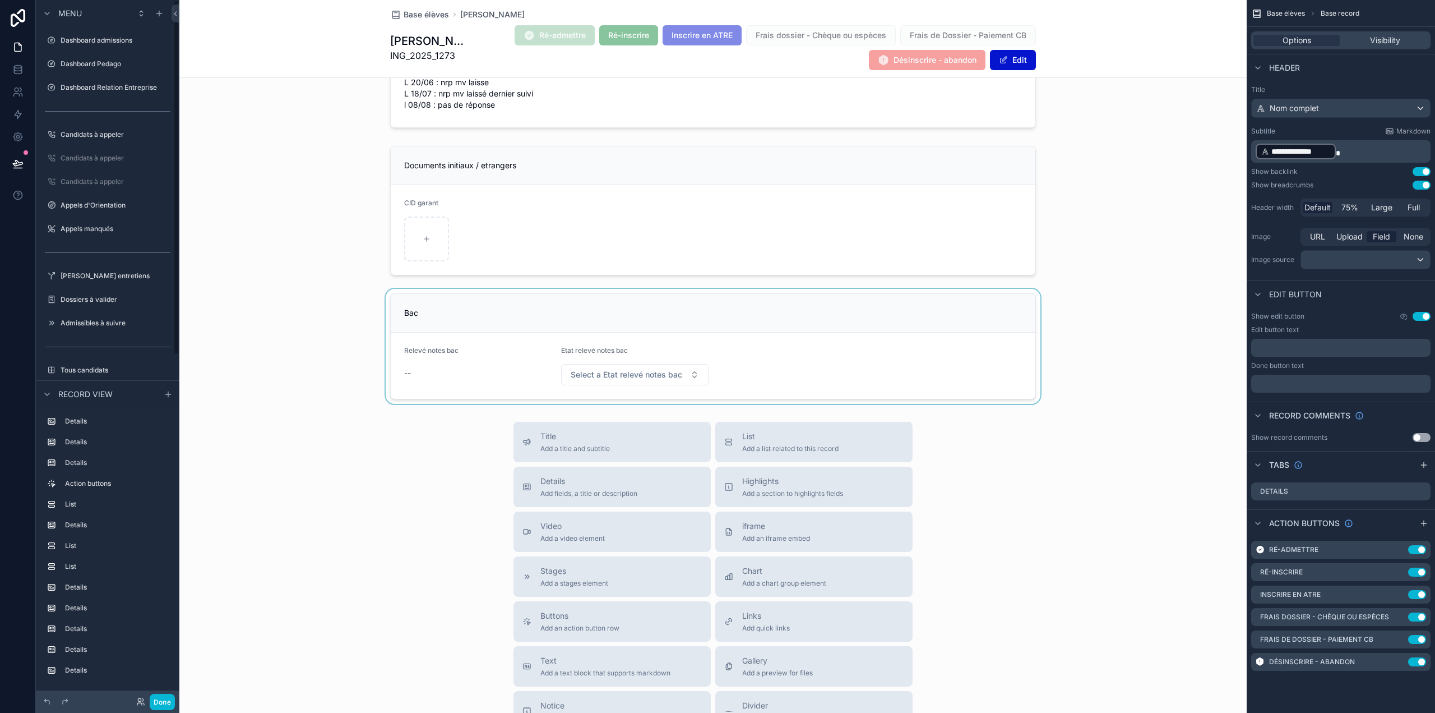
click at [424, 334] on div "scrollable content" at bounding box center [712, 346] width 1067 height 115
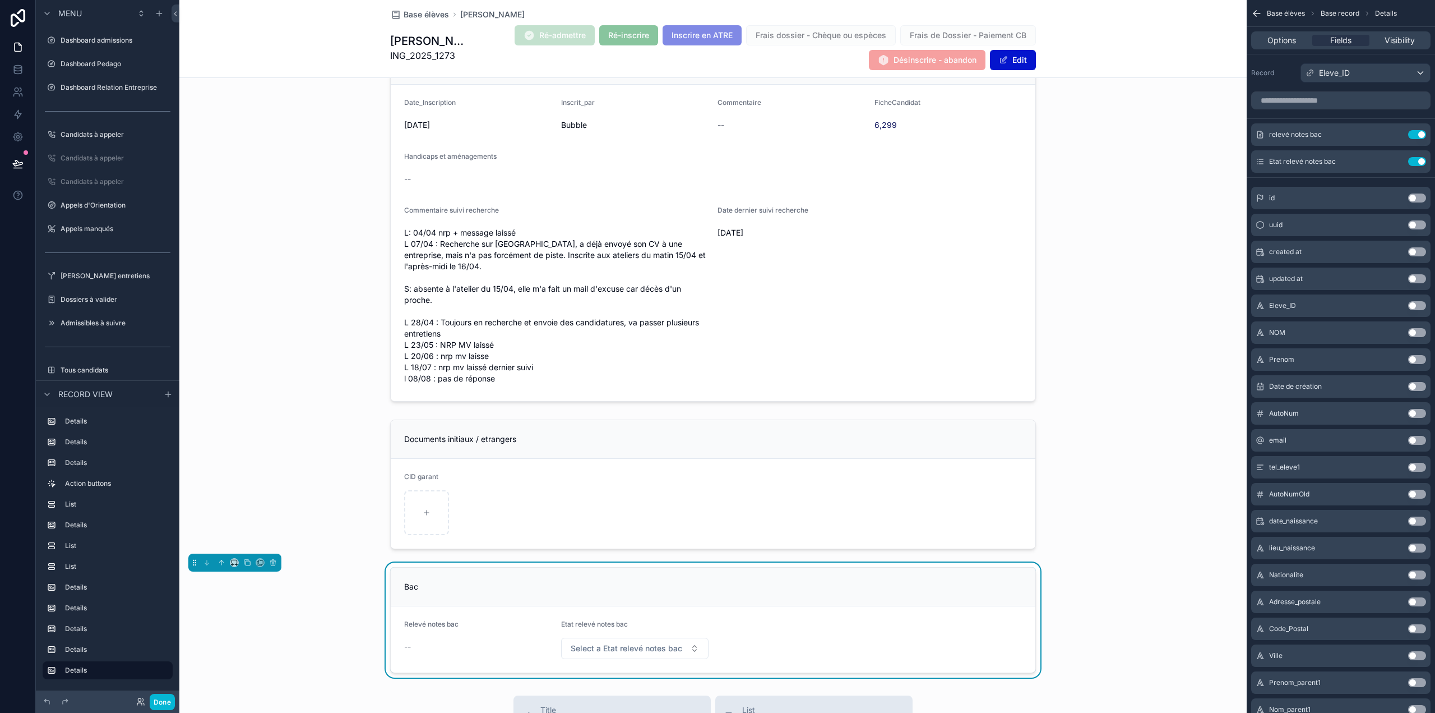
scroll to position [1323, 0]
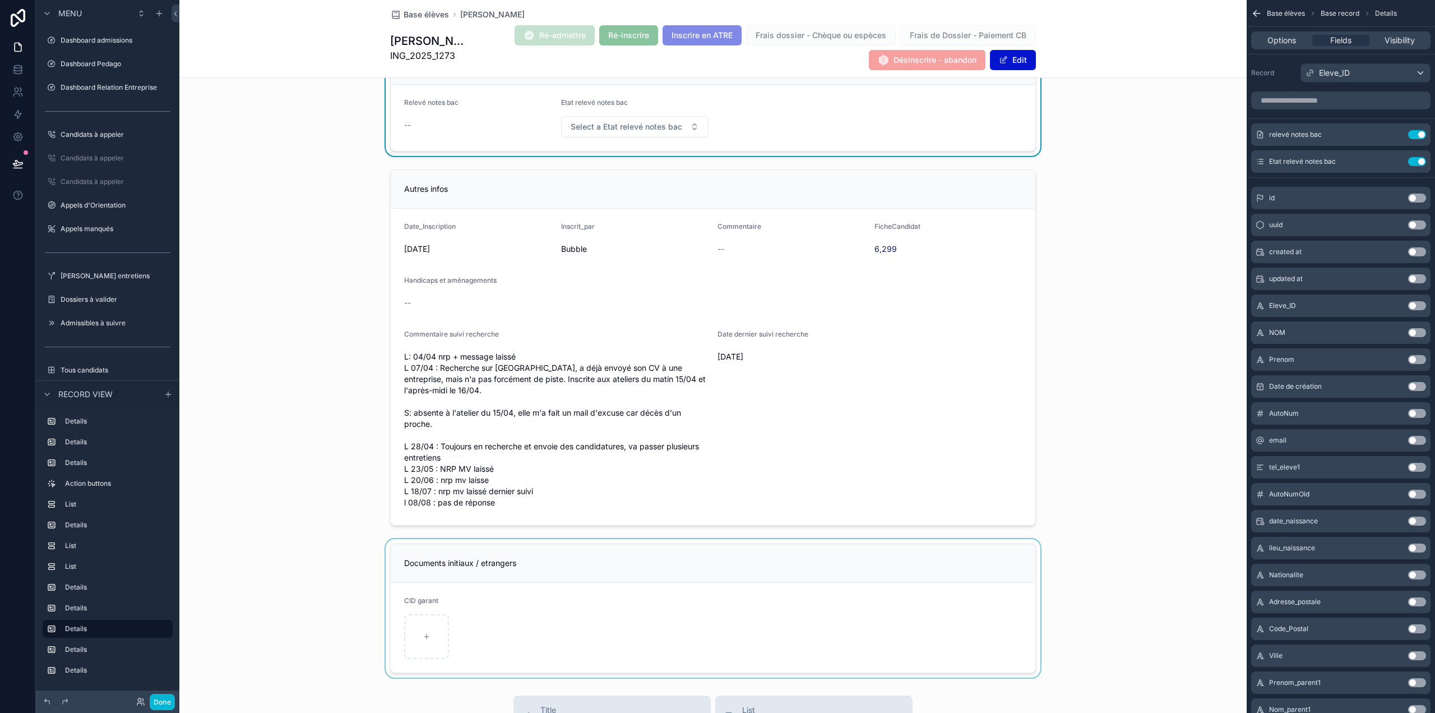
click at [417, 559] on div "scrollable content" at bounding box center [712, 608] width 1067 height 138
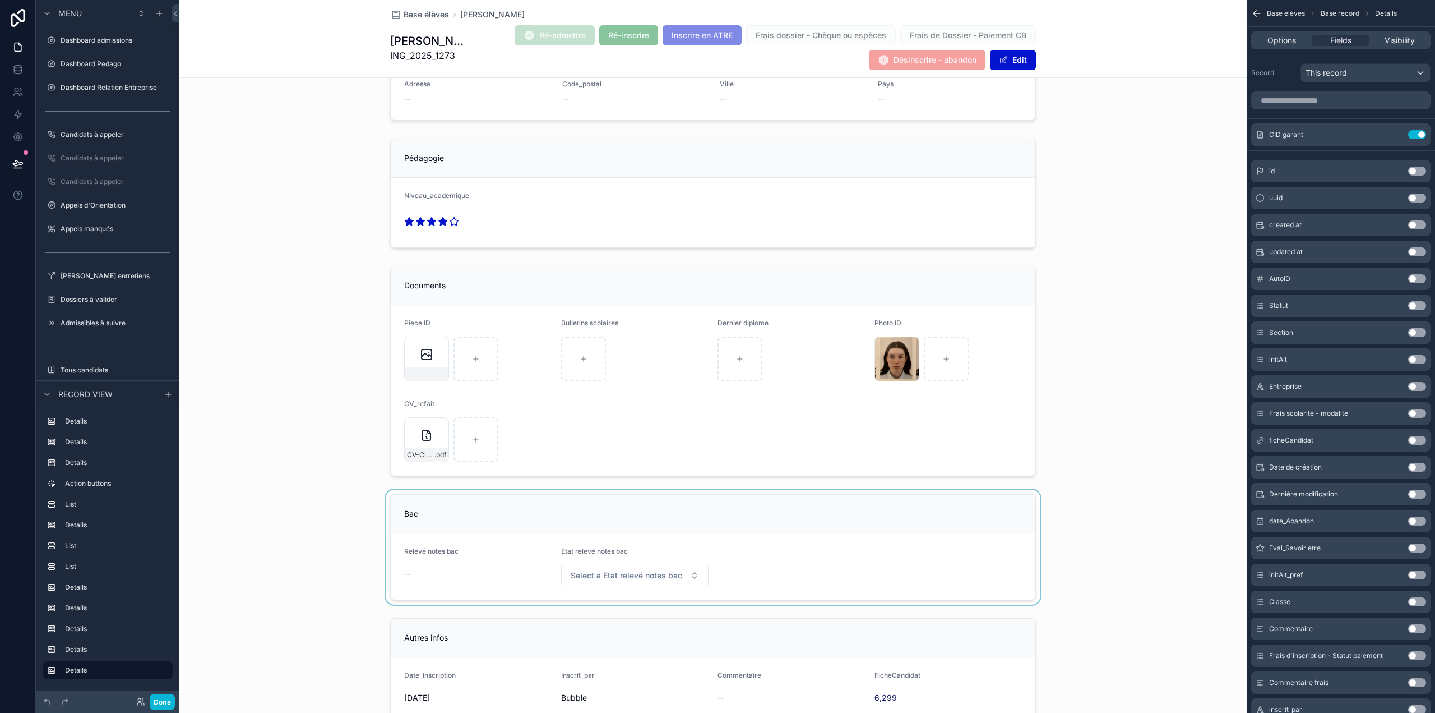
click at [461, 512] on div "scrollable content" at bounding box center [712, 546] width 1067 height 115
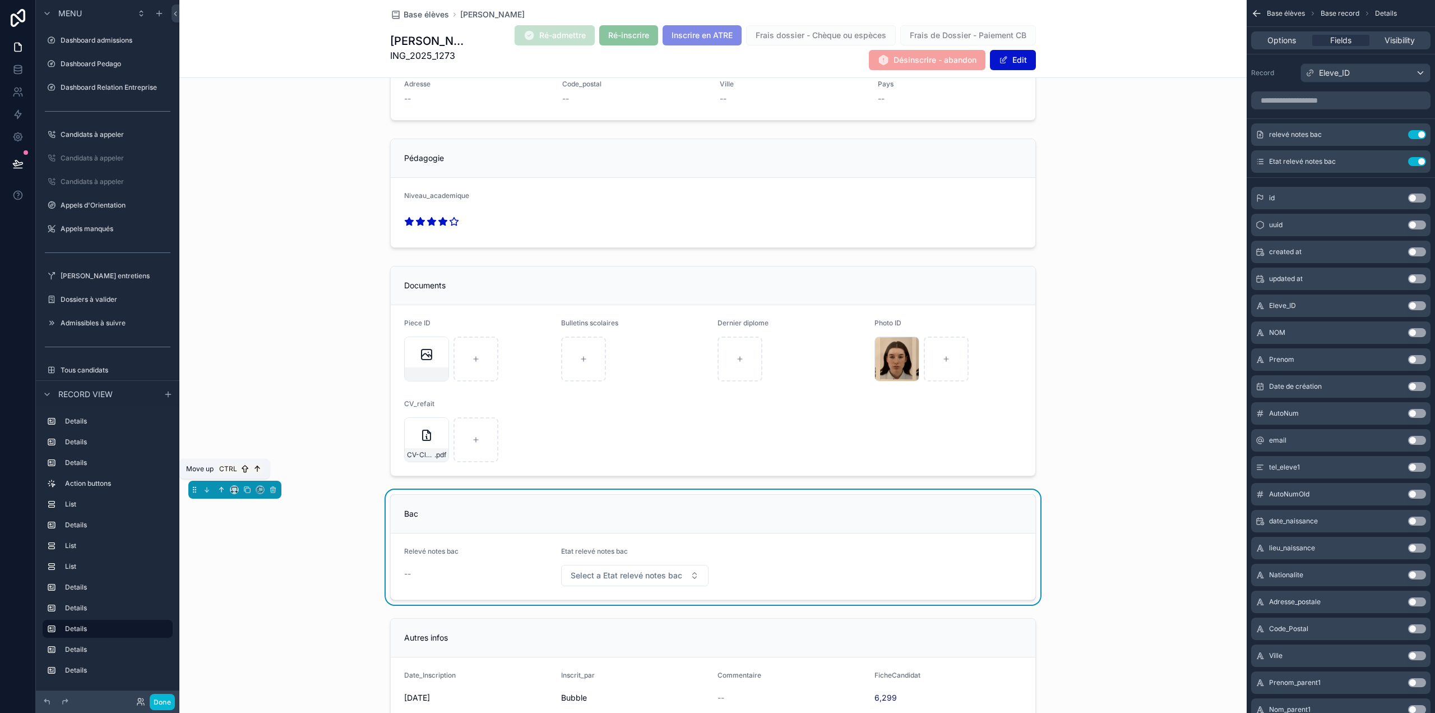
click at [219, 486] on icon "scrollable content" at bounding box center [222, 490] width 8 height 8
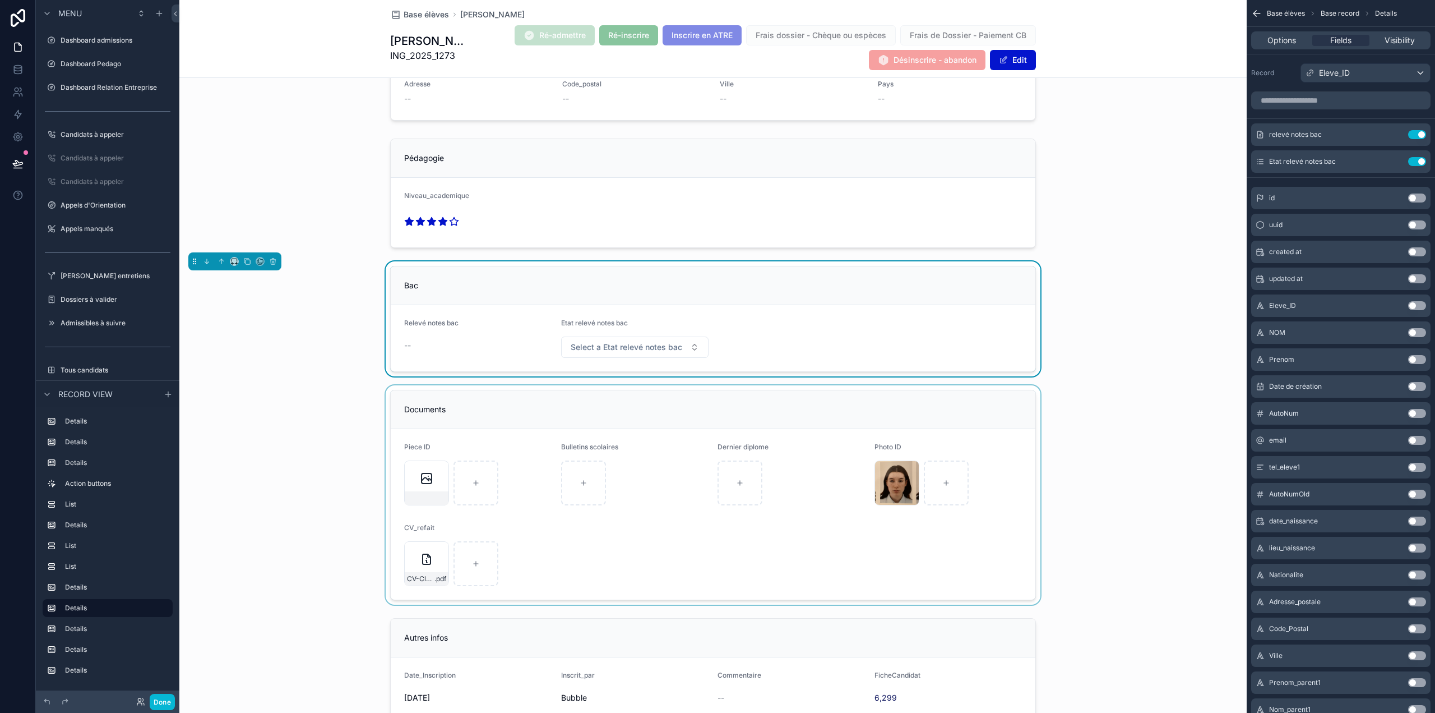
click at [475, 413] on div "scrollable content" at bounding box center [712, 494] width 1067 height 219
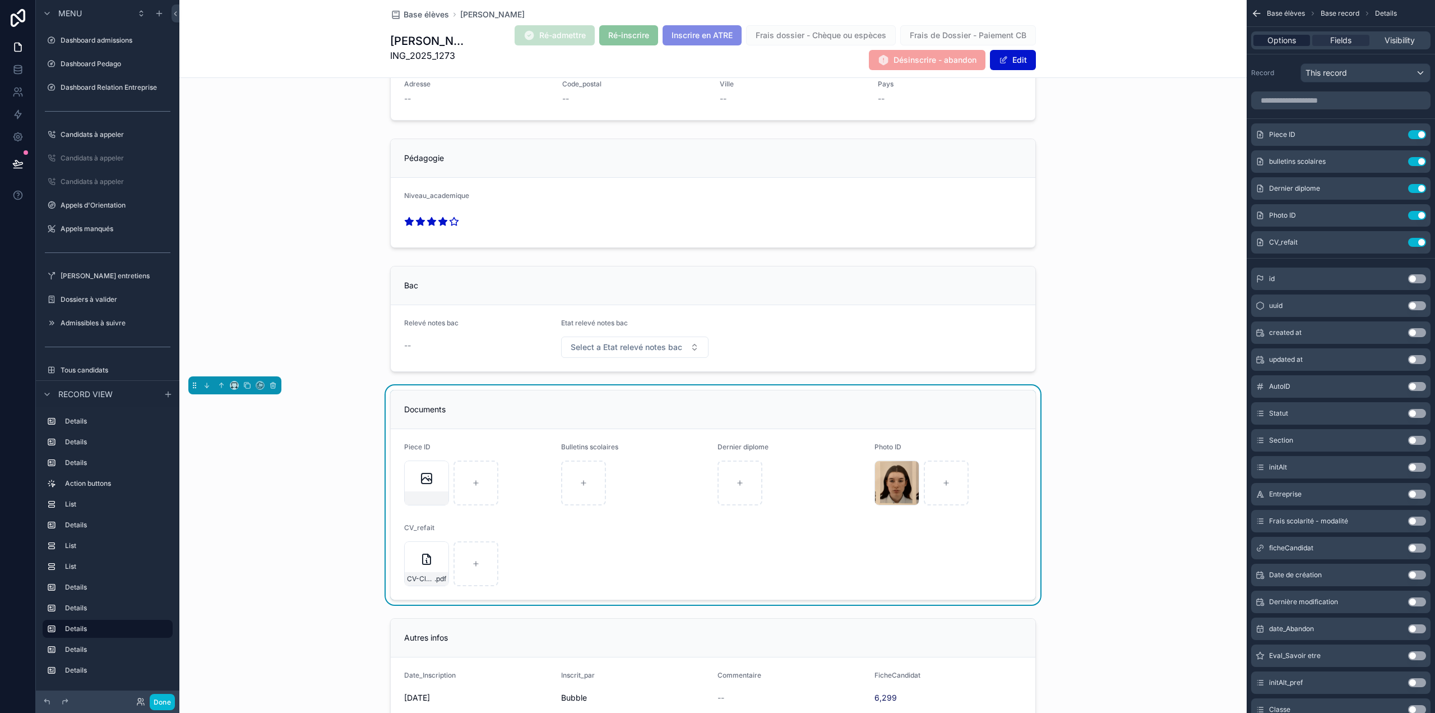
click at [1281, 44] on span "Options" at bounding box center [1282, 40] width 29 height 11
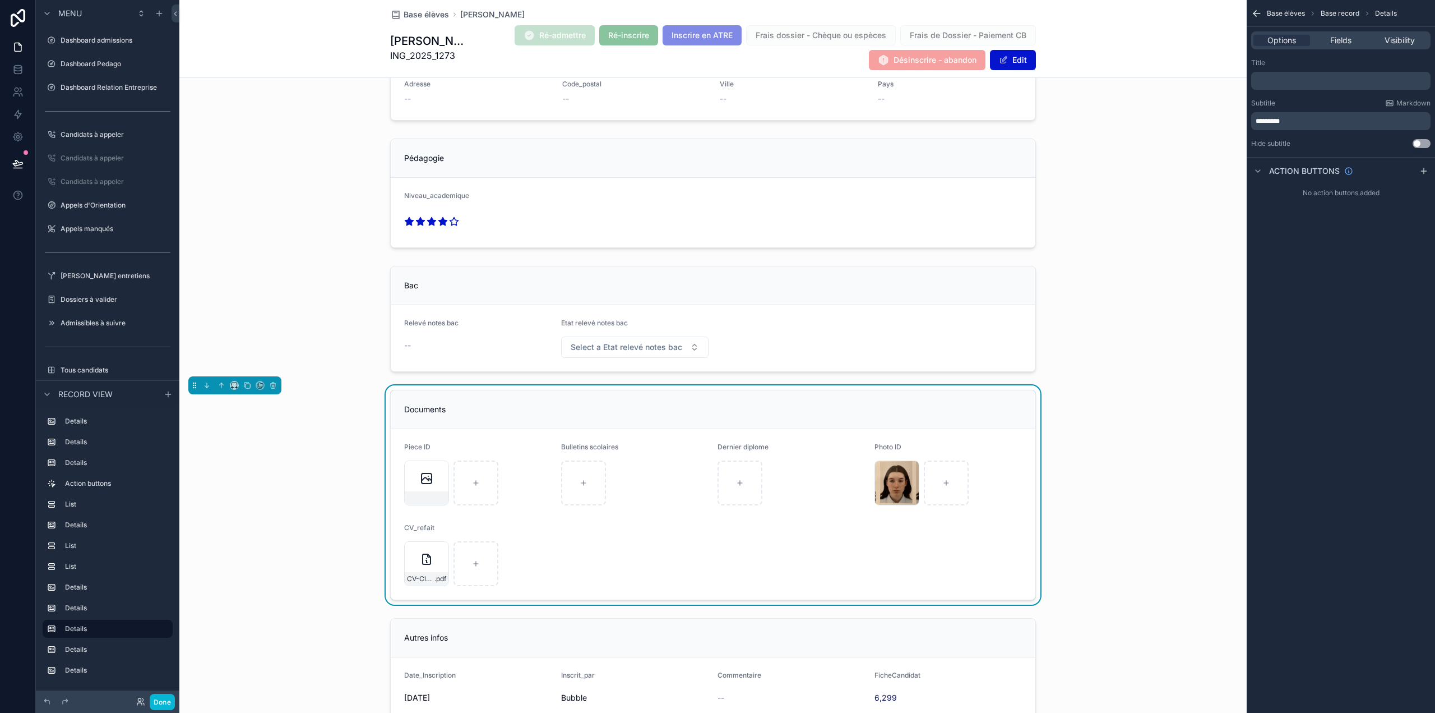
click at [1260, 121] on span "*********" at bounding box center [1268, 121] width 24 height 7
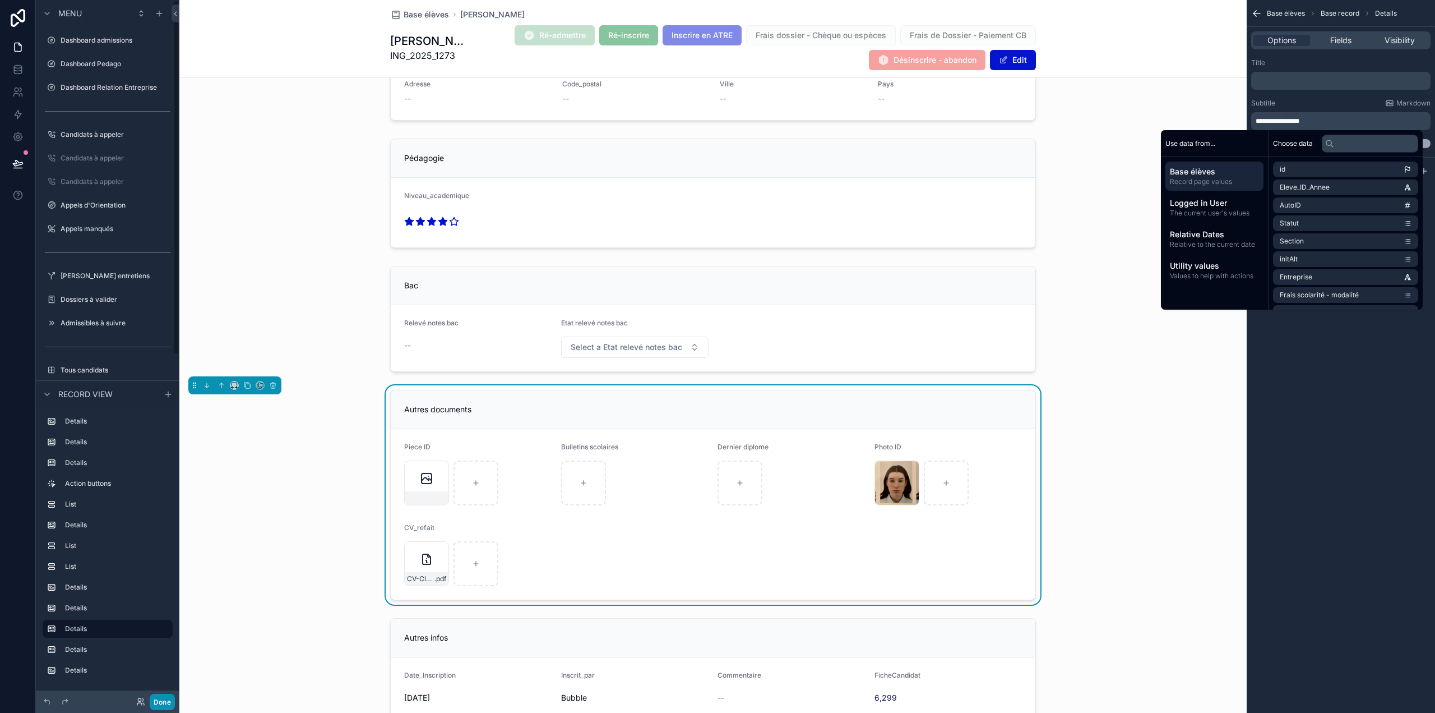
click at [165, 694] on button "Done" at bounding box center [162, 702] width 25 height 16
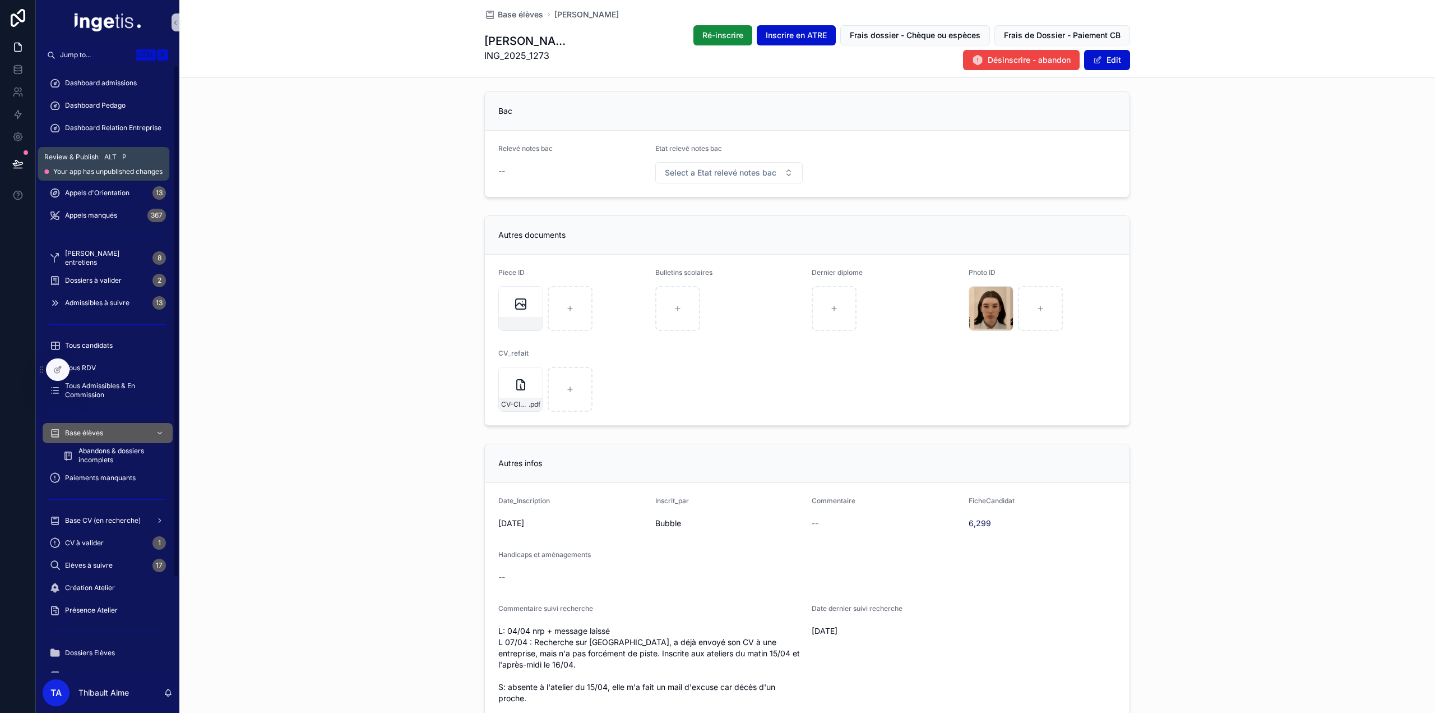
click at [13, 159] on icon at bounding box center [17, 163] width 11 height 11
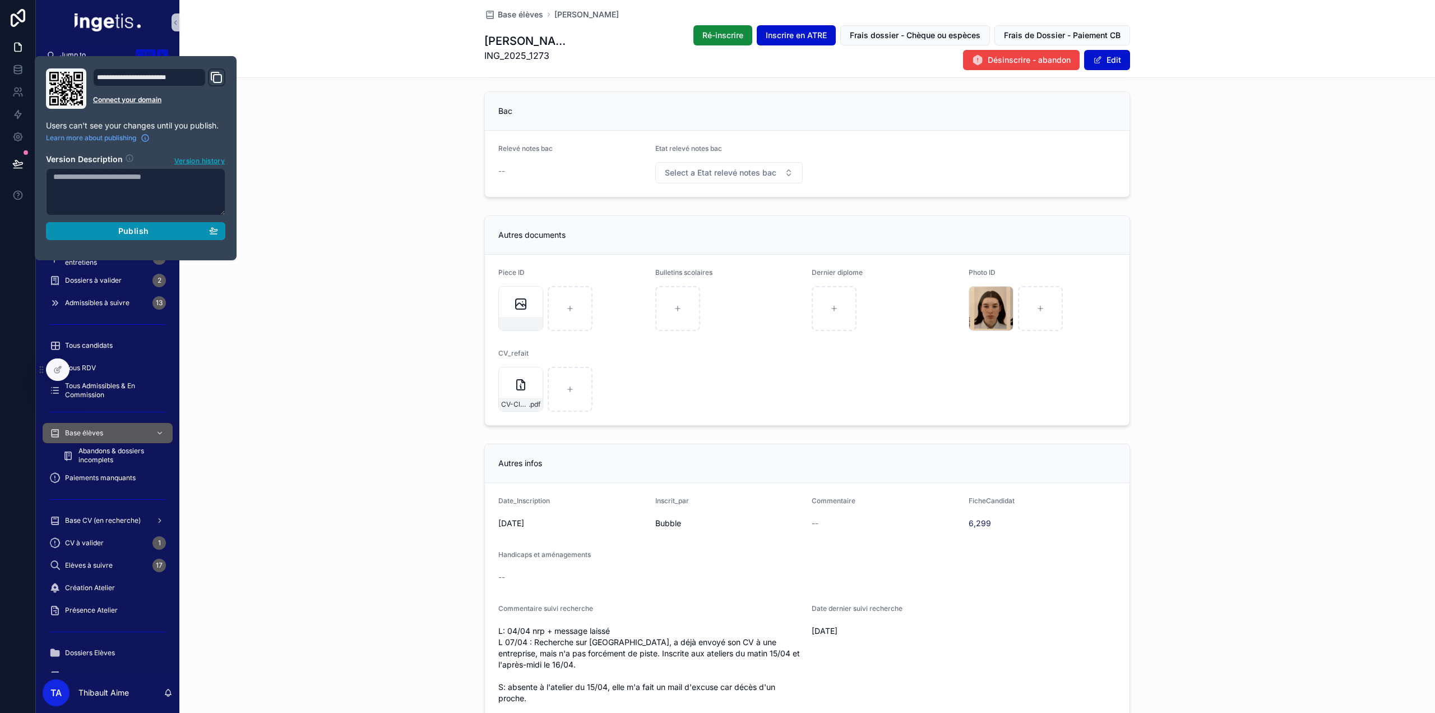
click at [134, 227] on span "Publish" at bounding box center [133, 231] width 30 height 10
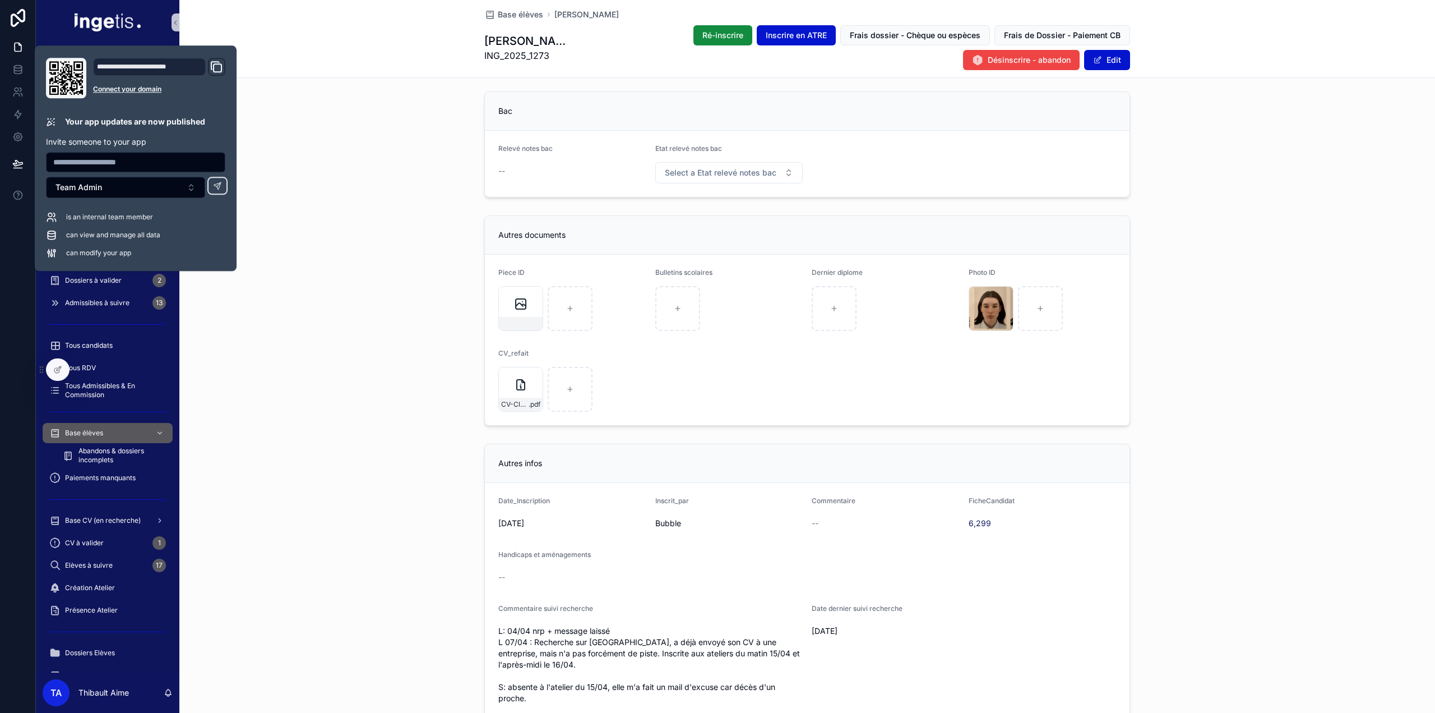
click at [344, 172] on div "Bac Relevé notes bac -- Etat relevé notes bac Select a Etat relevé notes bac" at bounding box center [807, 144] width 1256 height 115
